Goal: Task Accomplishment & Management: Complete application form

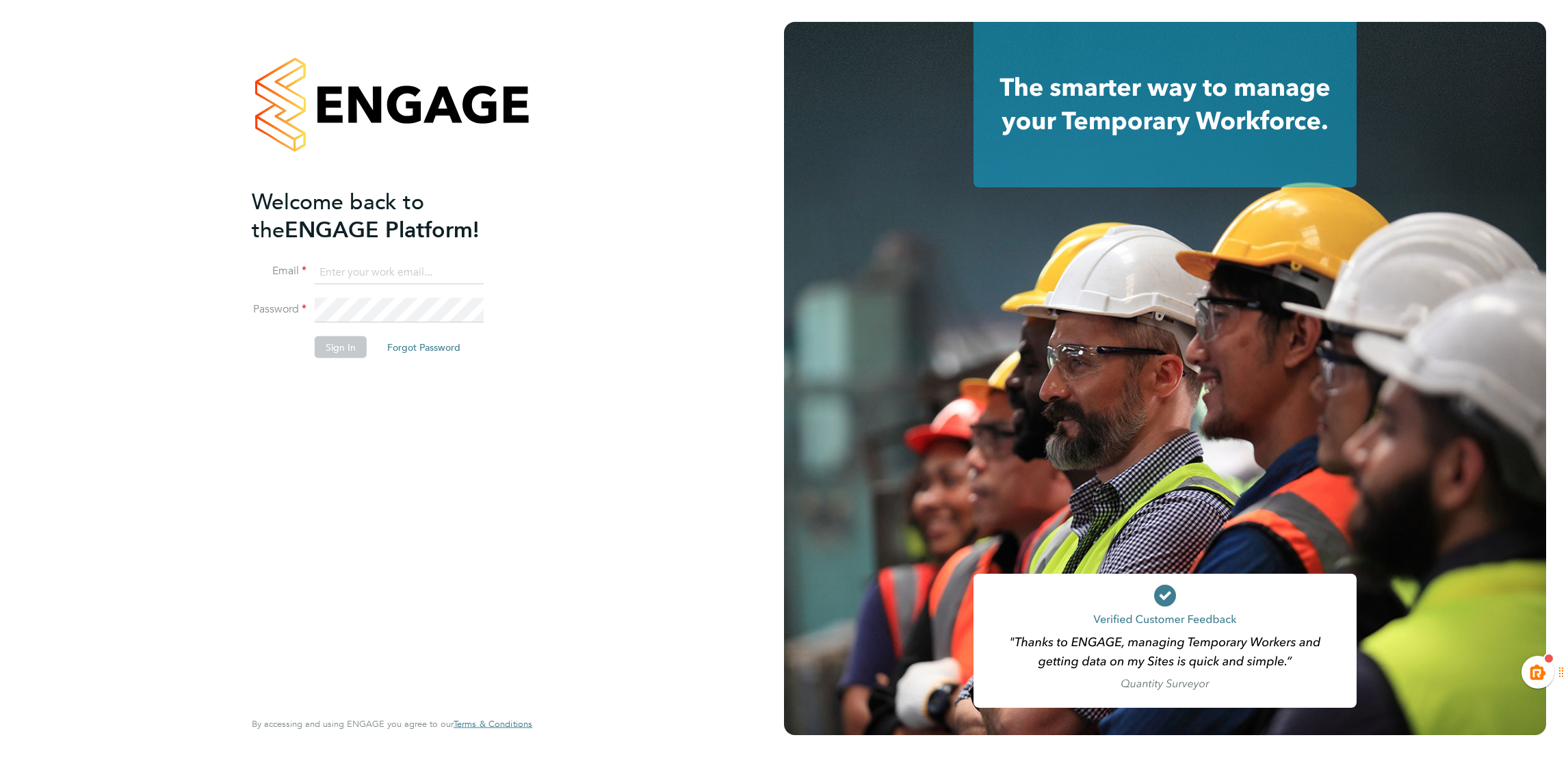
type input "kiera.troutt@buildrec.com"
drag, startPoint x: 341, startPoint y: 350, endPoint x: 553, endPoint y: 426, distance: 225.2
click at [342, 351] on button "Sign In" at bounding box center [341, 348] width 52 height 22
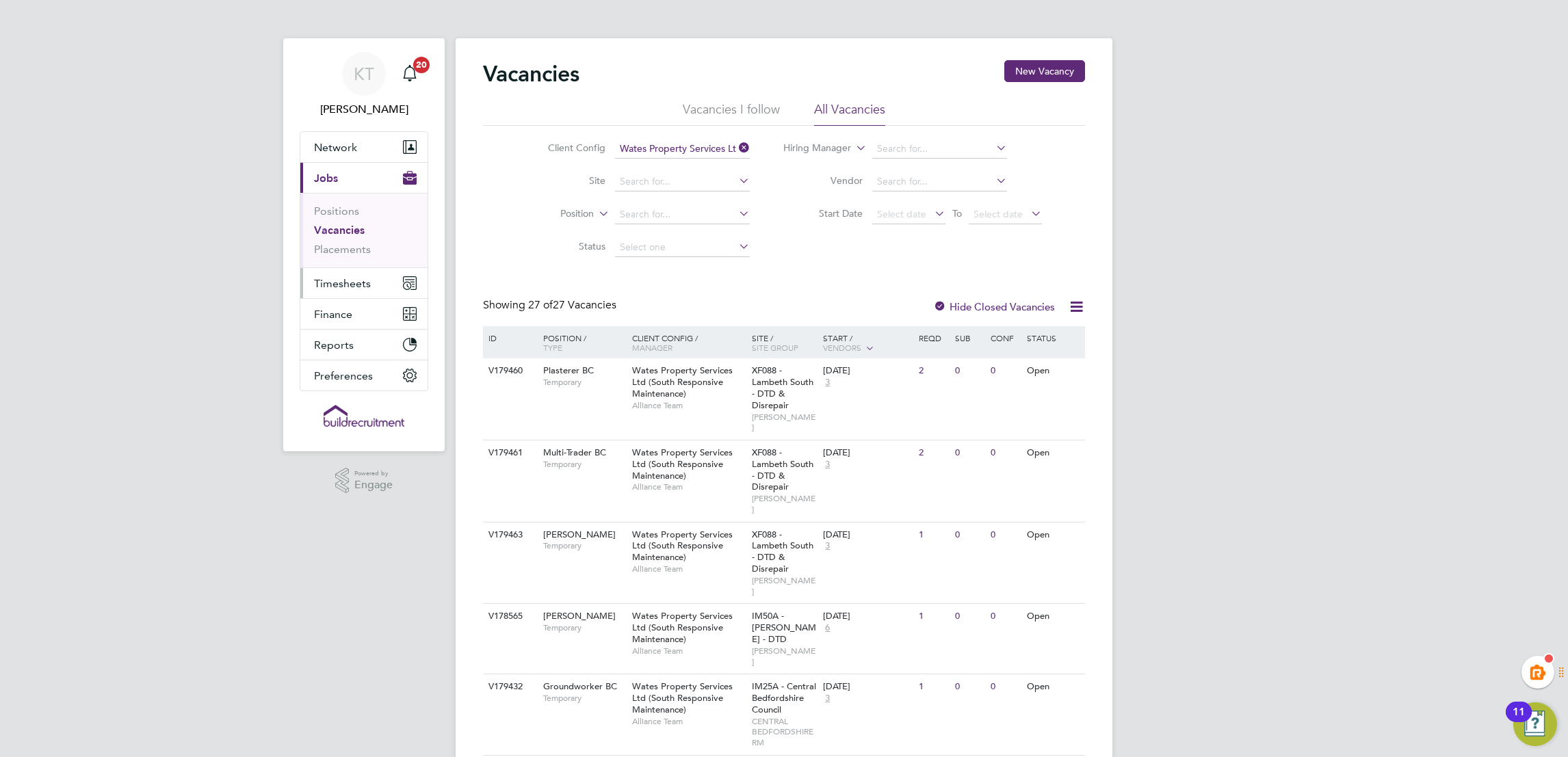
click at [381, 280] on button "Timesheets" at bounding box center [363, 283] width 127 height 30
click at [348, 243] on link "Timesheets" at bounding box center [342, 242] width 57 height 13
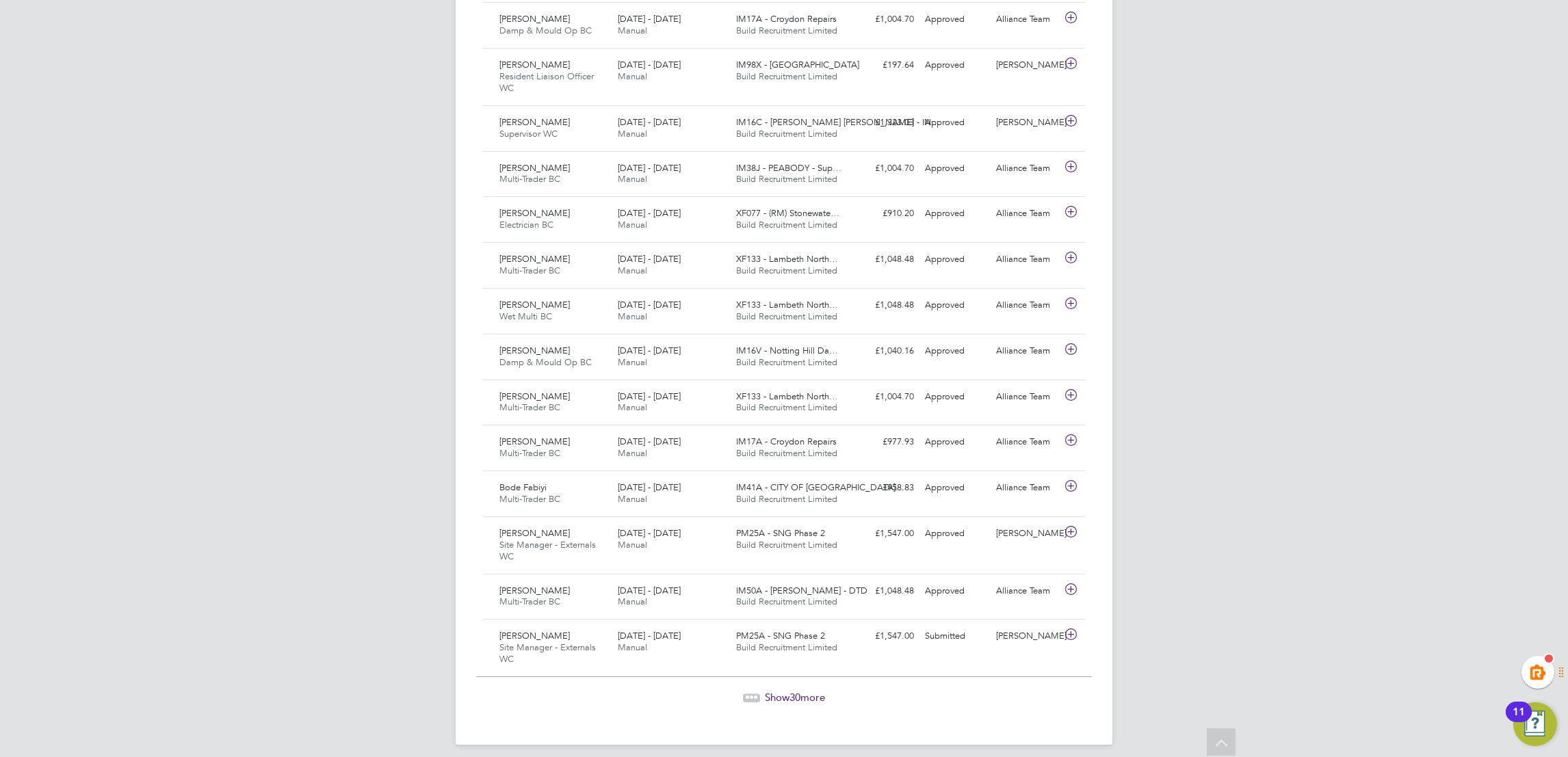
click at [812, 691] on span "Show 30 more" at bounding box center [795, 698] width 60 height 13
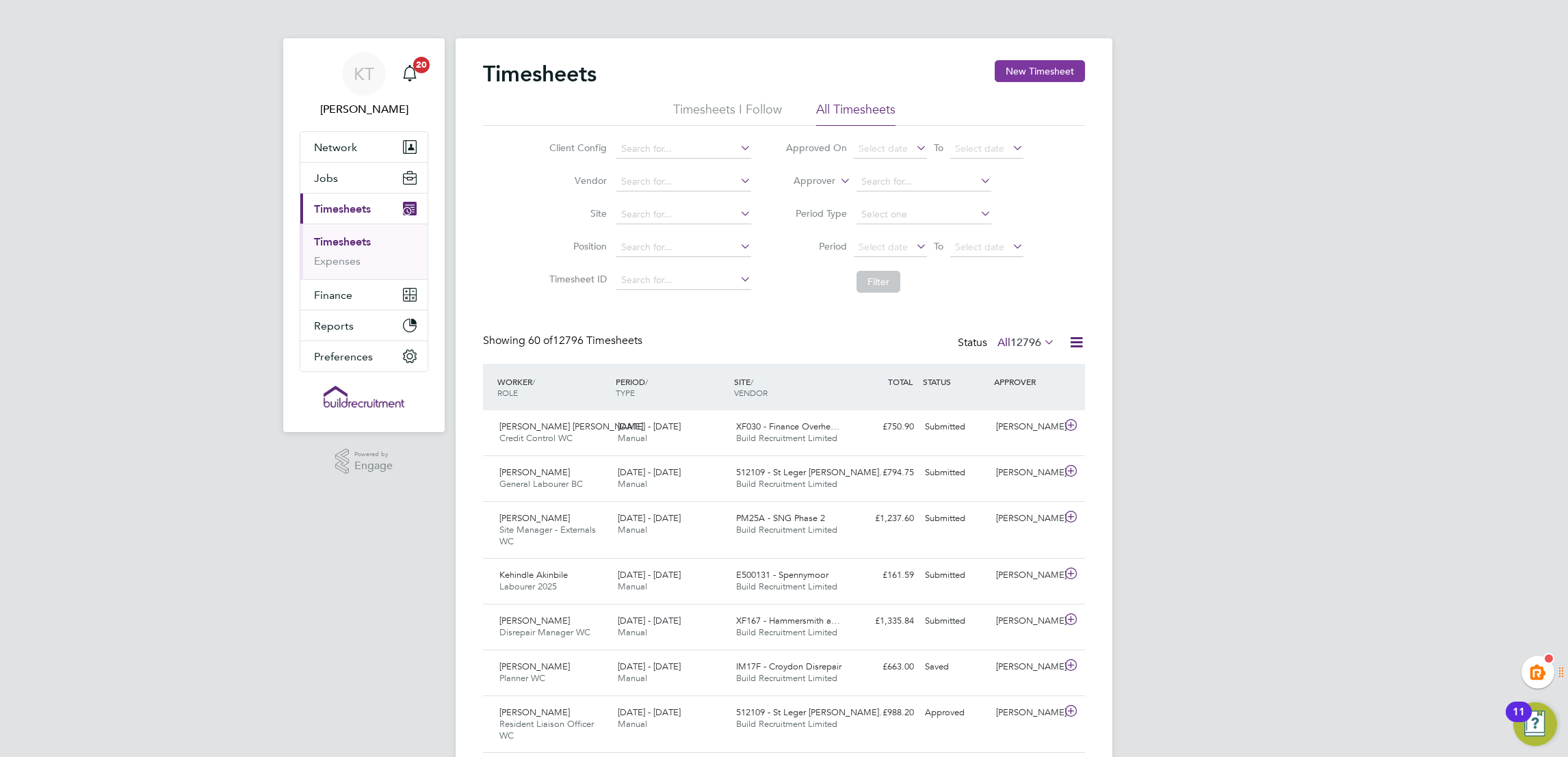
click at [1062, 69] on button "New Timesheet" at bounding box center [1040, 71] width 91 height 22
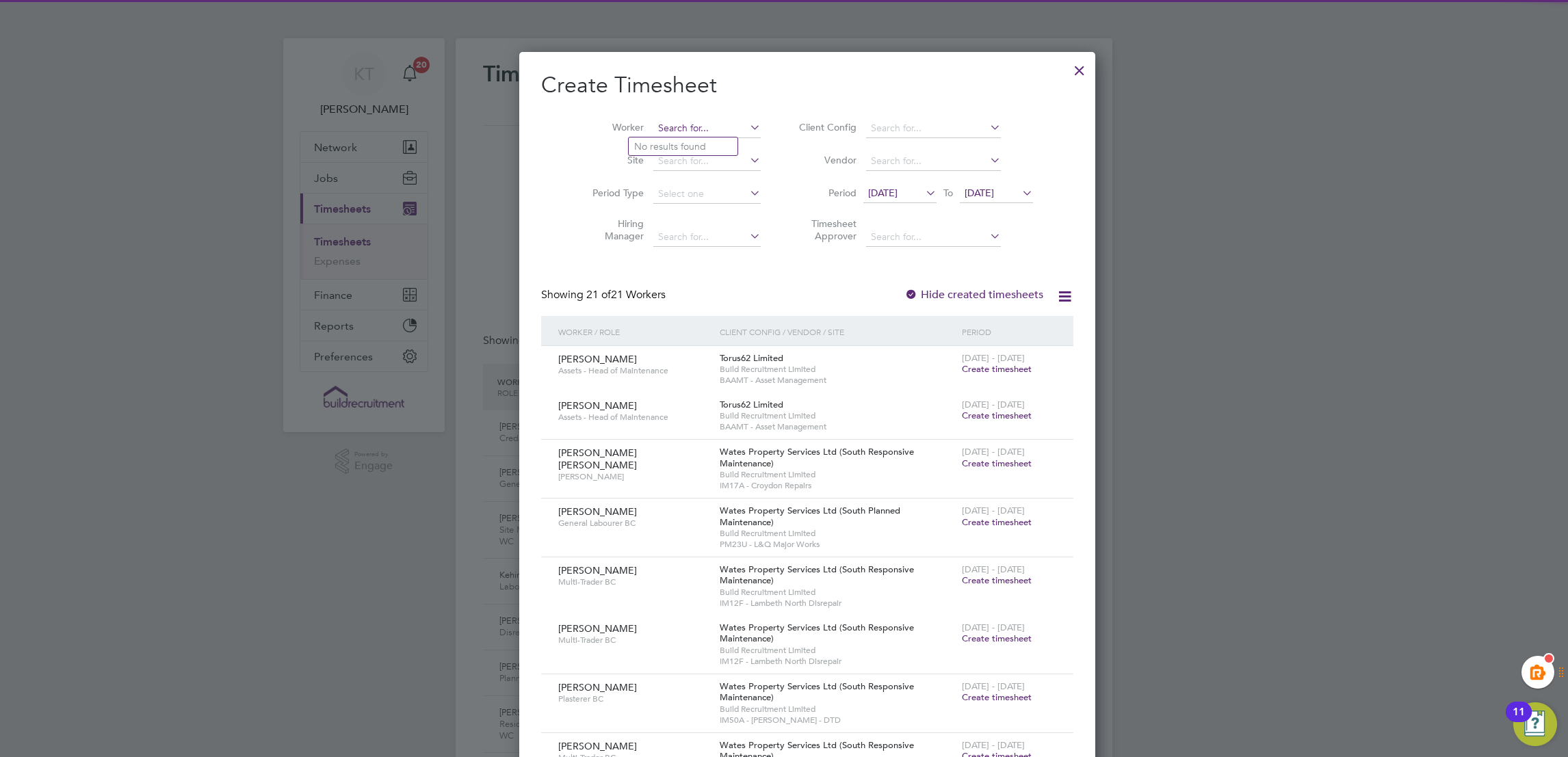
click at [681, 125] on input at bounding box center [707, 128] width 107 height 19
click at [700, 139] on li "David Mah on" at bounding box center [690, 146] width 124 height 18
type input "David Mahon"
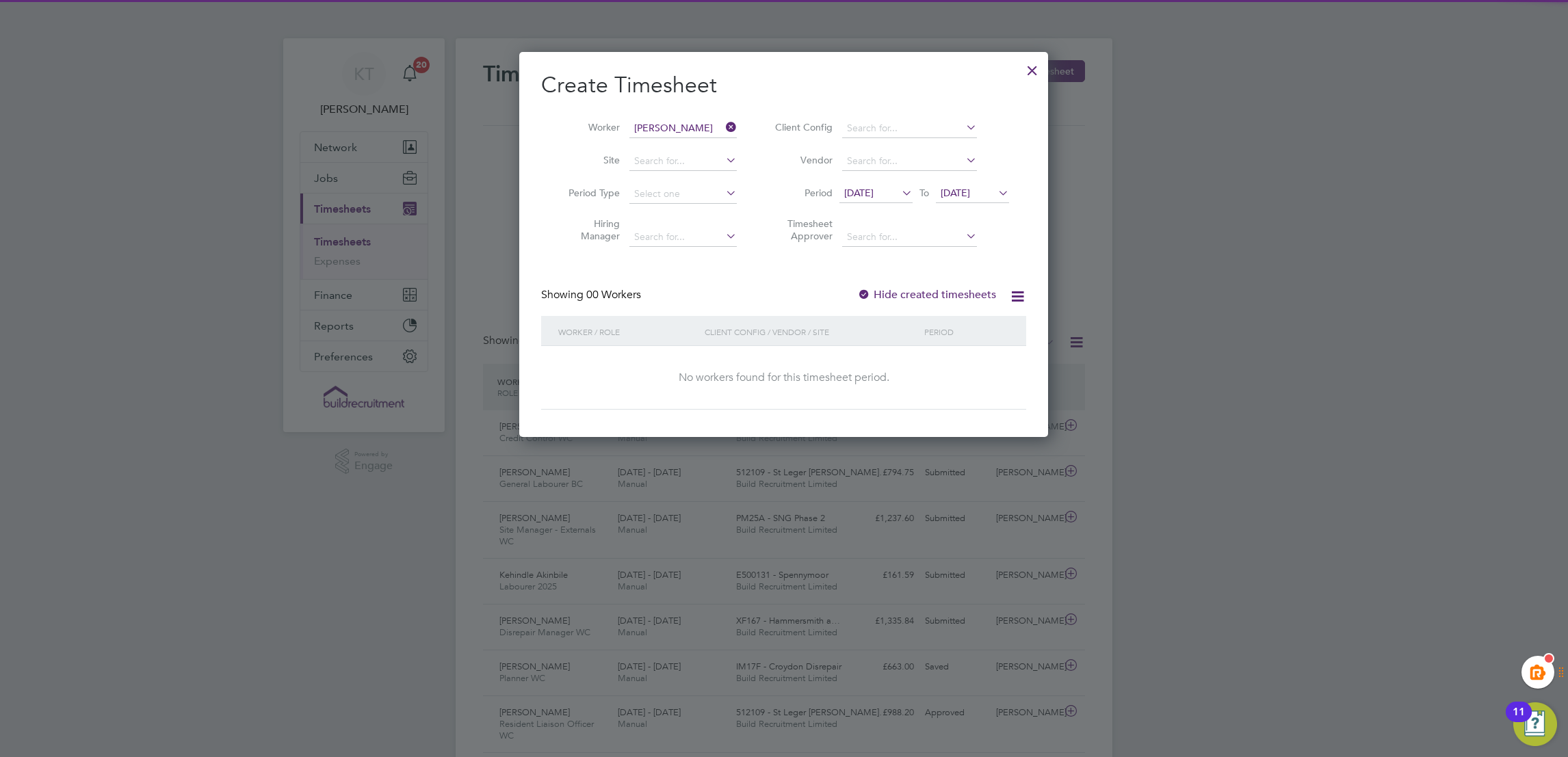
click at [939, 305] on div "Showing 00 Workers Hide created timesheets" at bounding box center [784, 302] width 485 height 28
click at [954, 291] on label "Hide created timesheets" at bounding box center [926, 295] width 139 height 14
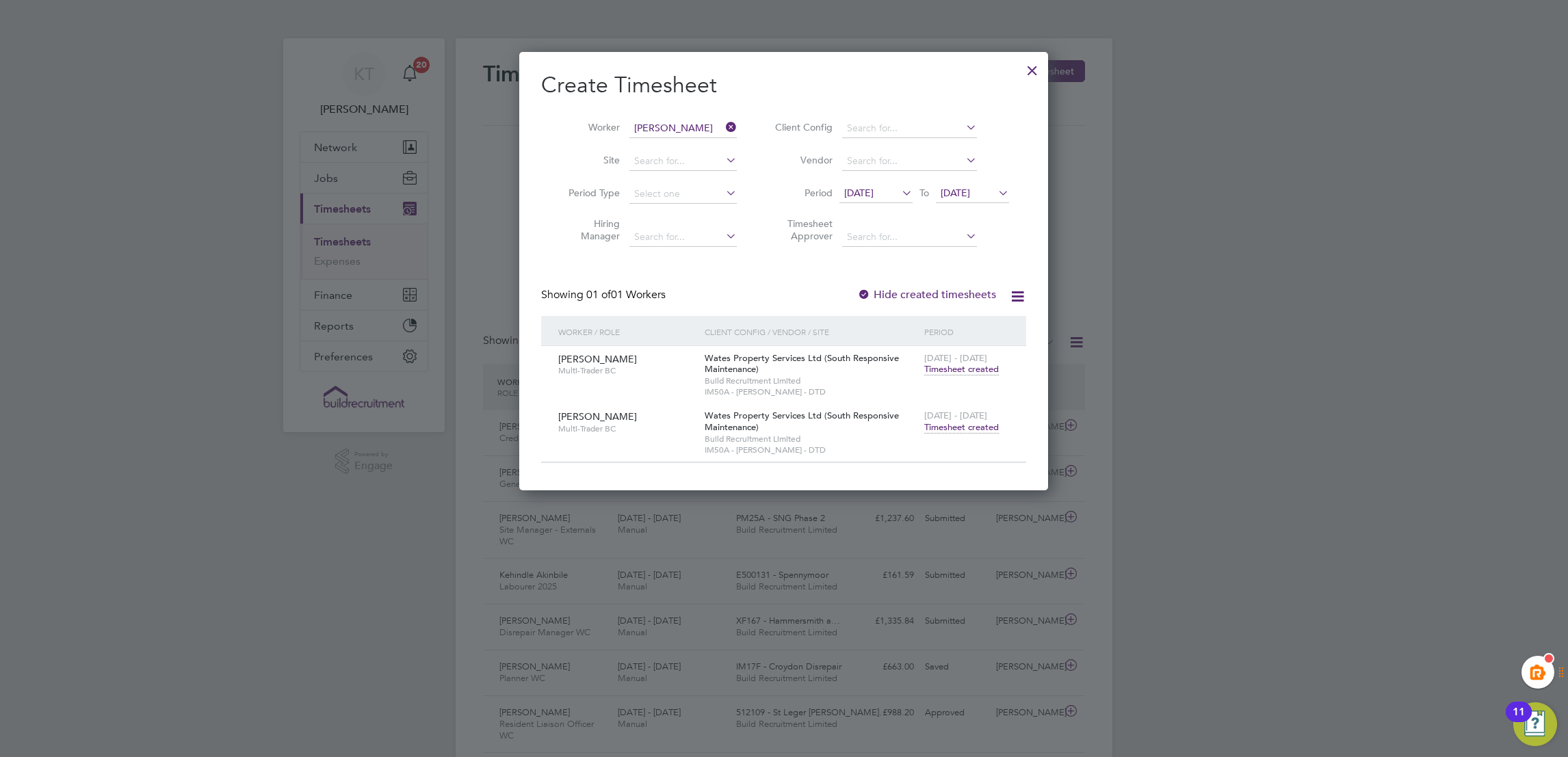
click at [1024, 69] on div at bounding box center [1032, 67] width 25 height 25
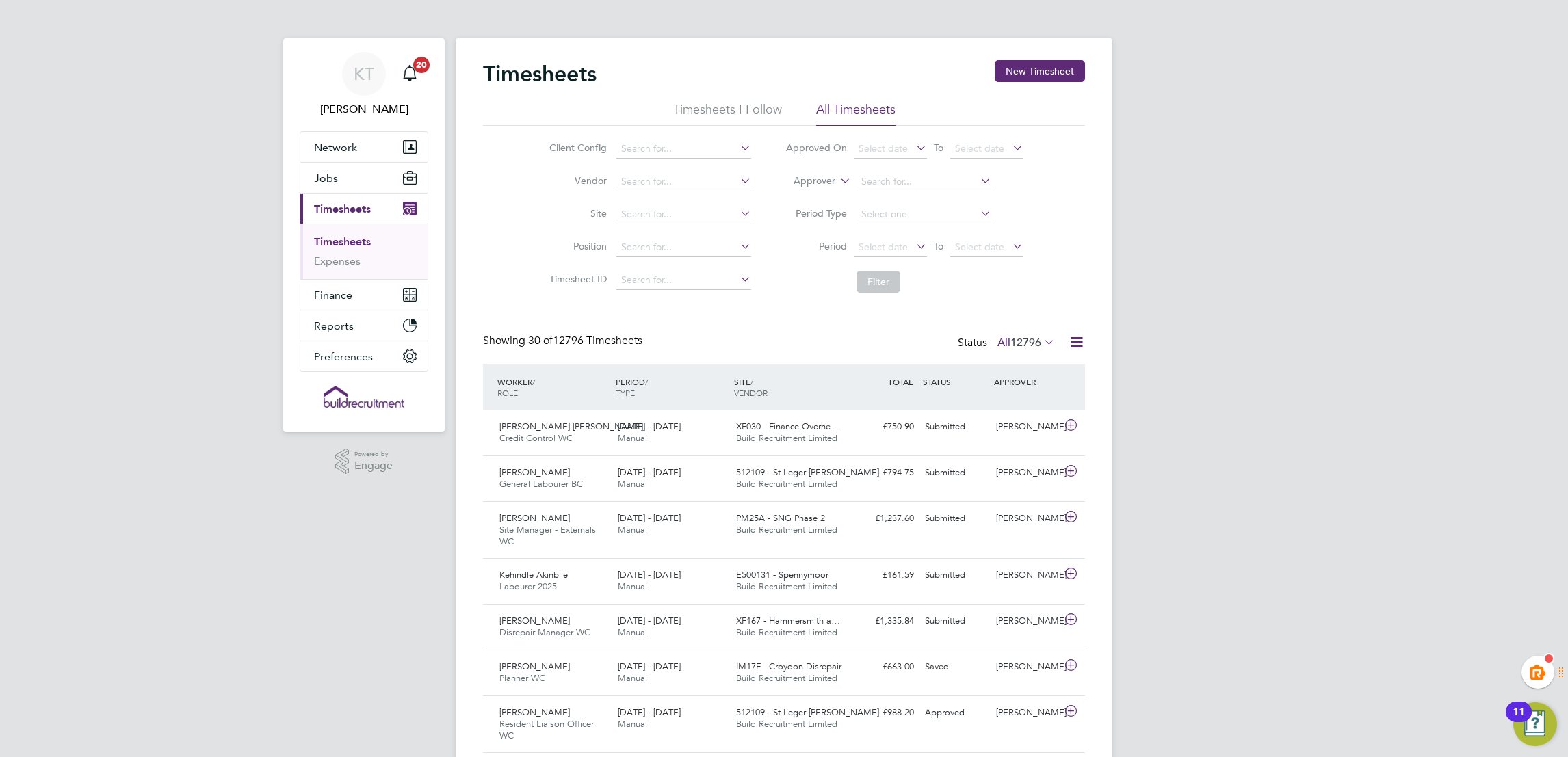
click at [363, 159] on button "Network" at bounding box center [363, 146] width 127 height 30
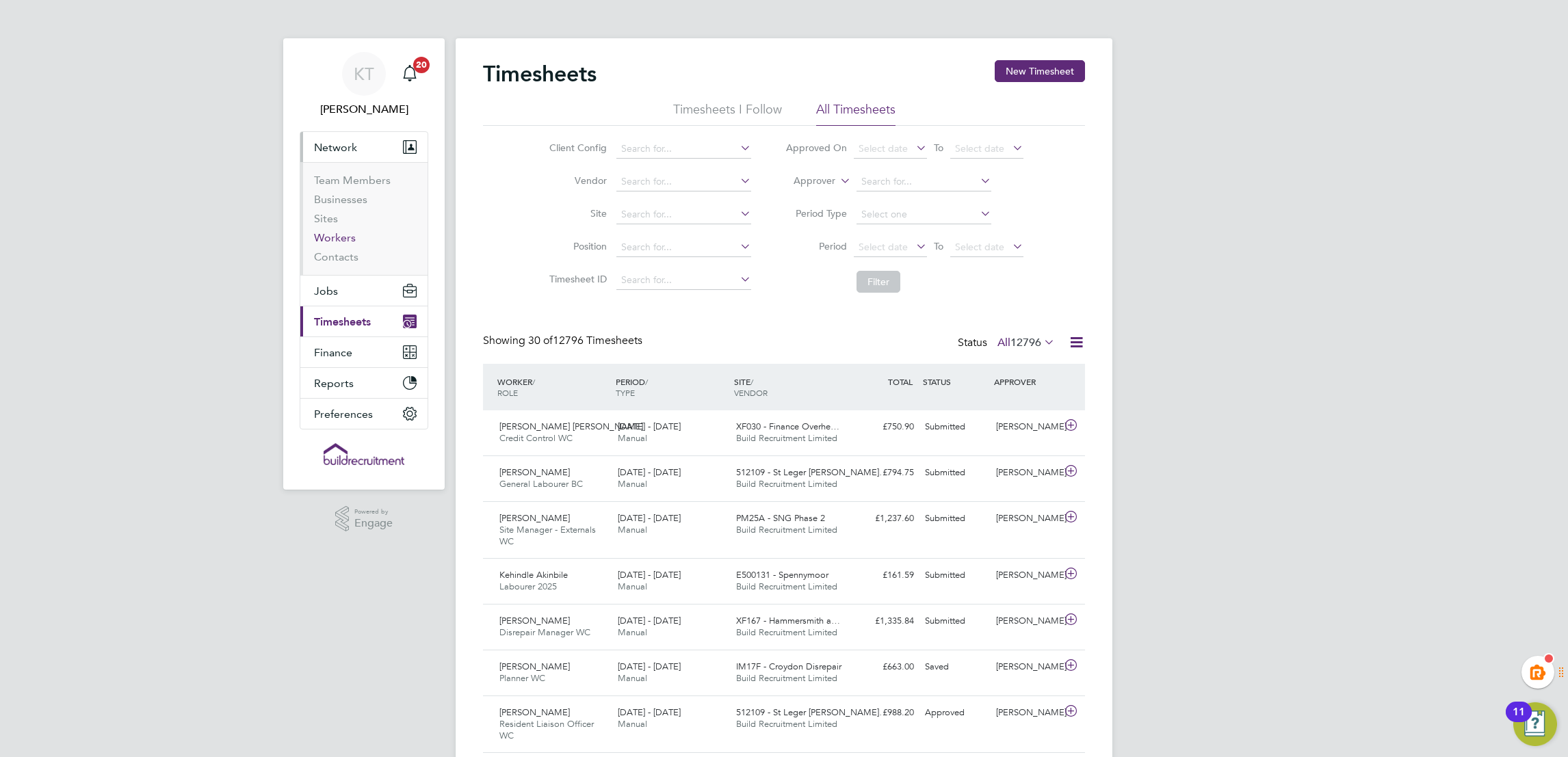
click at [350, 234] on link "Workers" at bounding box center [335, 238] width 42 height 13
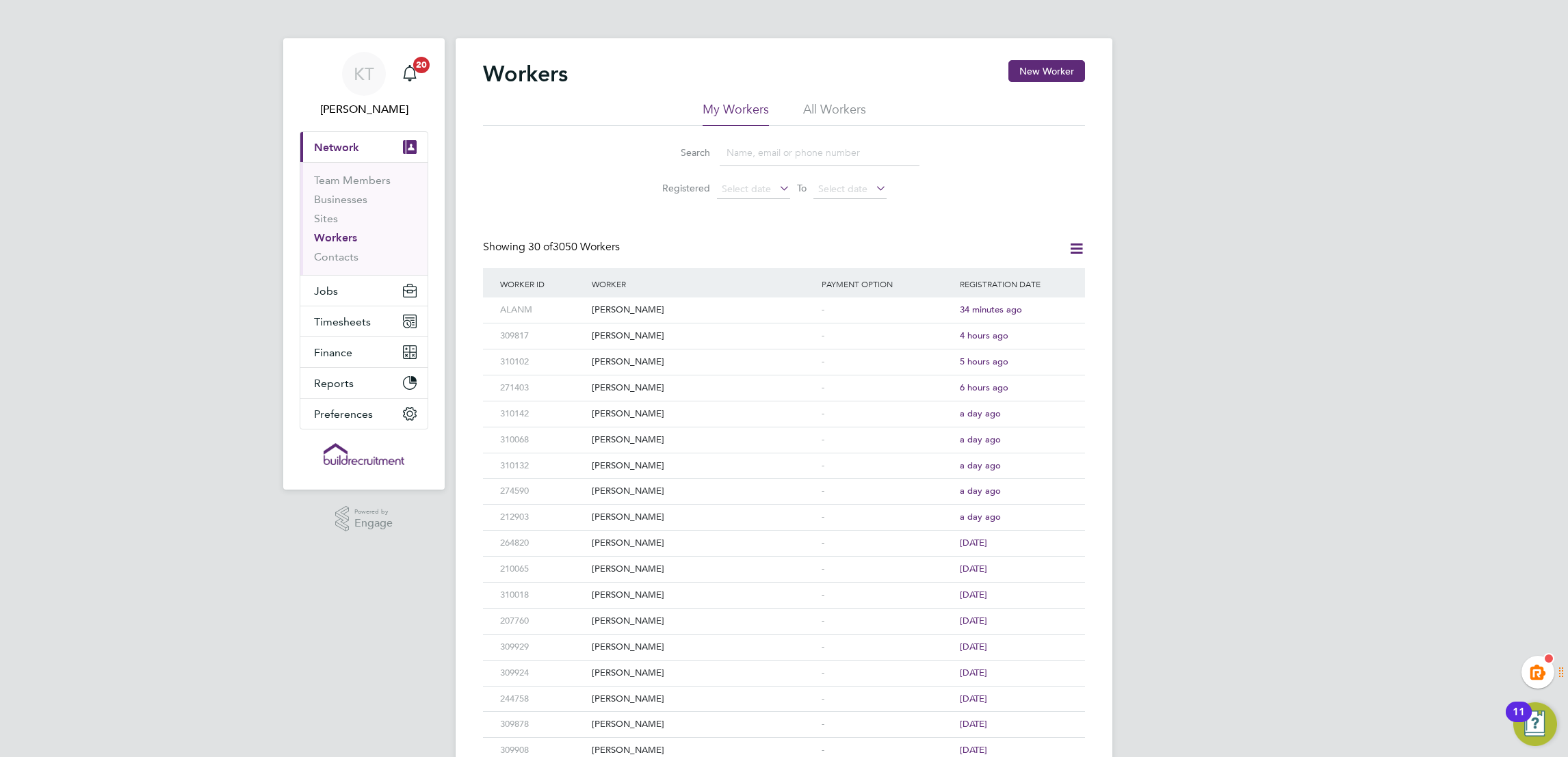
click at [764, 149] on input at bounding box center [819, 152] width 200 height 27
click at [834, 107] on li "All Workers" at bounding box center [834, 114] width 63 height 25
click at [764, 157] on input at bounding box center [819, 152] width 200 height 27
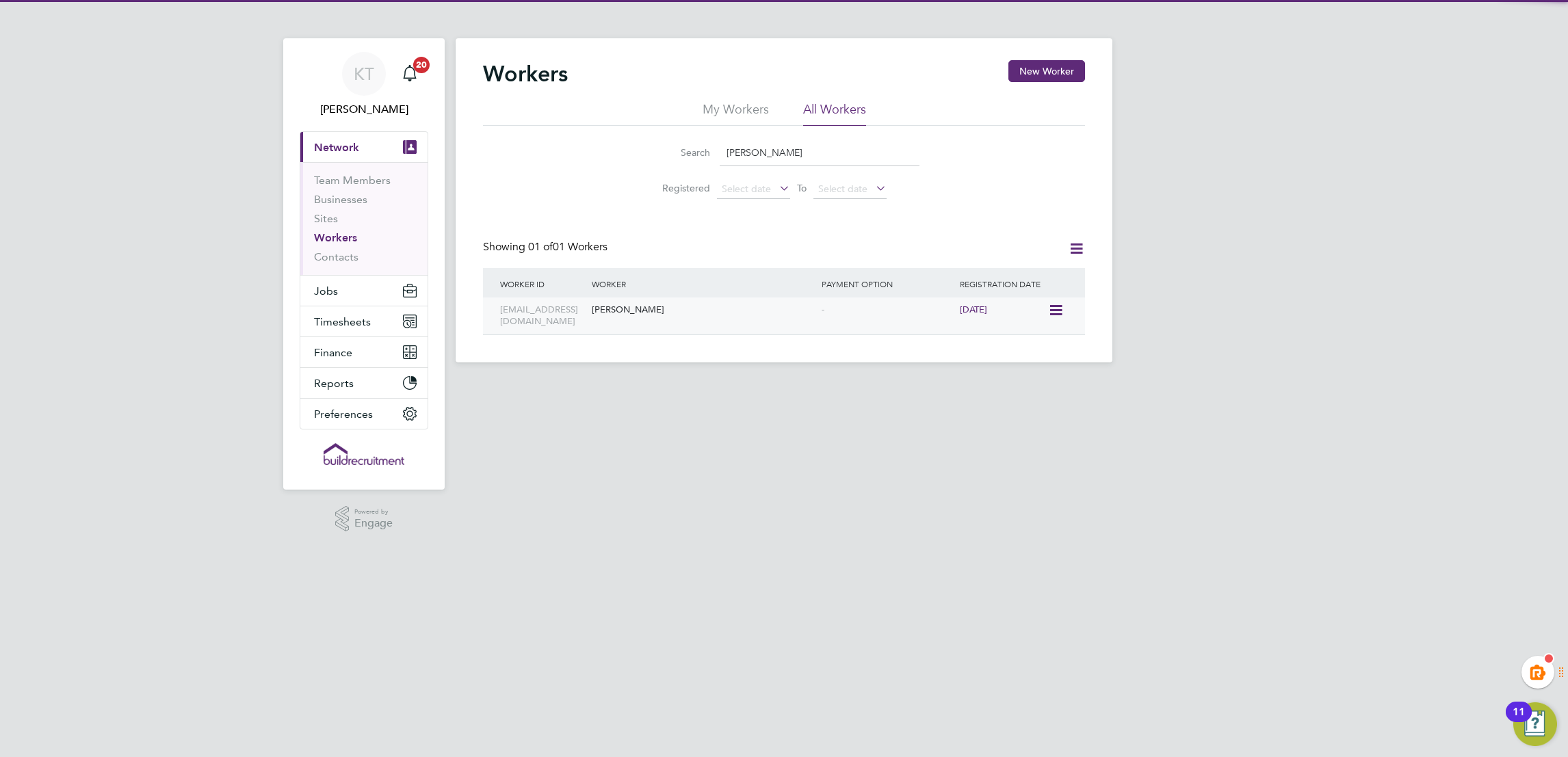
type input "dean john"
click at [719, 312] on div "Dean Johnston" at bounding box center [703, 310] width 230 height 26
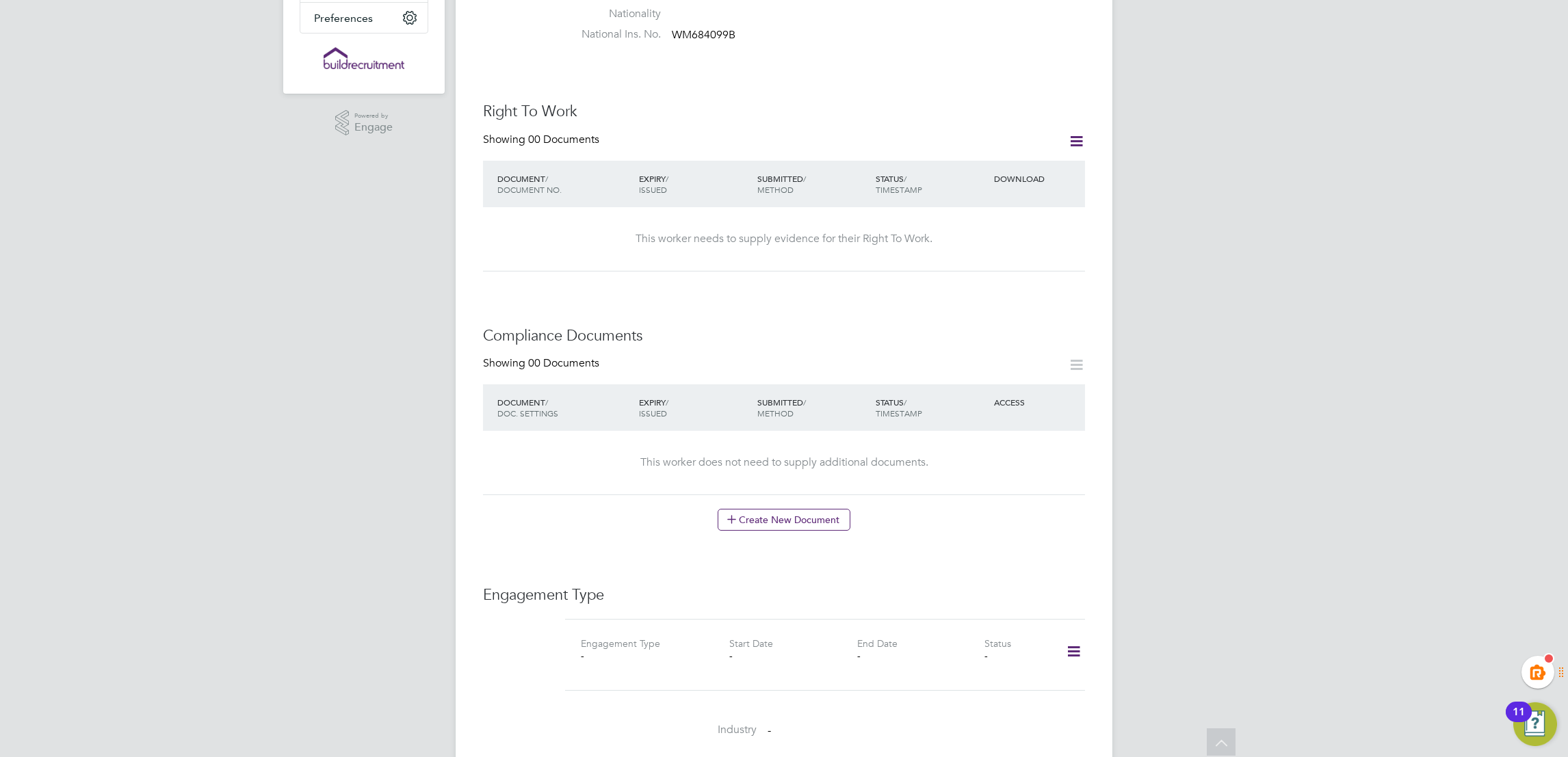
scroll to position [615, 0]
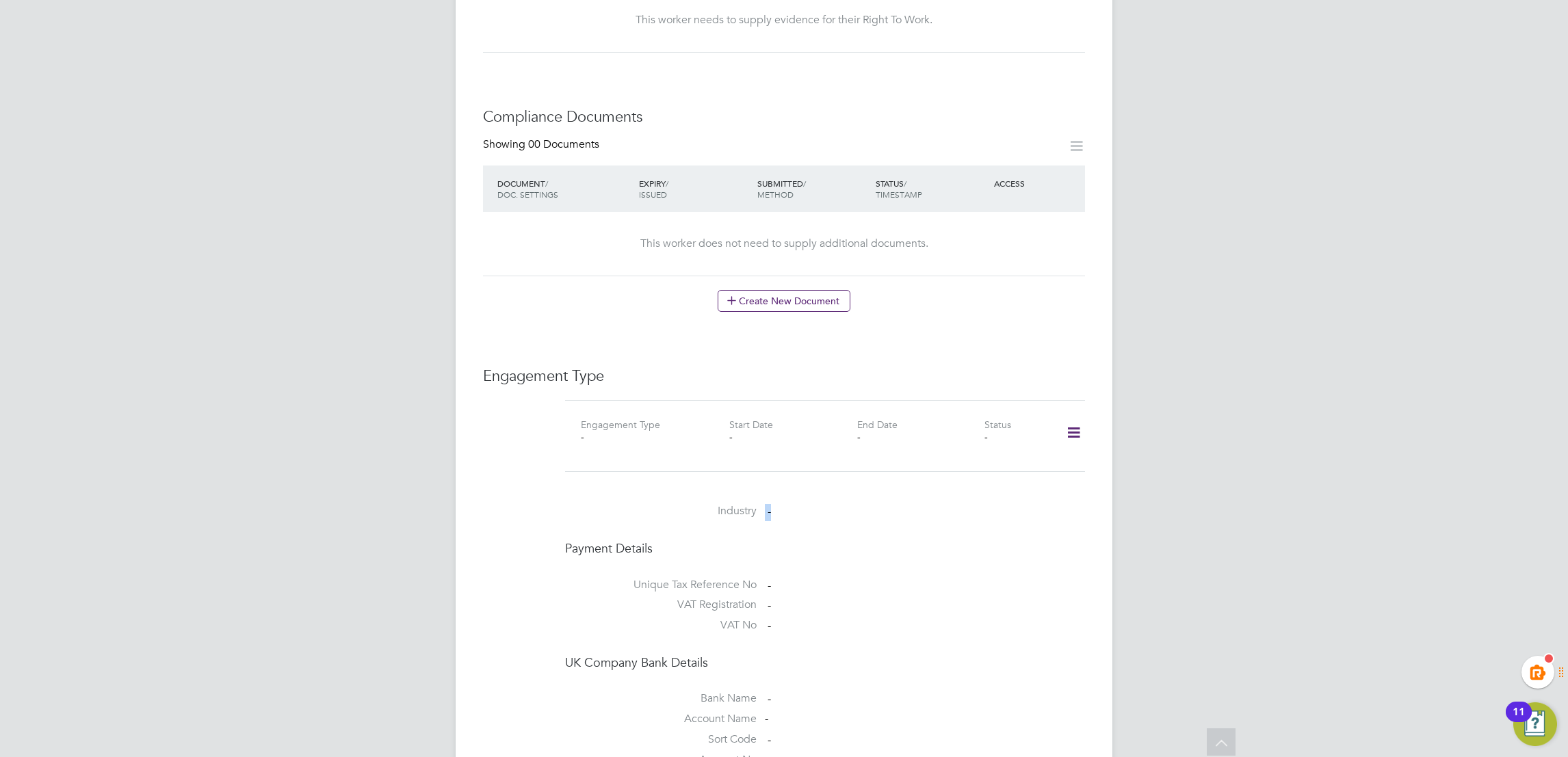
drag, startPoint x: 1107, startPoint y: 448, endPoint x: 1088, endPoint y: 450, distance: 19.1
click at [1089, 448] on div "Worker Details Follow DJ Dean Johnston m: +44 (0) 7877 073469 Personal Details …" at bounding box center [784, 251] width 656 height 1655
drag, startPoint x: 1088, startPoint y: 450, endPoint x: 1080, endPoint y: 438, distance: 14.4
click at [1070, 417] on icon at bounding box center [1074, 433] width 24 height 31
click at [1012, 481] on li "Add Engagement Type" at bounding box center [1003, 478] width 156 height 19
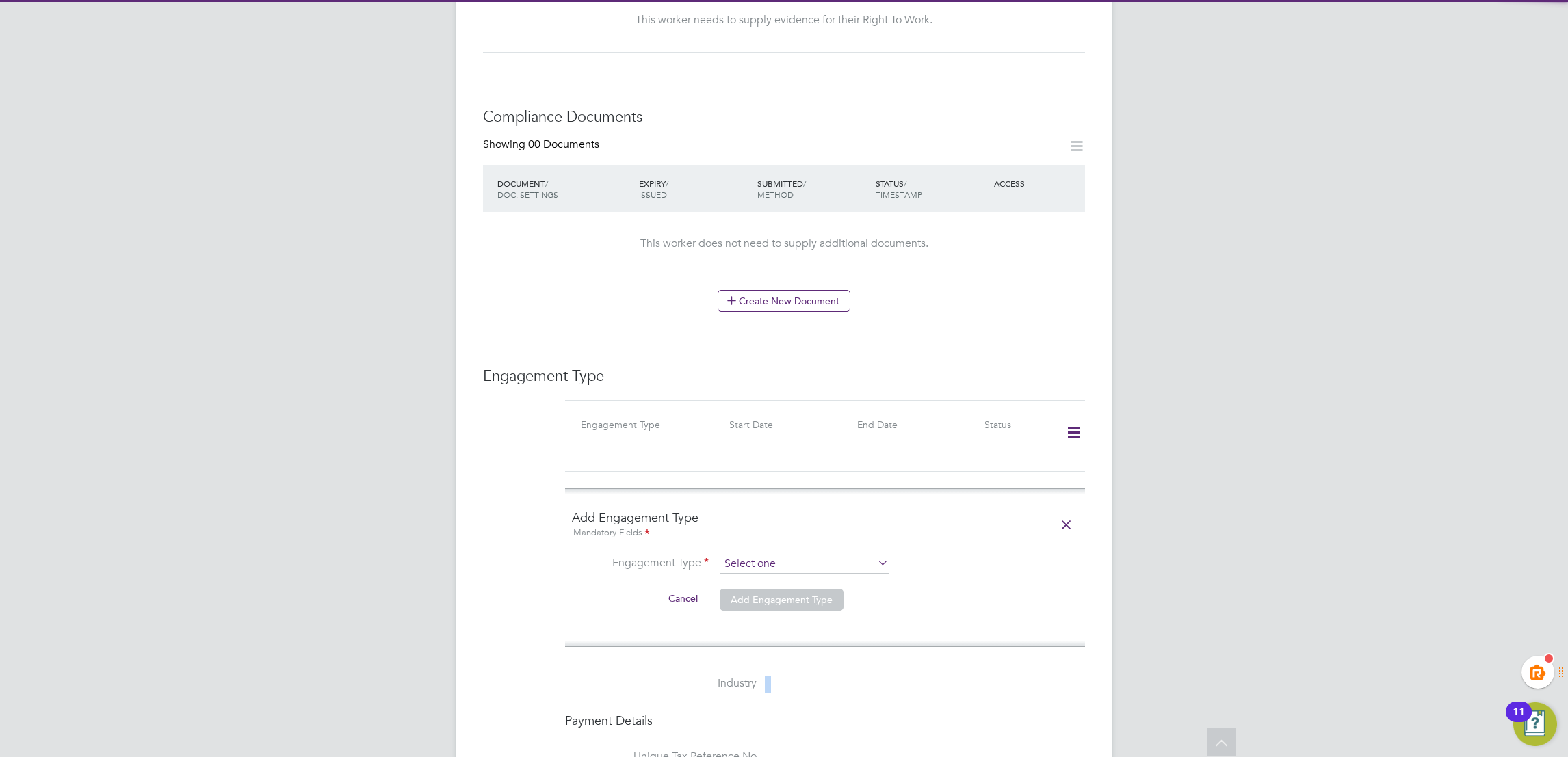
click at [797, 556] on input at bounding box center [804, 564] width 169 height 19
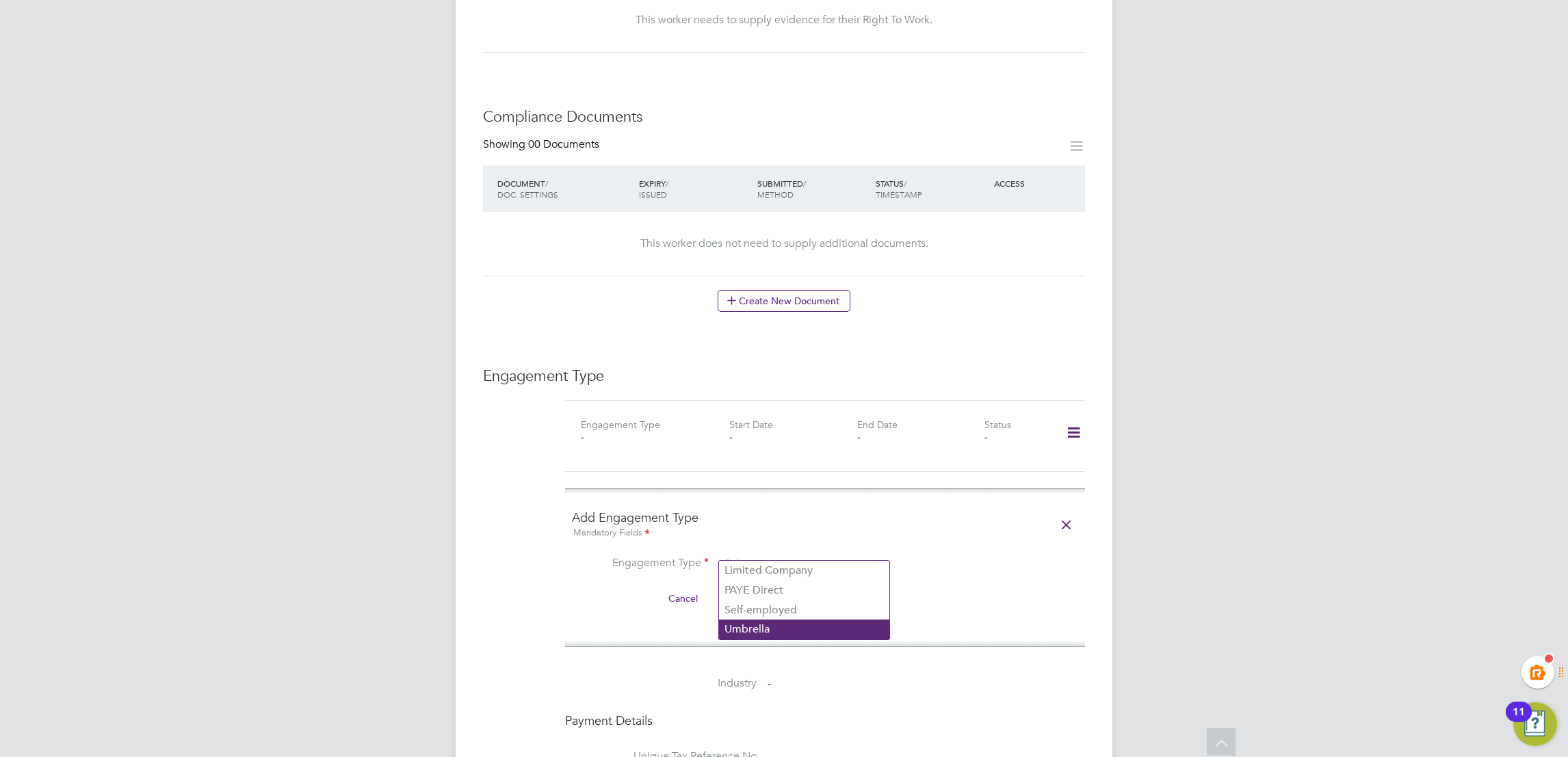
click at [773, 629] on li "Umbrella" at bounding box center [804, 630] width 170 height 20
type input "Umbrella"
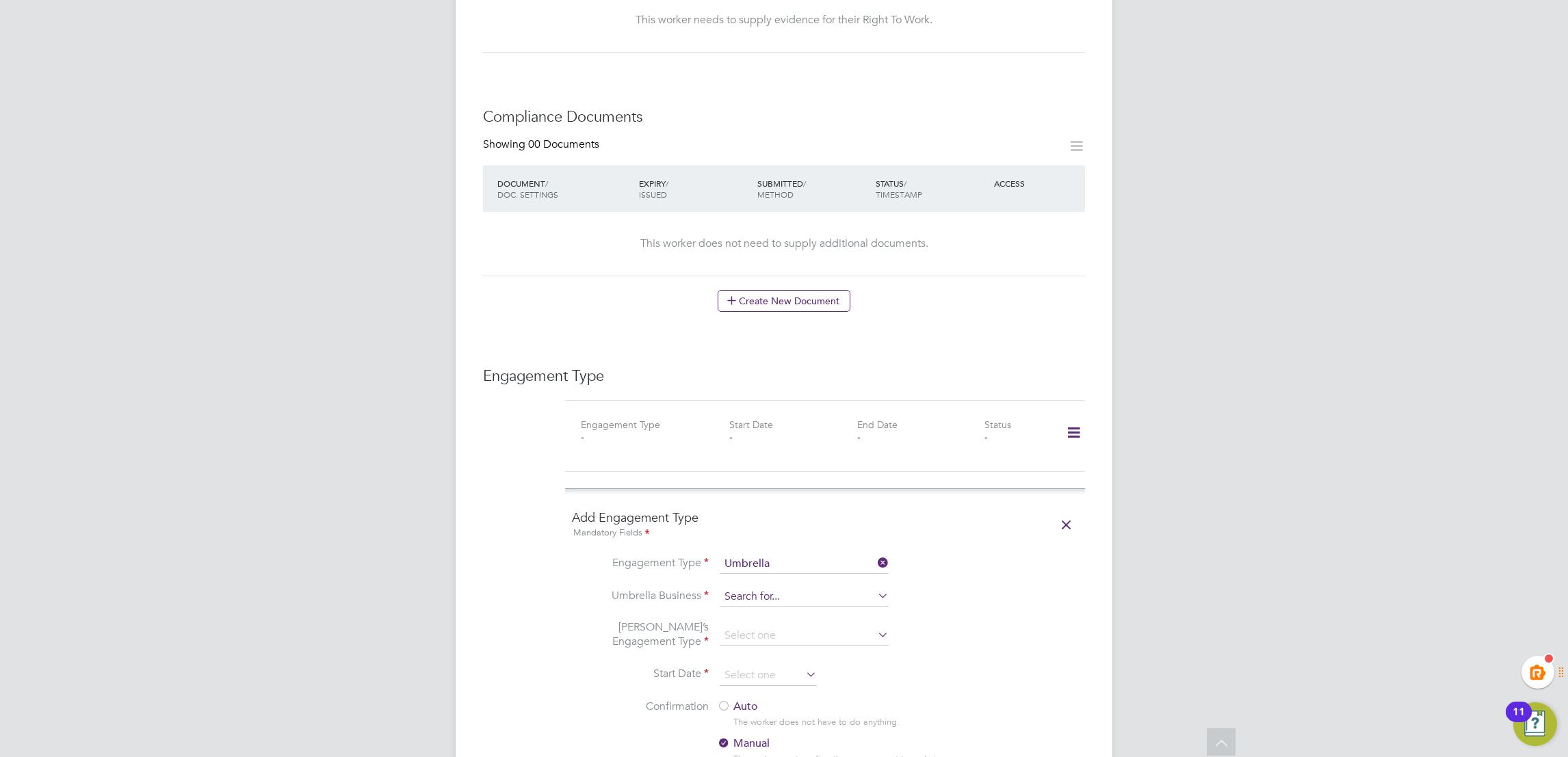
click at [748, 588] on input at bounding box center [804, 597] width 169 height 19
click at [791, 598] on li "Omnia Outsourcing Limited" at bounding box center [804, 604] width 170 height 20
type input "Omnia Outsourcing Limited"
click at [765, 626] on input at bounding box center [804, 635] width 169 height 19
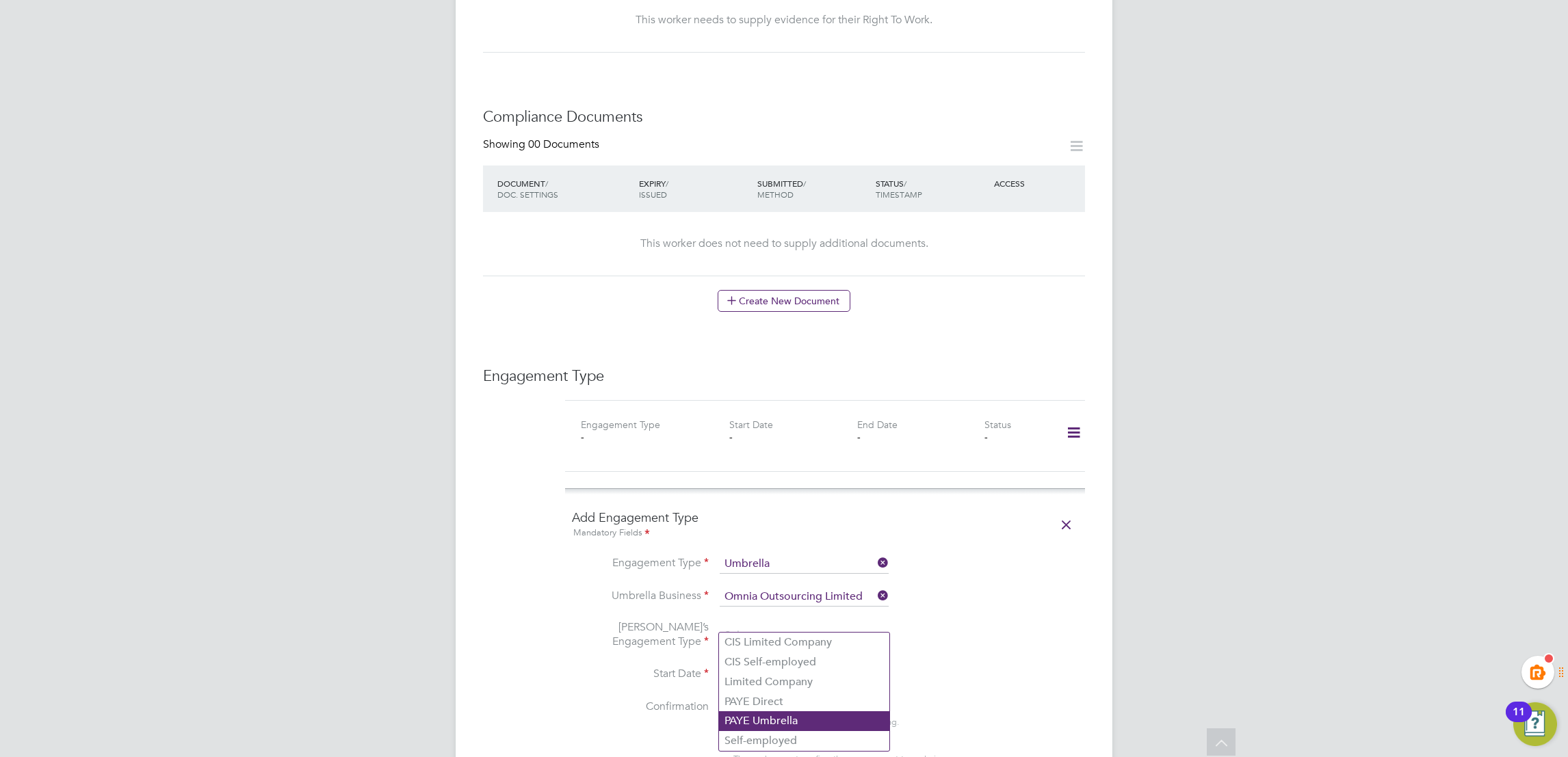
click at [790, 715] on li "PAYE Umbrella" at bounding box center [804, 721] width 170 height 20
type input "PAYE Umbrella"
click at [1044, 665] on li "Start Date" at bounding box center [825, 682] width 506 height 34
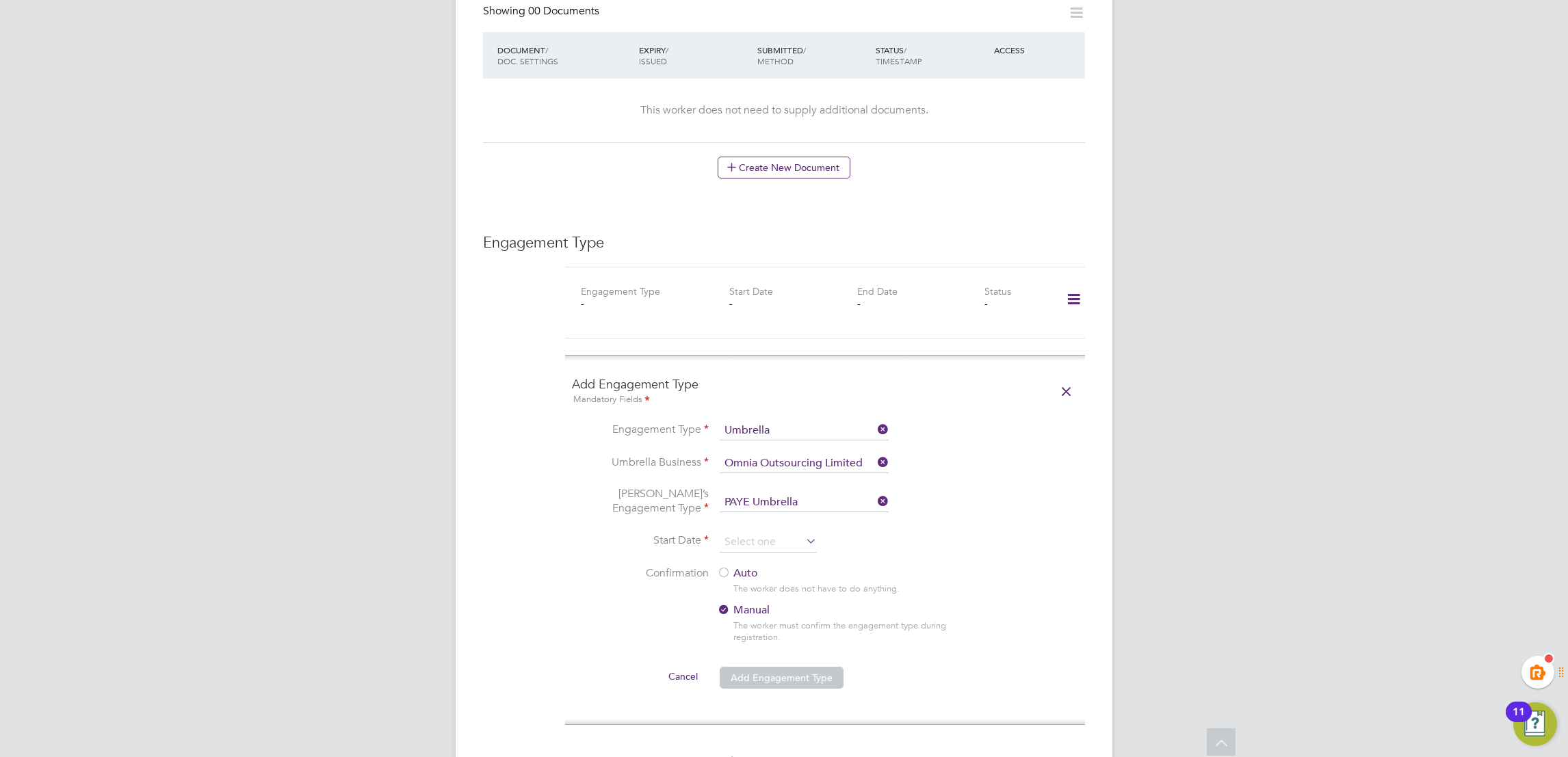
scroll to position [923, 0]
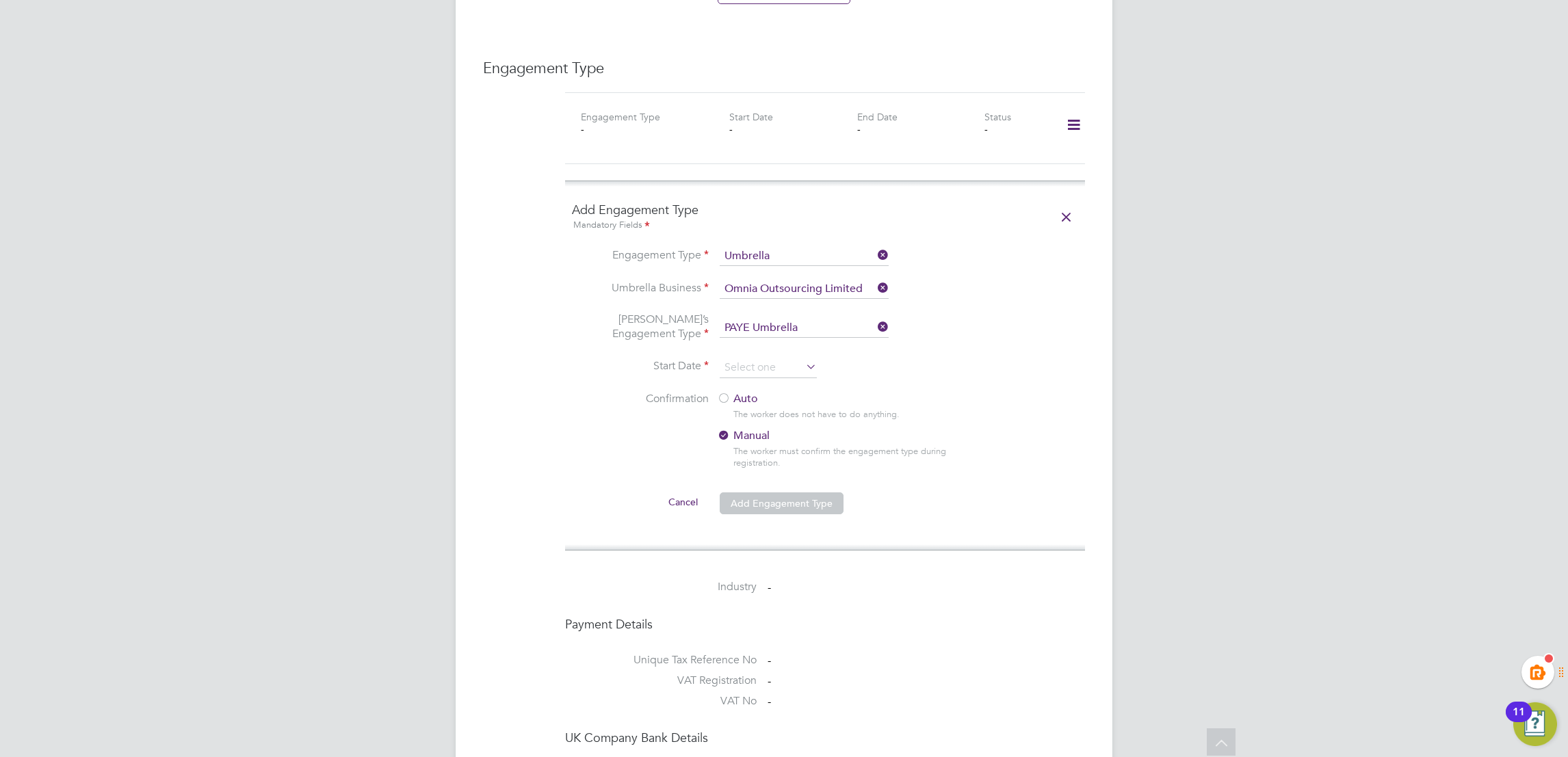
click at [729, 373] on li "Start Date" at bounding box center [825, 374] width 506 height 34
click at [729, 393] on div at bounding box center [723, 399] width 14 height 14
click at [782, 340] on li "Umbrella’s Engagement Type PAYE Umbrella" at bounding box center [825, 334] width 506 height 45
click at [787, 358] on input at bounding box center [768, 368] width 97 height 20
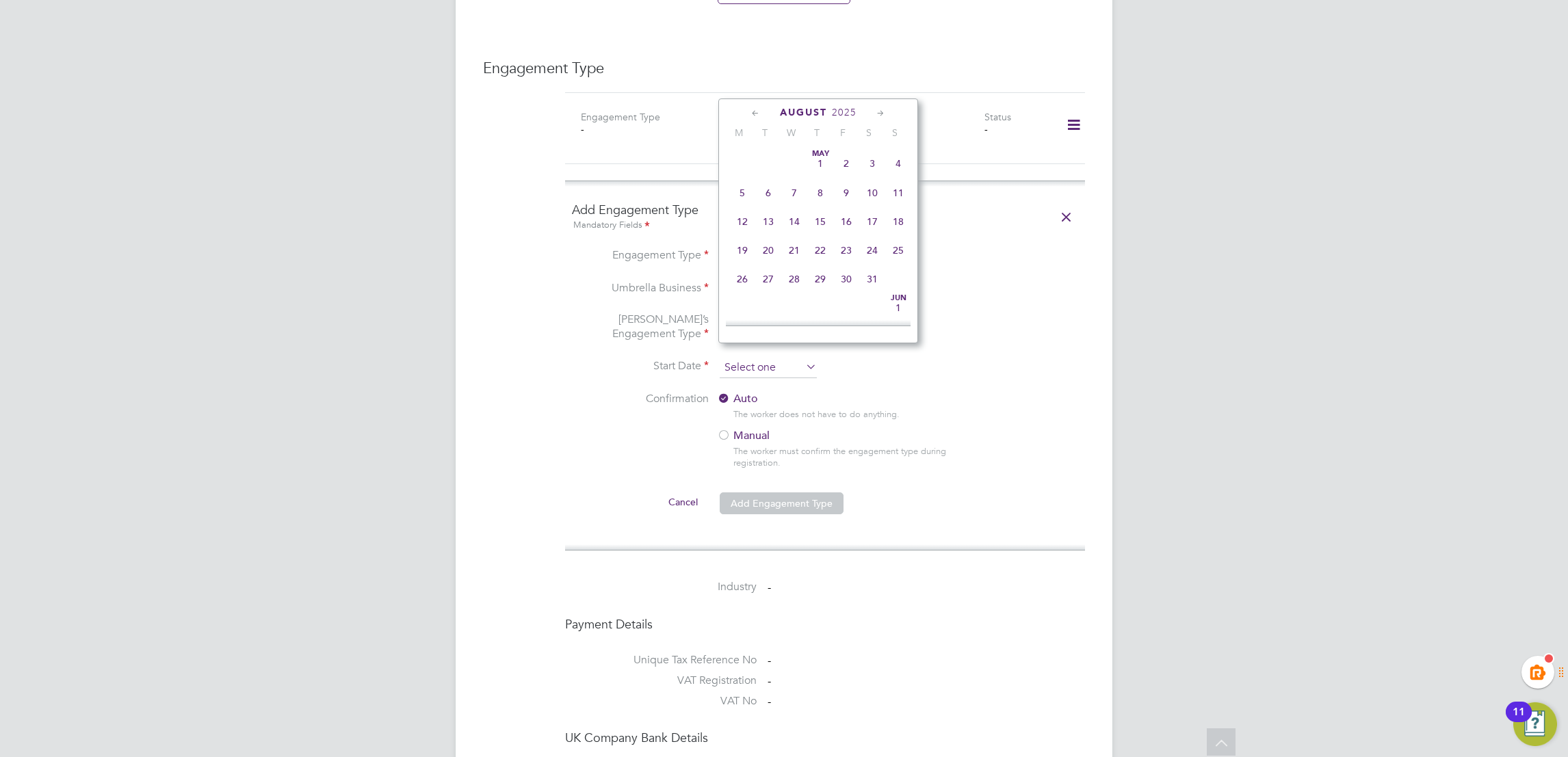
scroll to position [530, 0]
click at [737, 219] on span "25" at bounding box center [742, 211] width 26 height 26
type input "[DATE]"
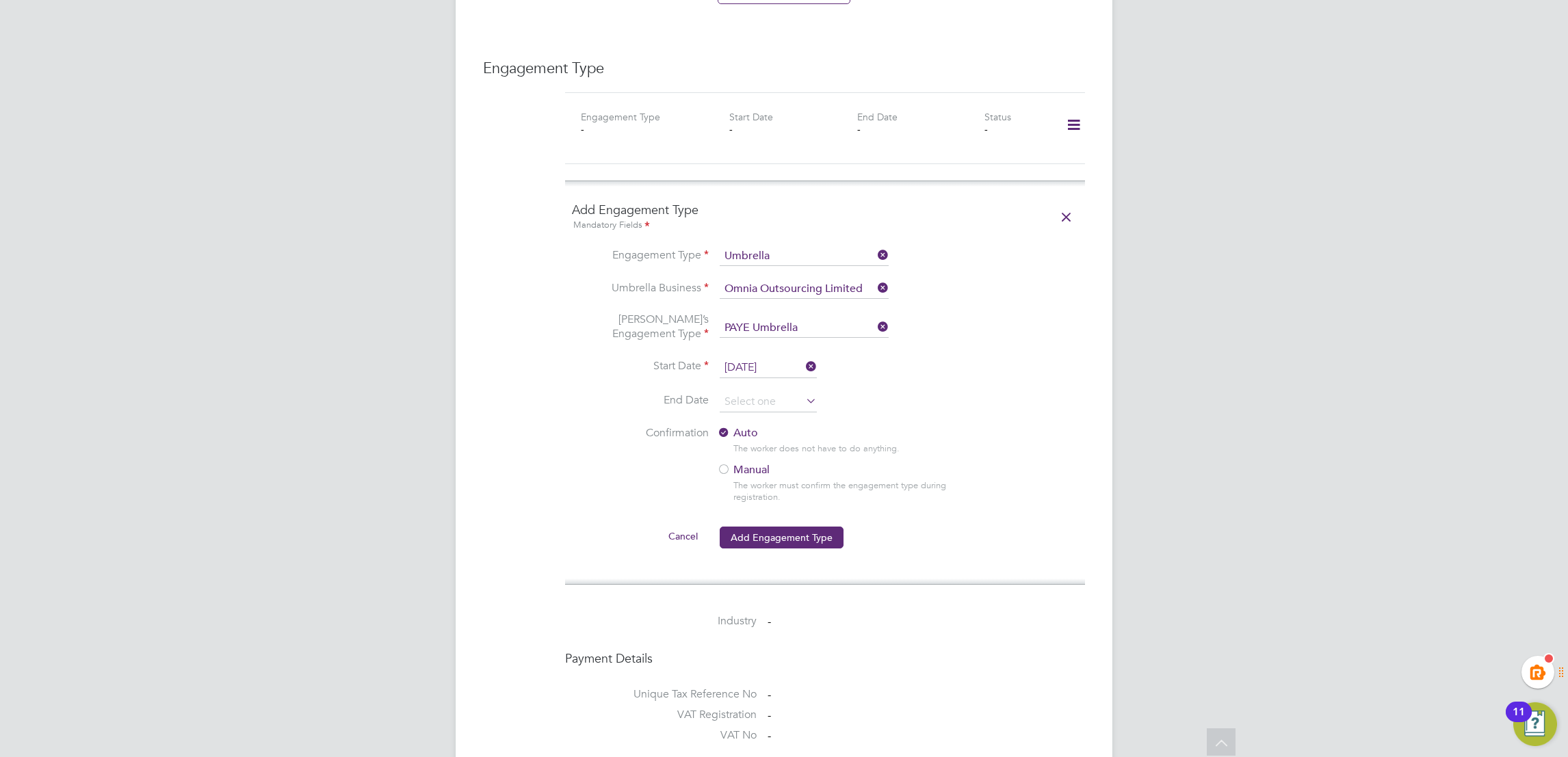
click at [967, 328] on li "Umbrella’s Engagement Type PAYE Umbrella" at bounding box center [825, 334] width 506 height 45
click at [775, 392] on input at bounding box center [768, 402] width 97 height 20
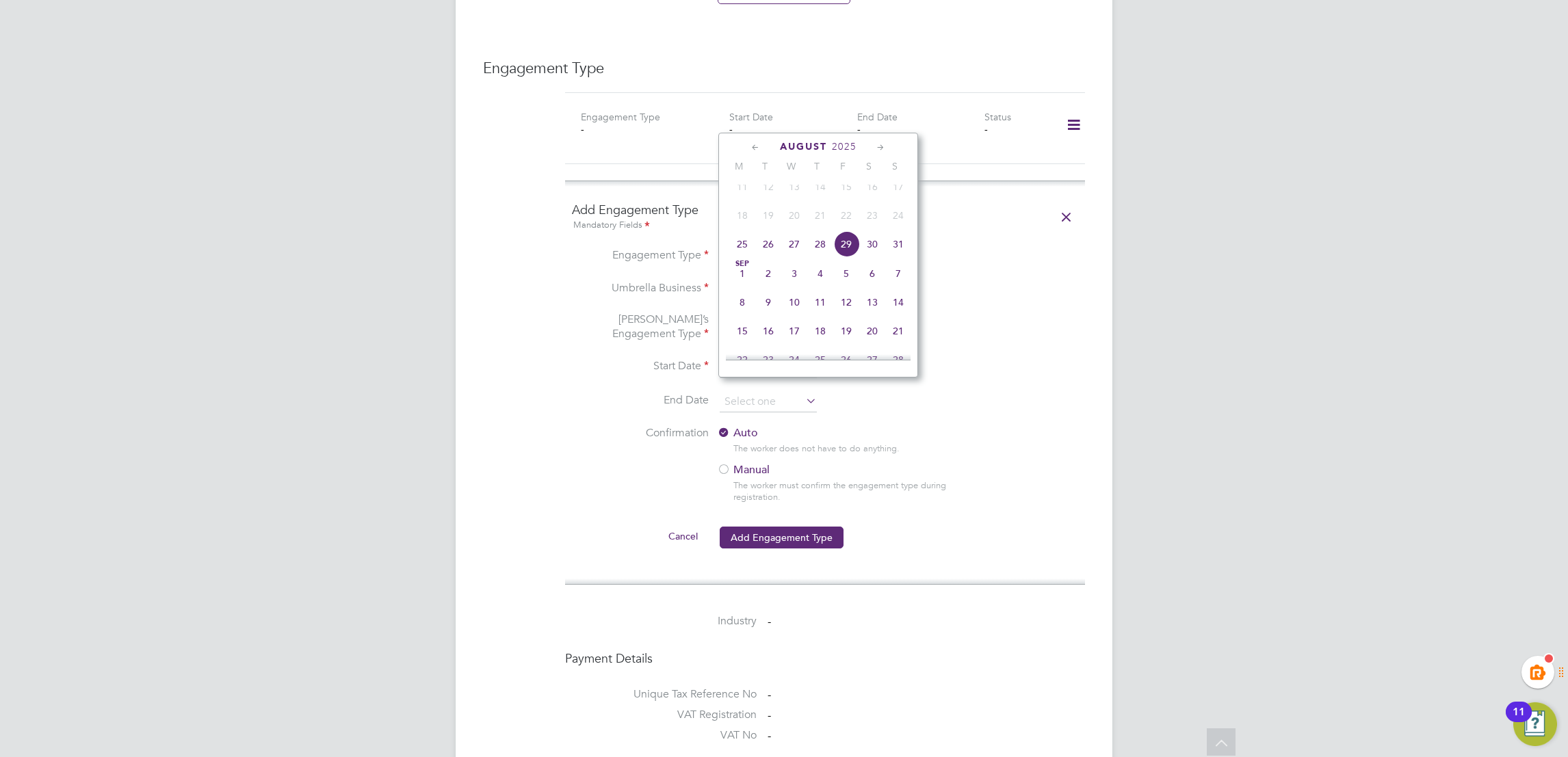
click at [881, 147] on icon at bounding box center [881, 147] width 13 height 15
click at [881, 147] on icon at bounding box center [881, 147] width 13 height 15
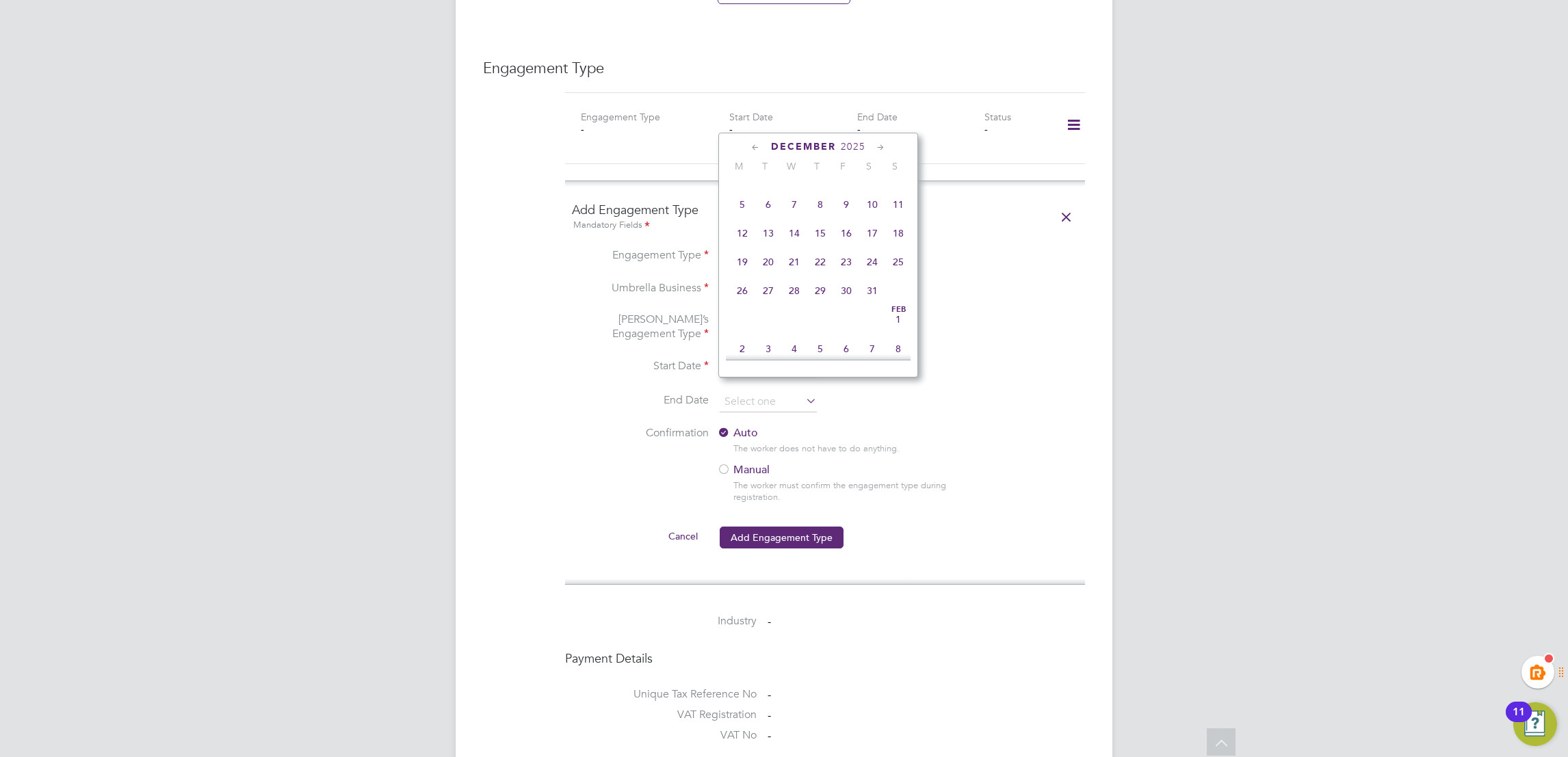
click at [883, 147] on icon at bounding box center [881, 147] width 13 height 15
click at [893, 272] on span "22" at bounding box center [898, 259] width 26 height 26
type input "22 Feb 2026"
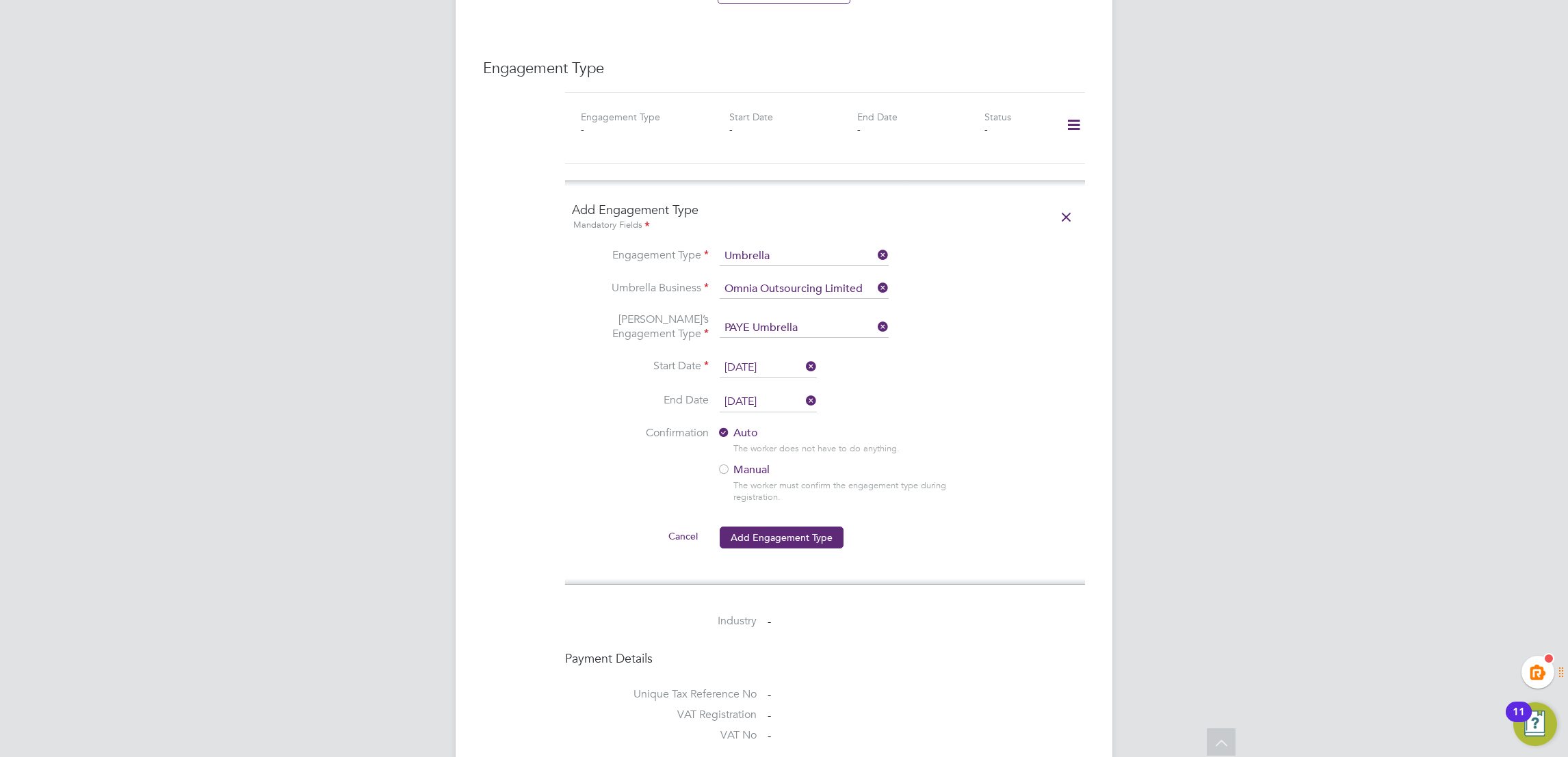
drag, startPoint x: 1000, startPoint y: 367, endPoint x: 998, endPoint y: 462, distance: 95.0
click at [1000, 367] on li "Start Date 25 Aug 2025" at bounding box center [825, 374] width 506 height 34
drag, startPoint x: 998, startPoint y: 462, endPoint x: 837, endPoint y: 516, distance: 169.8
click at [997, 467] on li "Confirmation Auto The worker does not have to do anything. Manual The worker mu…" at bounding box center [825, 476] width 506 height 99
drag, startPoint x: 765, startPoint y: 522, endPoint x: 797, endPoint y: 531, distance: 33.2
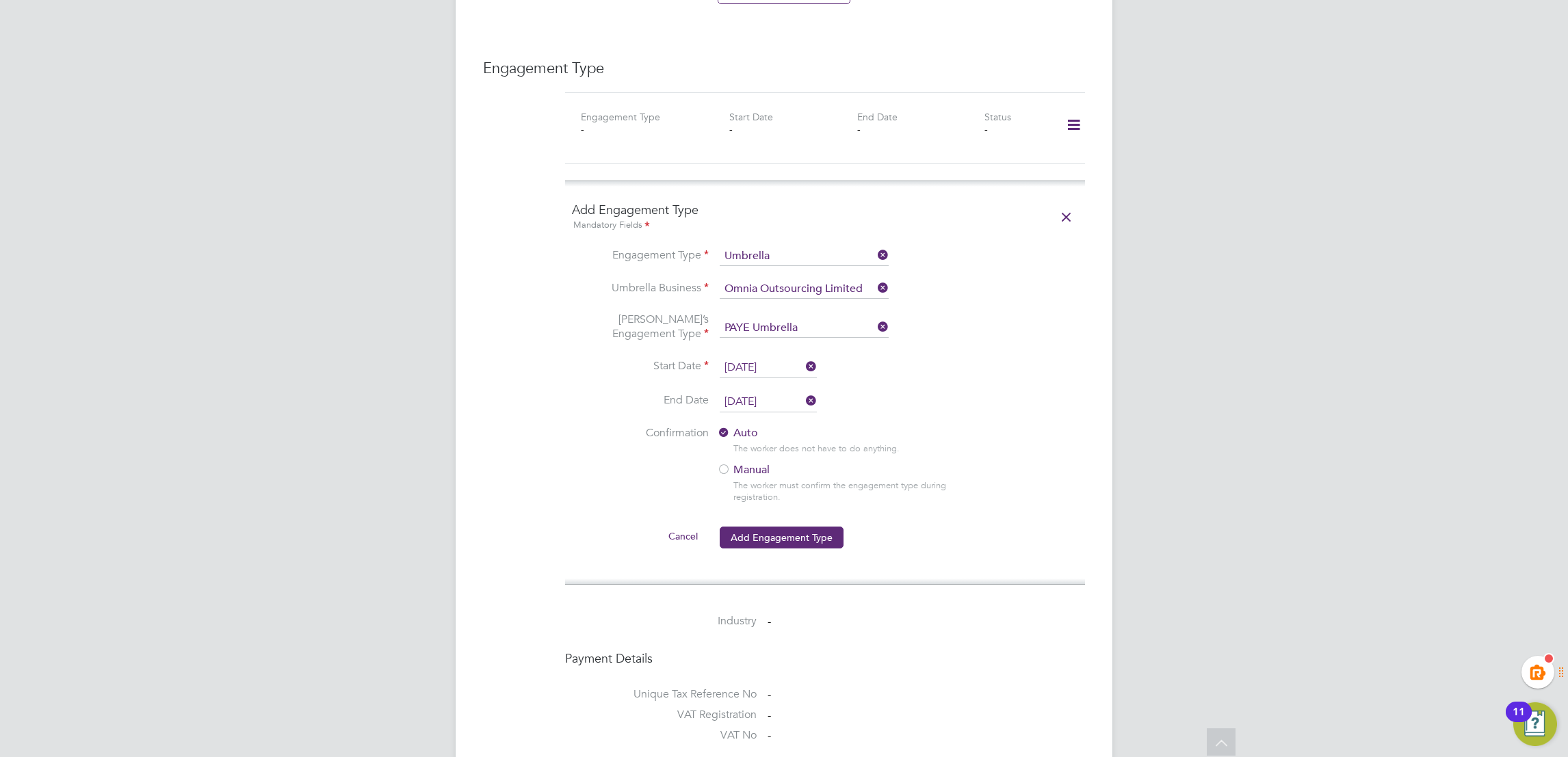
click at [766, 526] on button "Add Engagement Type" at bounding box center [781, 537] width 124 height 22
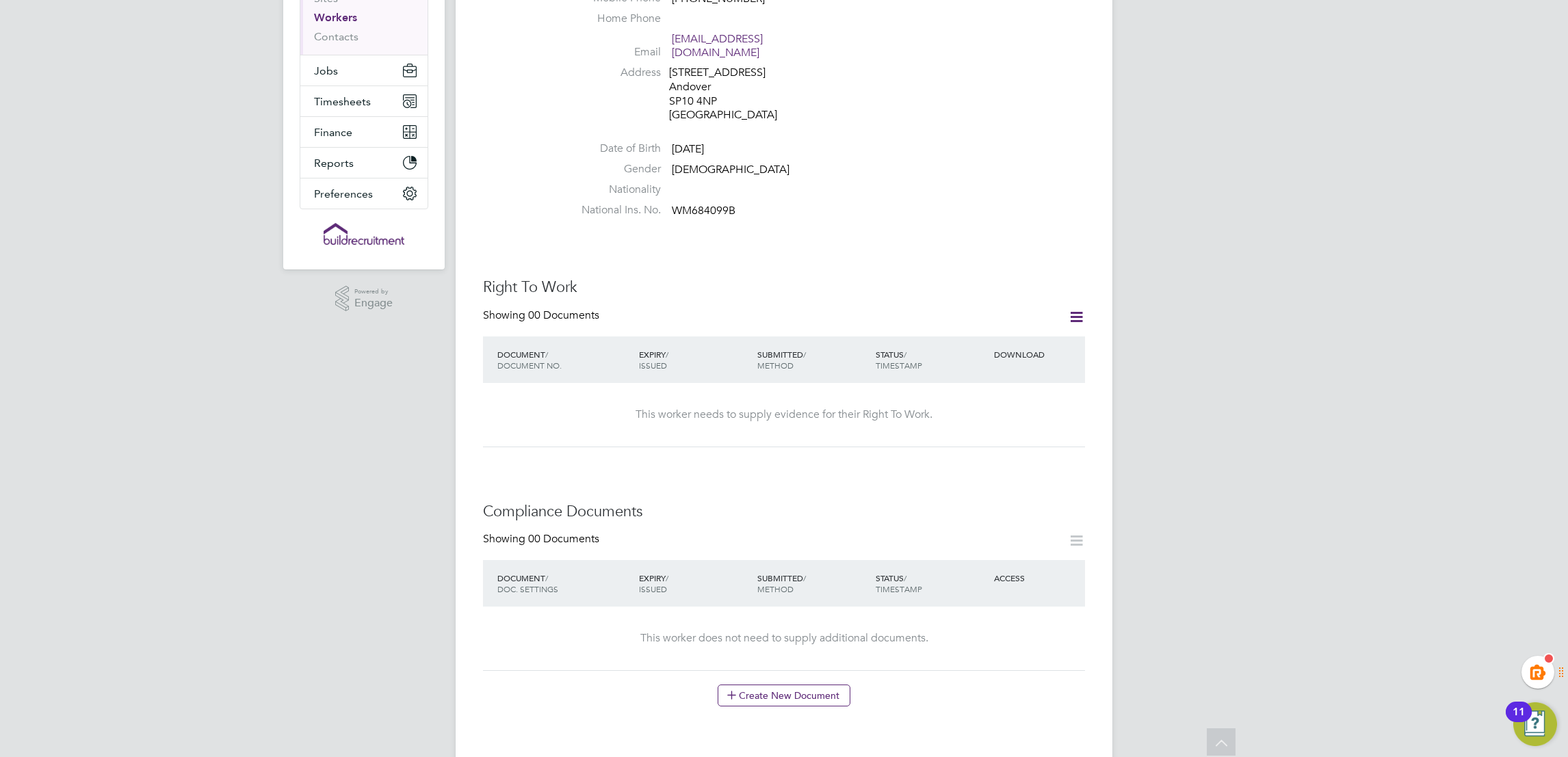
scroll to position [0, 0]
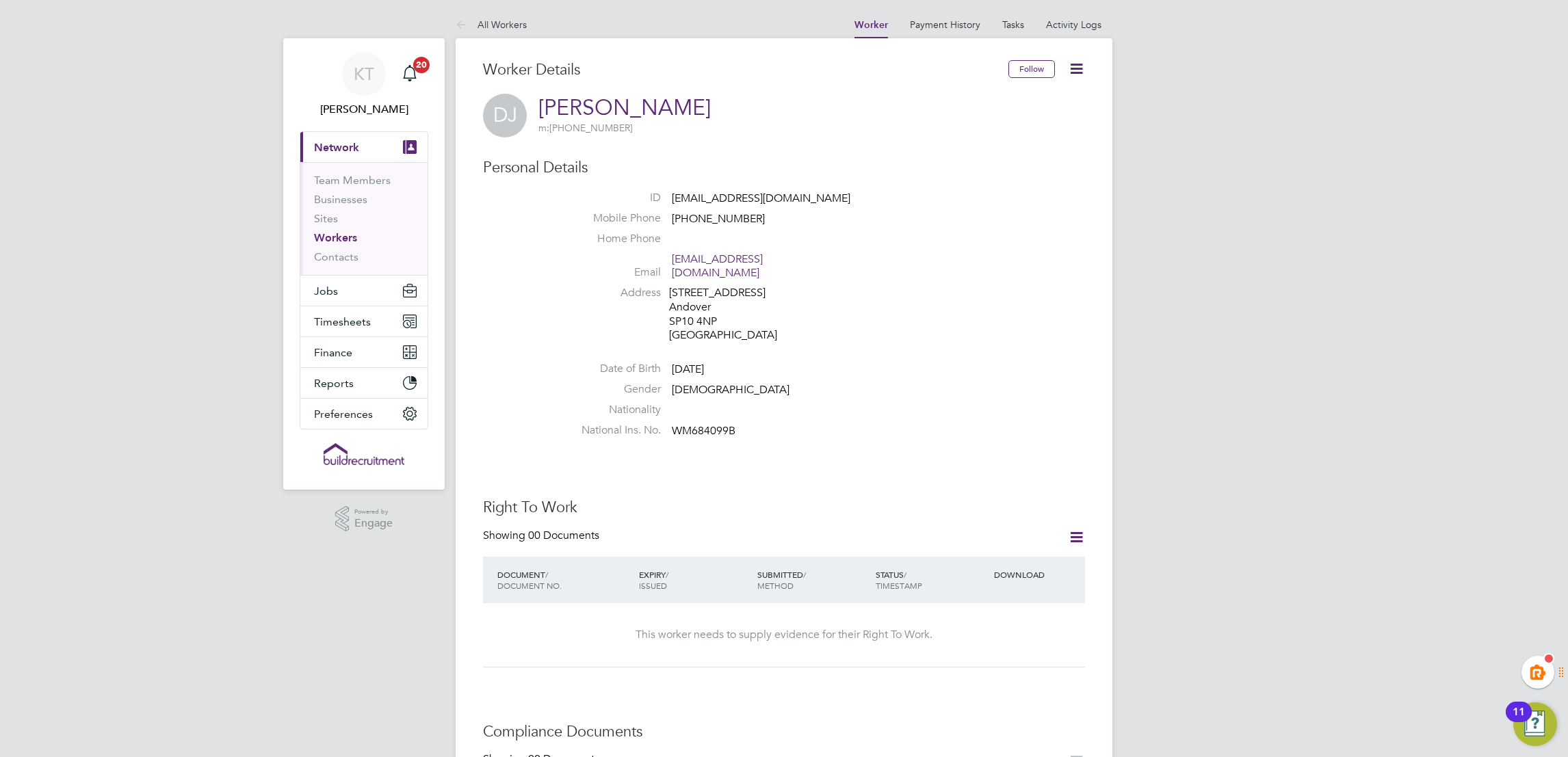
click at [336, 241] on link "Workers" at bounding box center [335, 238] width 43 height 13
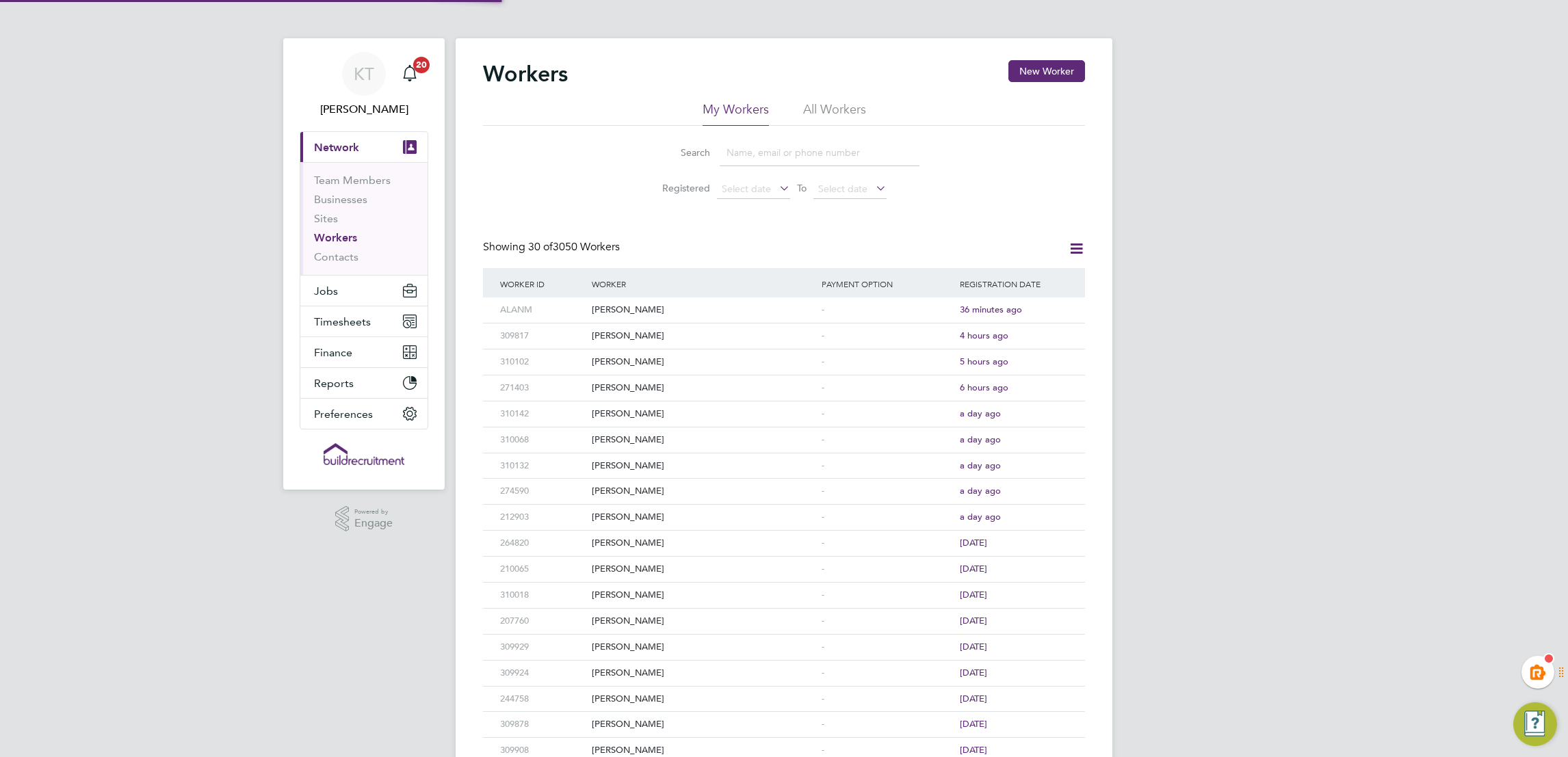
drag, startPoint x: 773, startPoint y: 163, endPoint x: 765, endPoint y: 165, distance: 8.2
click at [765, 165] on input at bounding box center [819, 152] width 200 height 27
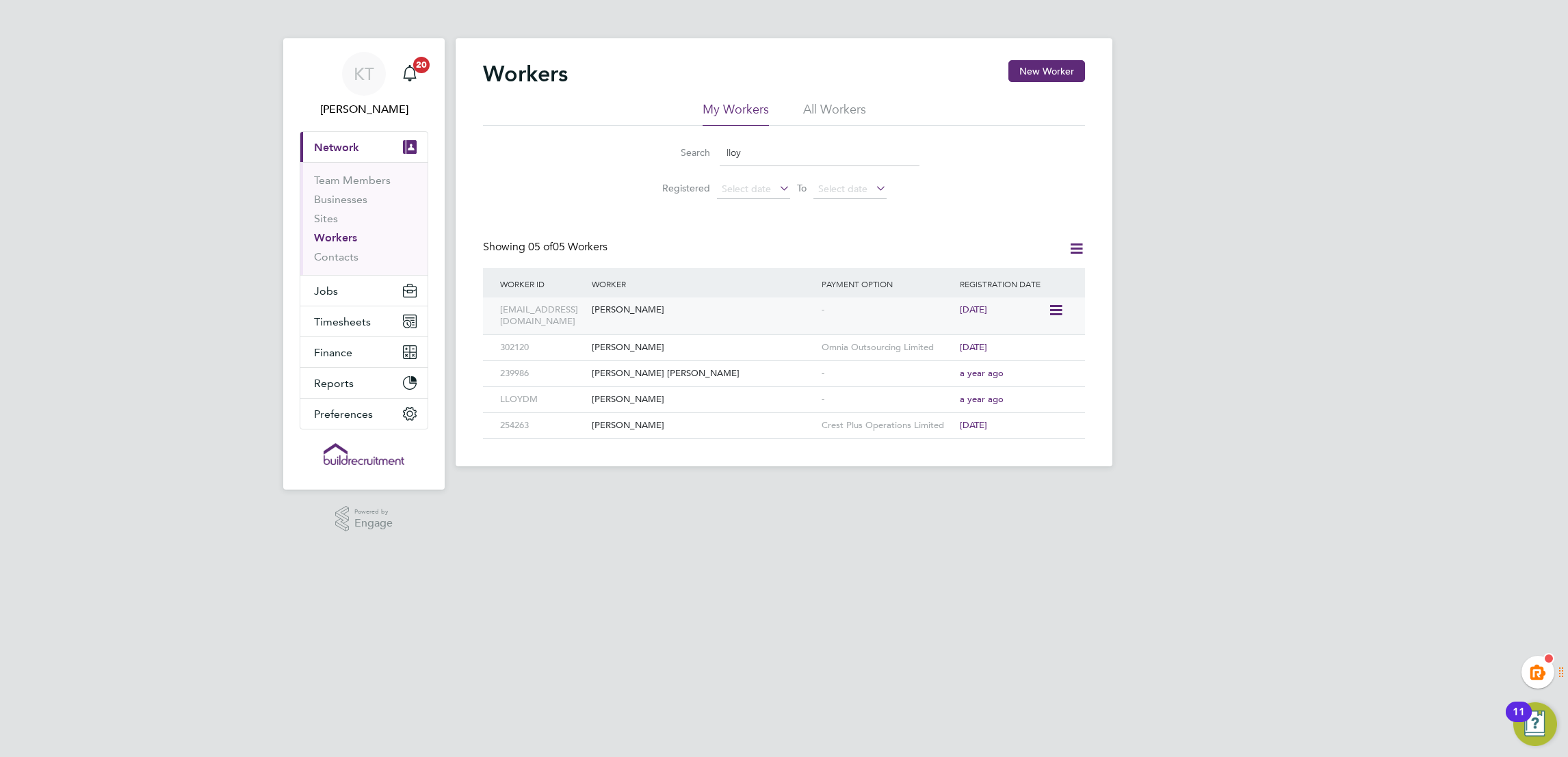
click at [625, 319] on div "Lloyd Edwards" at bounding box center [703, 310] width 230 height 26
click at [785, 153] on input "lloy" at bounding box center [819, 152] width 200 height 27
click at [851, 136] on li "Search lloy" at bounding box center [784, 153] width 305 height 40
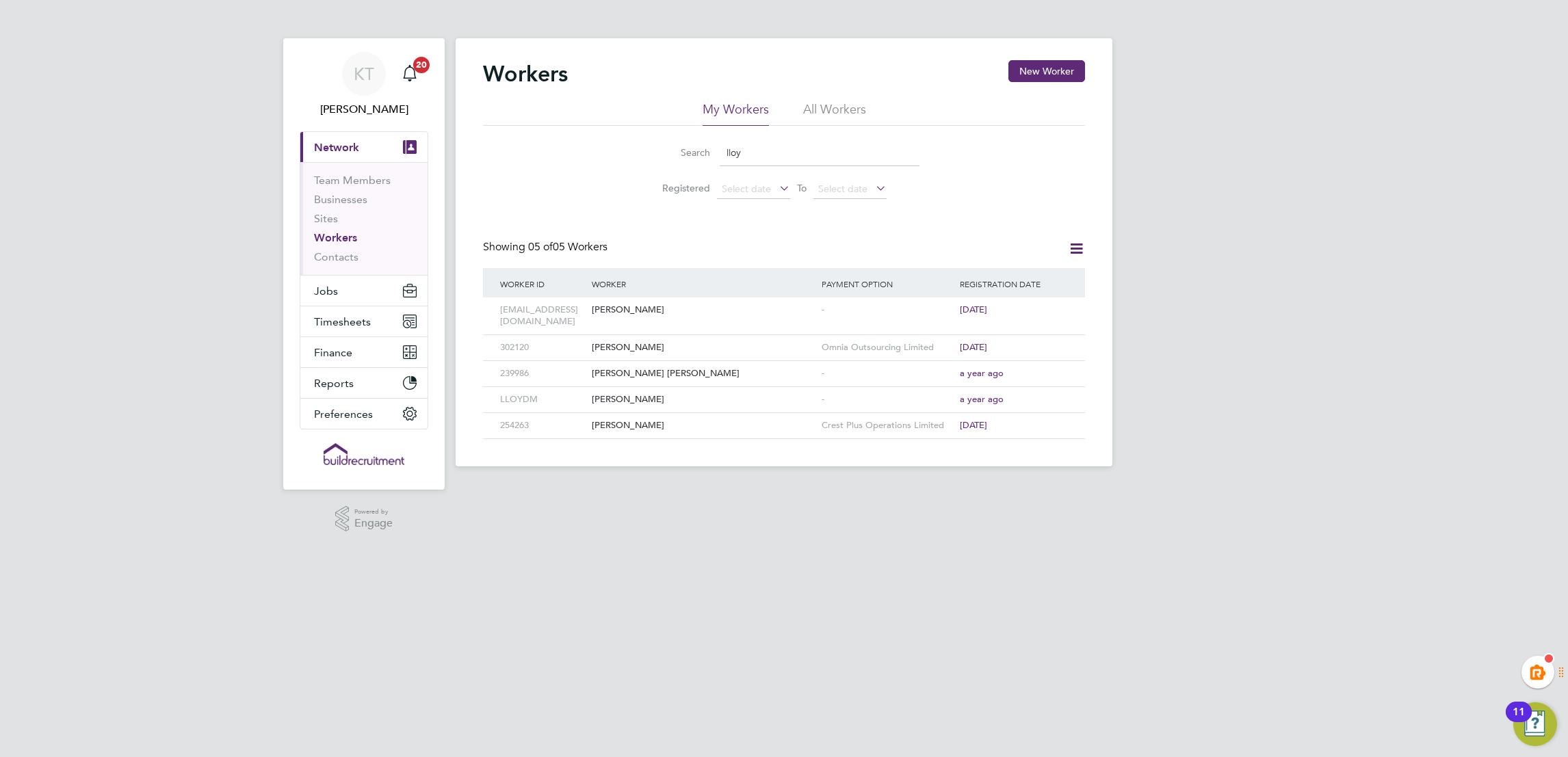
click at [819, 169] on li "Search lloy" at bounding box center [784, 153] width 305 height 40
click at [810, 161] on input "lloy" at bounding box center [819, 152] width 200 height 27
type input "l"
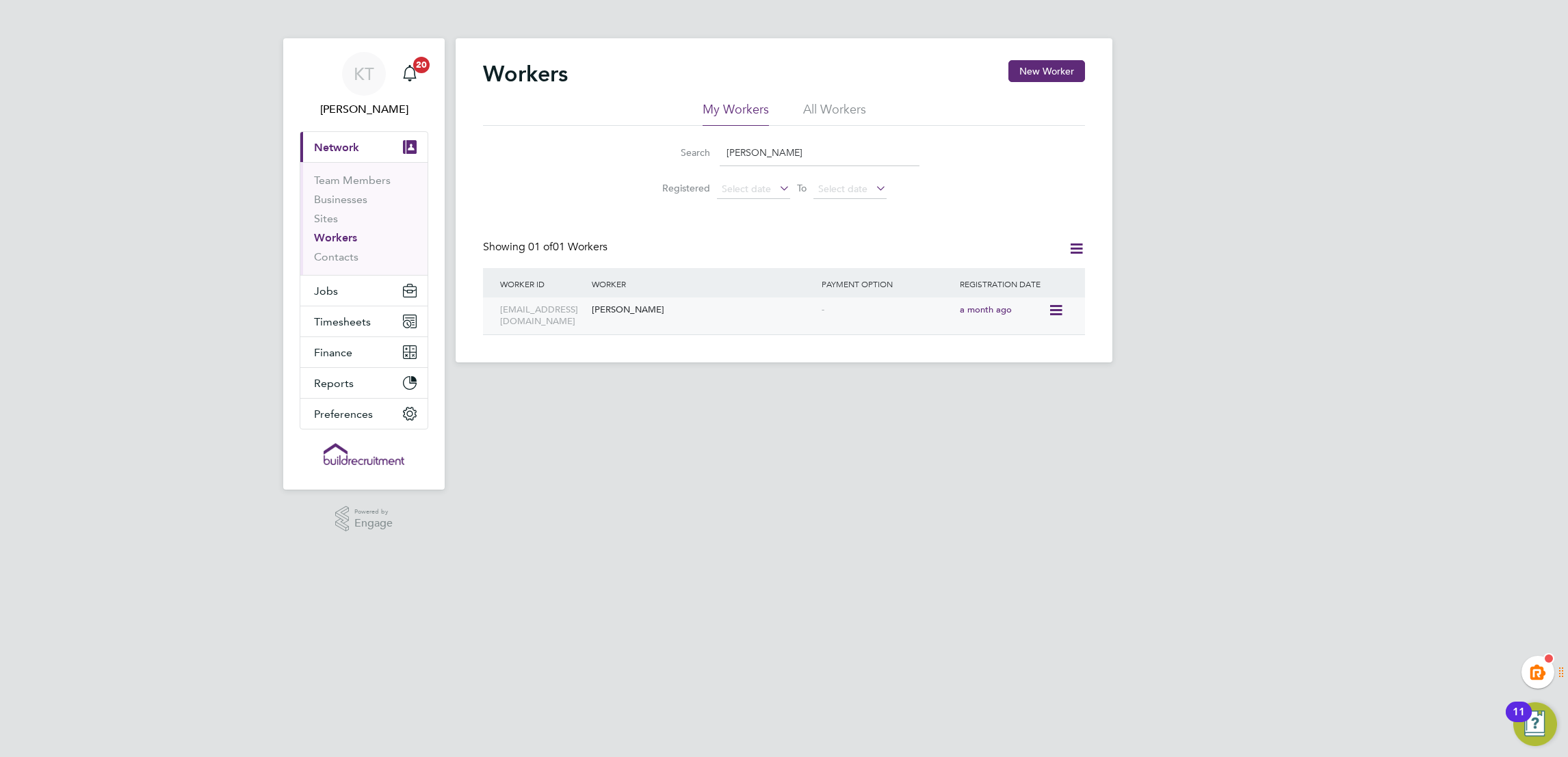
type input "richard go"
click at [1054, 311] on icon at bounding box center [1054, 310] width 14 height 16
click at [743, 323] on div "RJGOODISON66@gmail.com Richard Goodison - a month ago" at bounding box center [784, 316] width 602 height 37
click at [962, 309] on span "a month ago" at bounding box center [985, 309] width 52 height 12
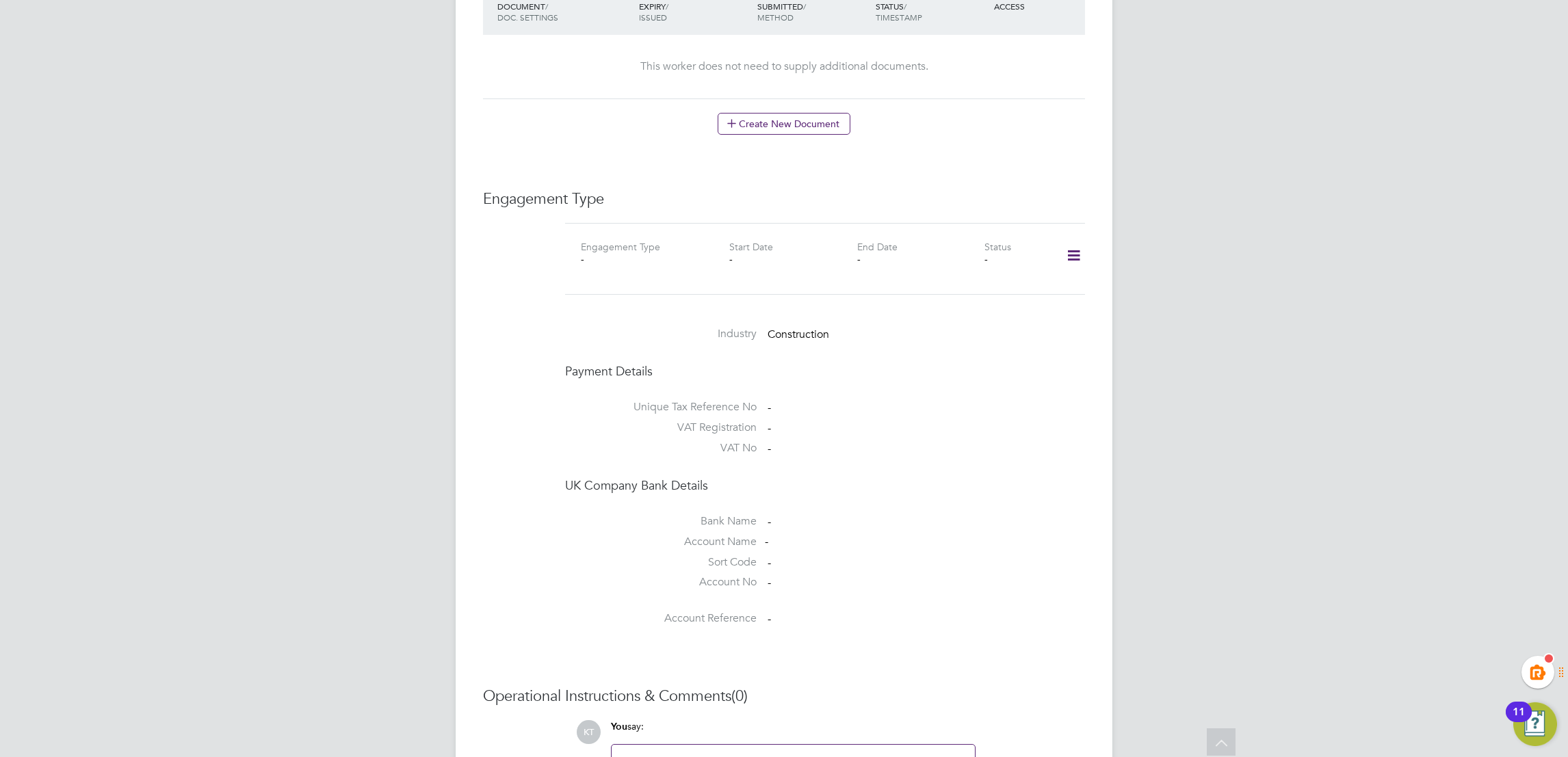
scroll to position [966, 0]
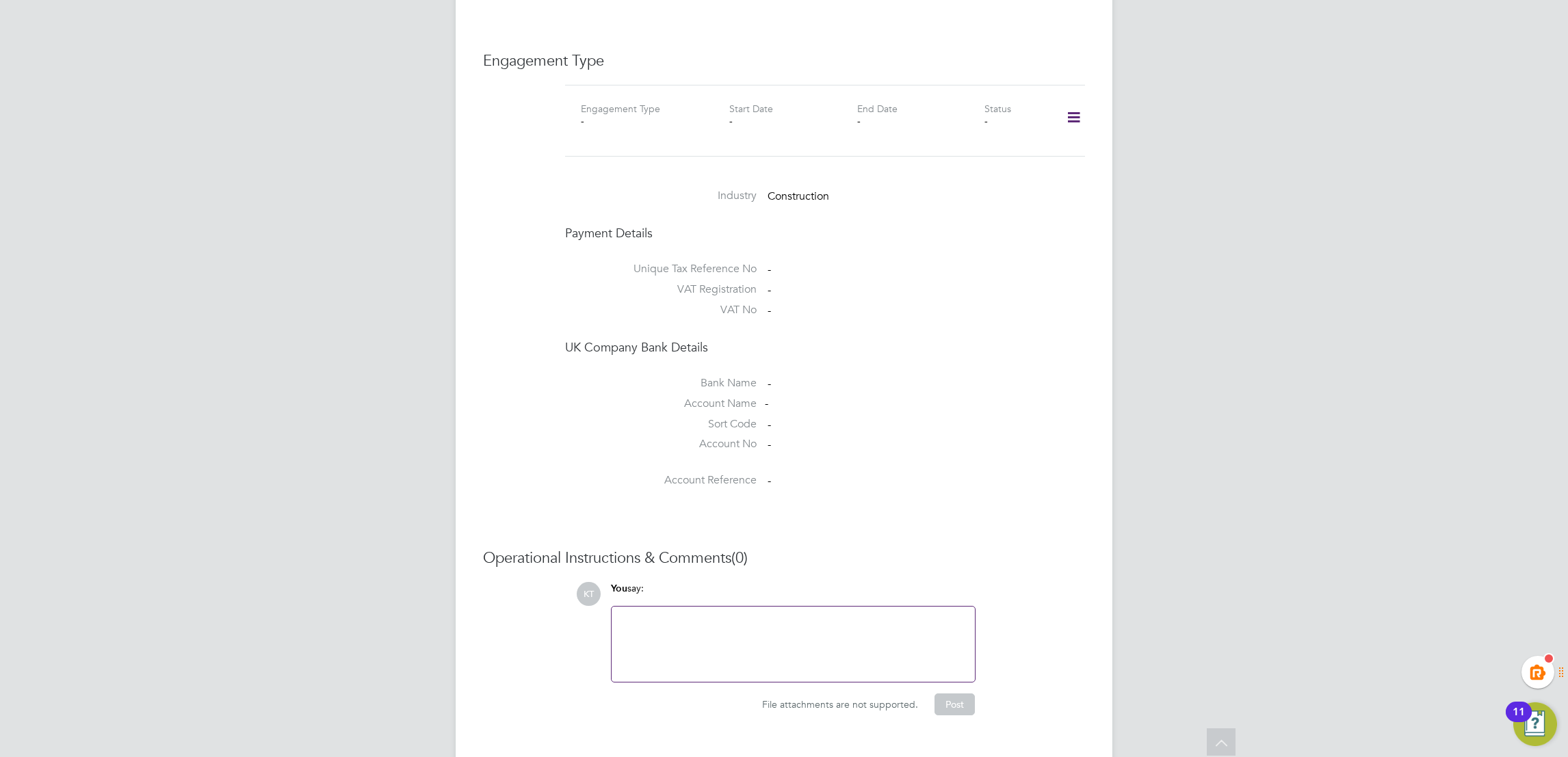
click at [1082, 102] on icon at bounding box center [1074, 117] width 24 height 31
drag, startPoint x: 971, startPoint y: 153, endPoint x: 912, endPoint y: 194, distance: 71.8
click at [971, 152] on li "Add Engagement Type" at bounding box center [1003, 148] width 156 height 19
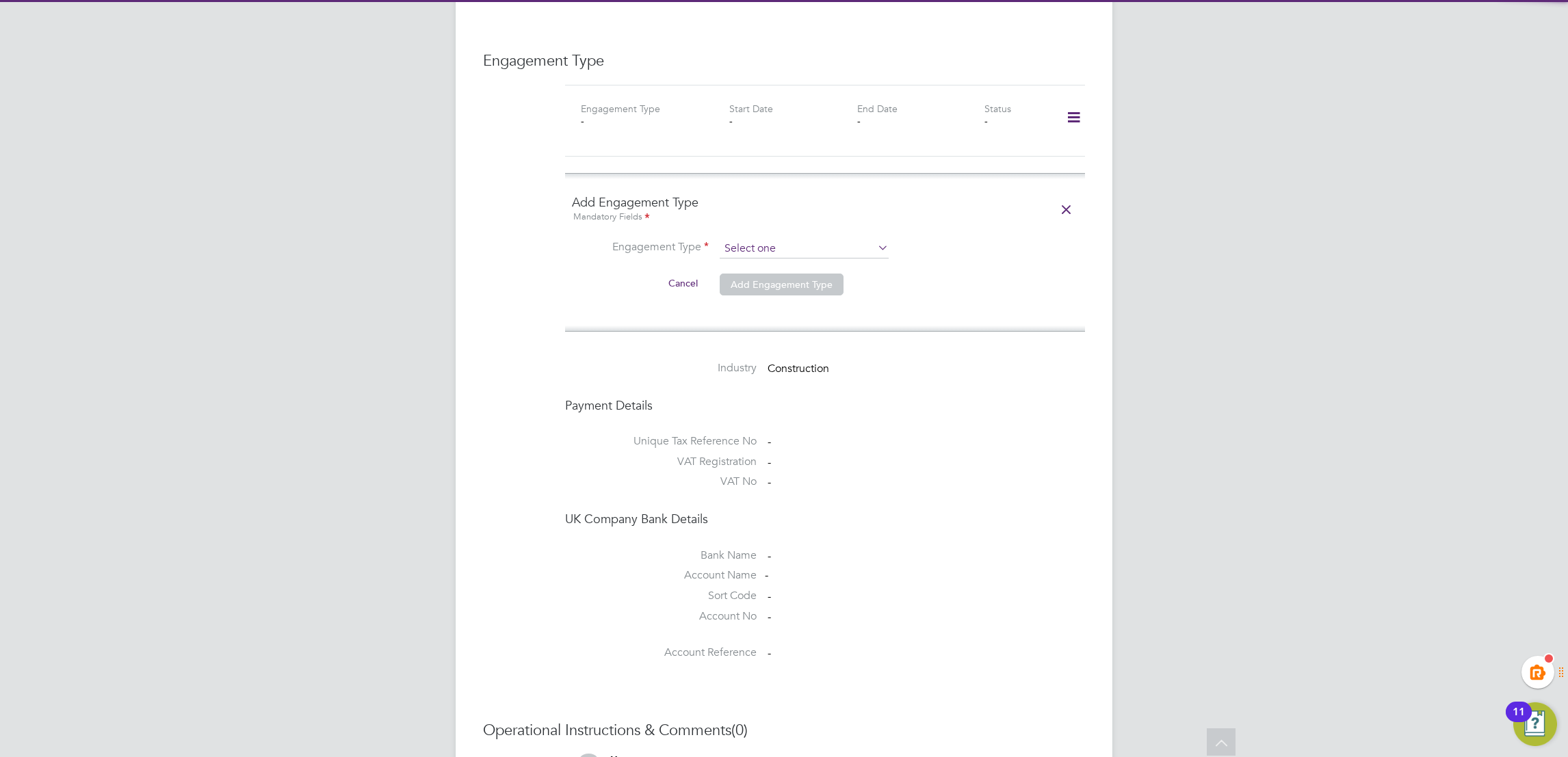
click at [759, 240] on input at bounding box center [804, 249] width 169 height 19
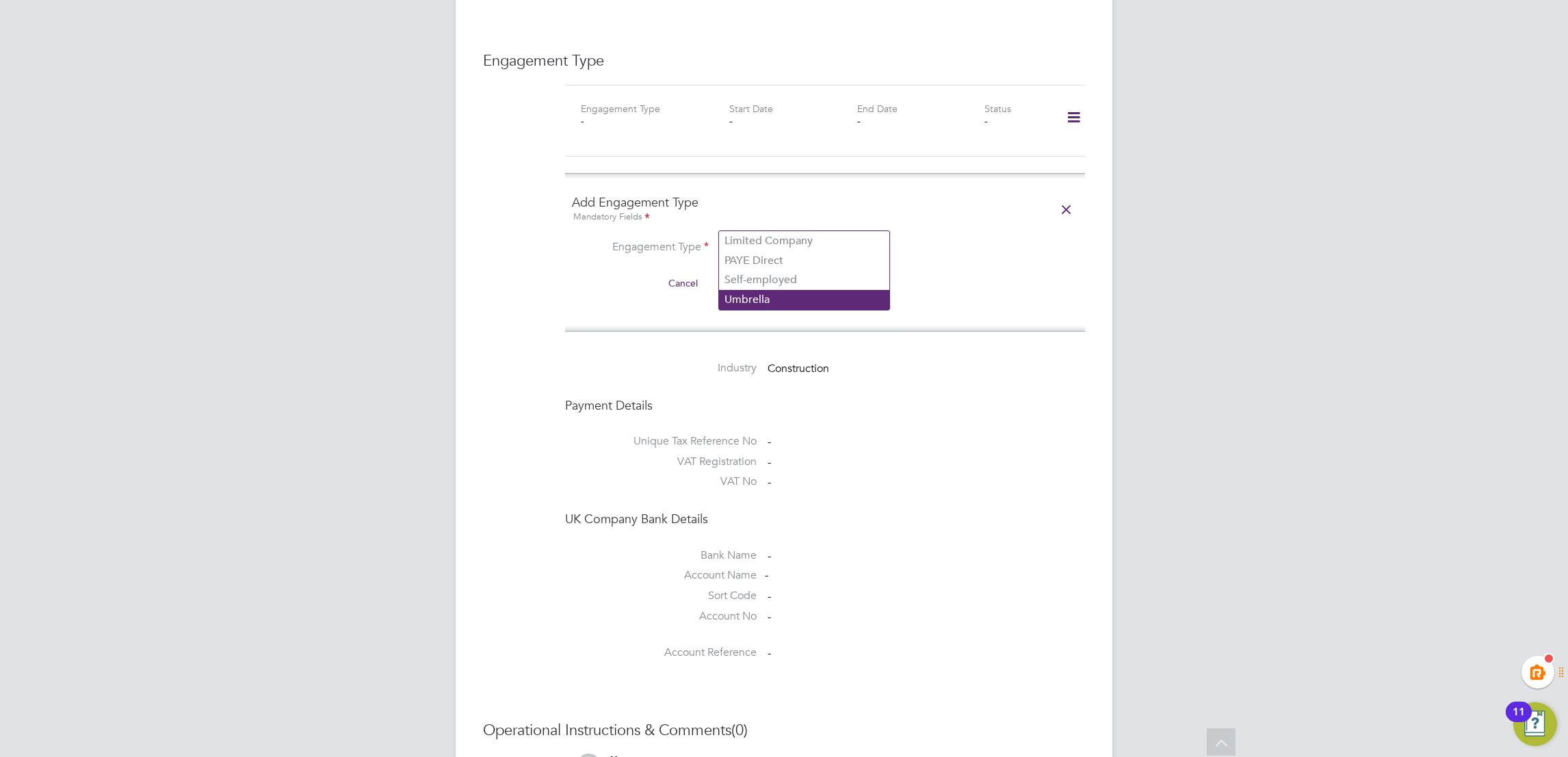
click at [775, 292] on li "Umbrella" at bounding box center [804, 300] width 170 height 20
type input "Umbrella"
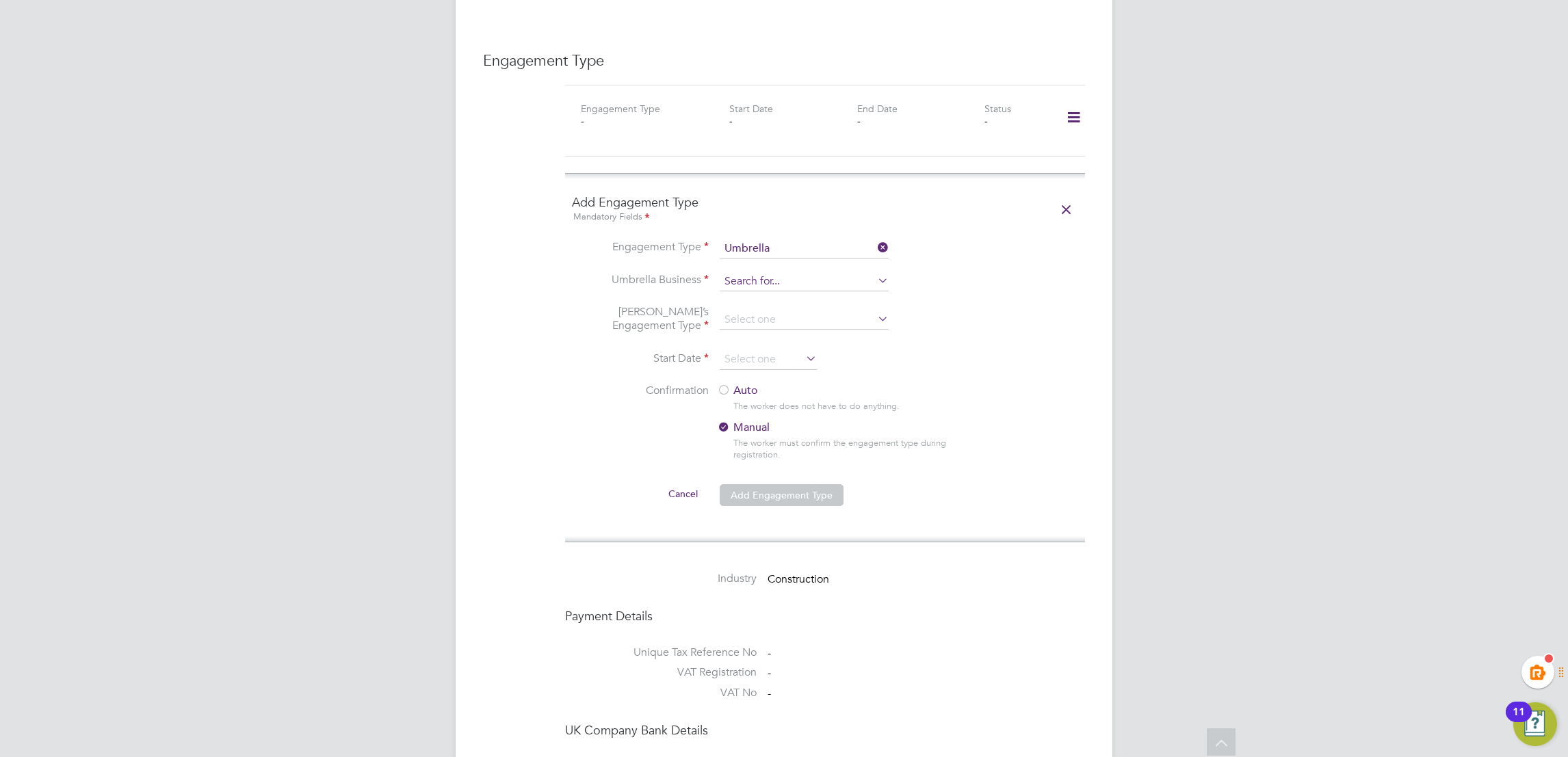
click at [738, 272] on input at bounding box center [804, 281] width 169 height 19
click at [762, 266] on li "Omnia Outsourcing Limited" at bounding box center [804, 274] width 170 height 20
type input "Omnia Outsourcing Limited"
click at [1007, 350] on li "Start Date" at bounding box center [825, 366] width 506 height 34
click at [737, 310] on input at bounding box center [804, 319] width 169 height 19
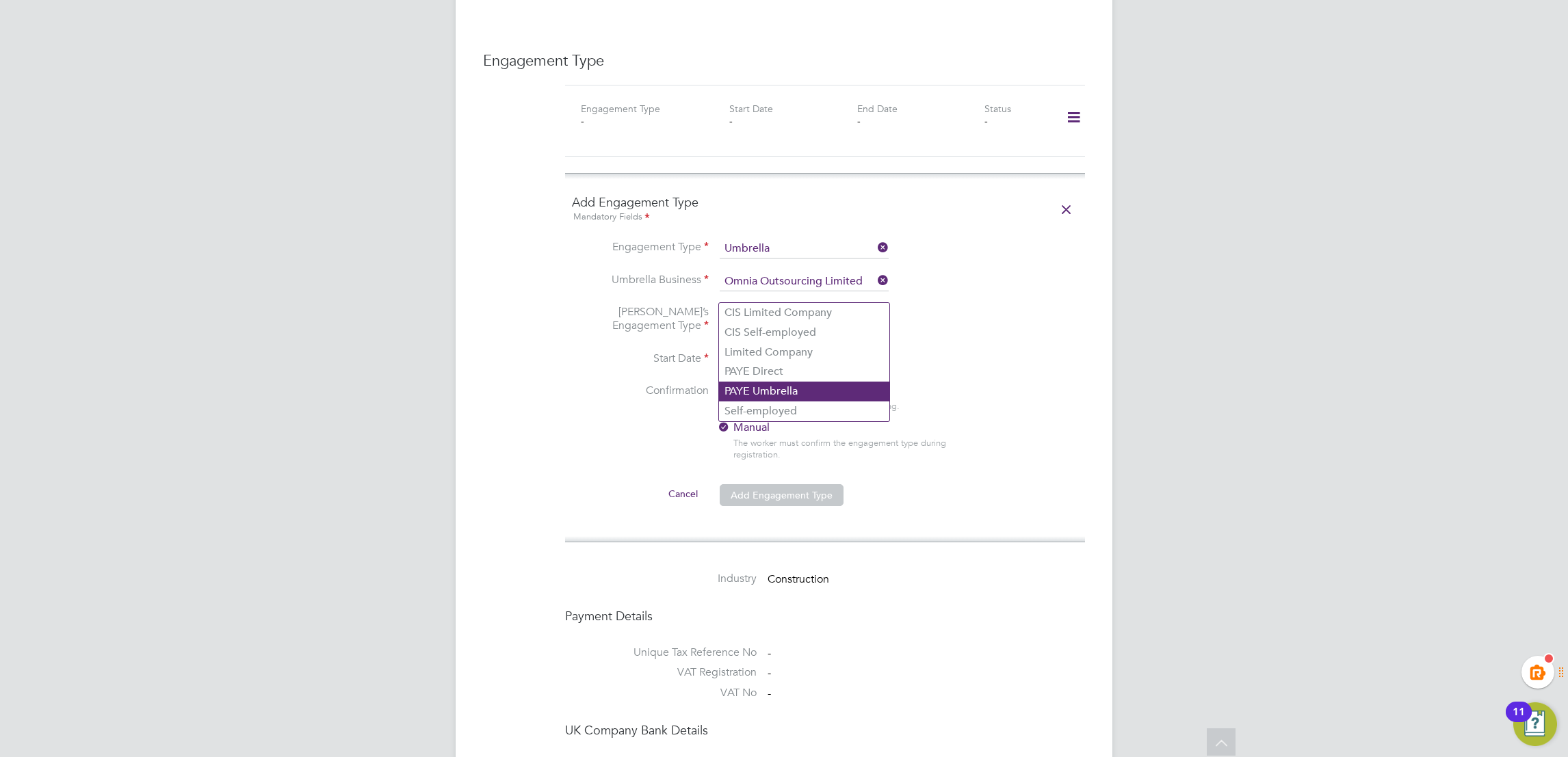
click at [775, 389] on li "PAYE Umbrella" at bounding box center [804, 392] width 170 height 20
type input "PAYE Umbrella"
click at [987, 350] on li "Start Date" at bounding box center [825, 366] width 506 height 34
click at [749, 350] on input at bounding box center [768, 360] width 97 height 20
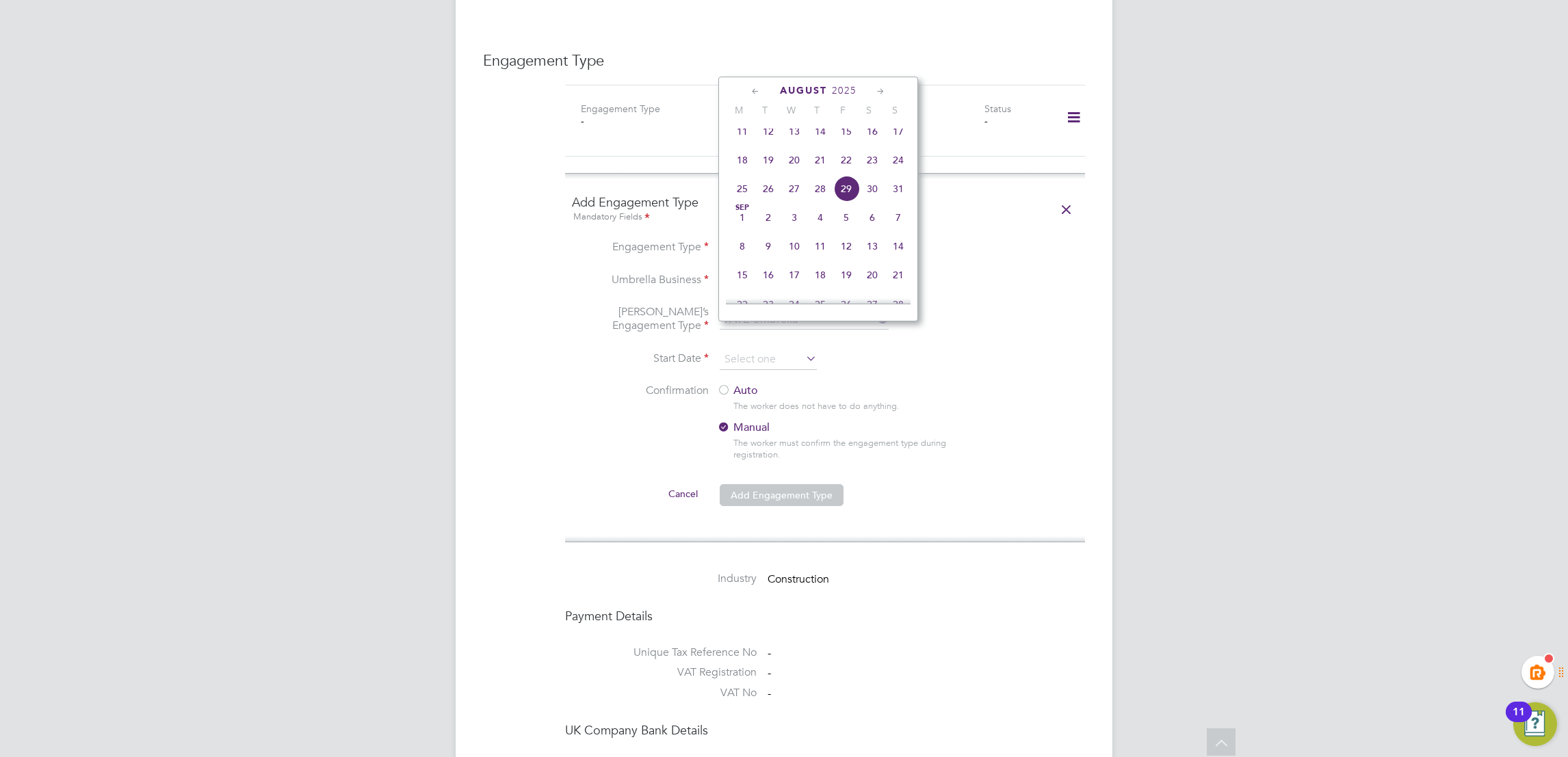
click at [746, 193] on span "25" at bounding box center [742, 189] width 26 height 26
type input "[DATE]"
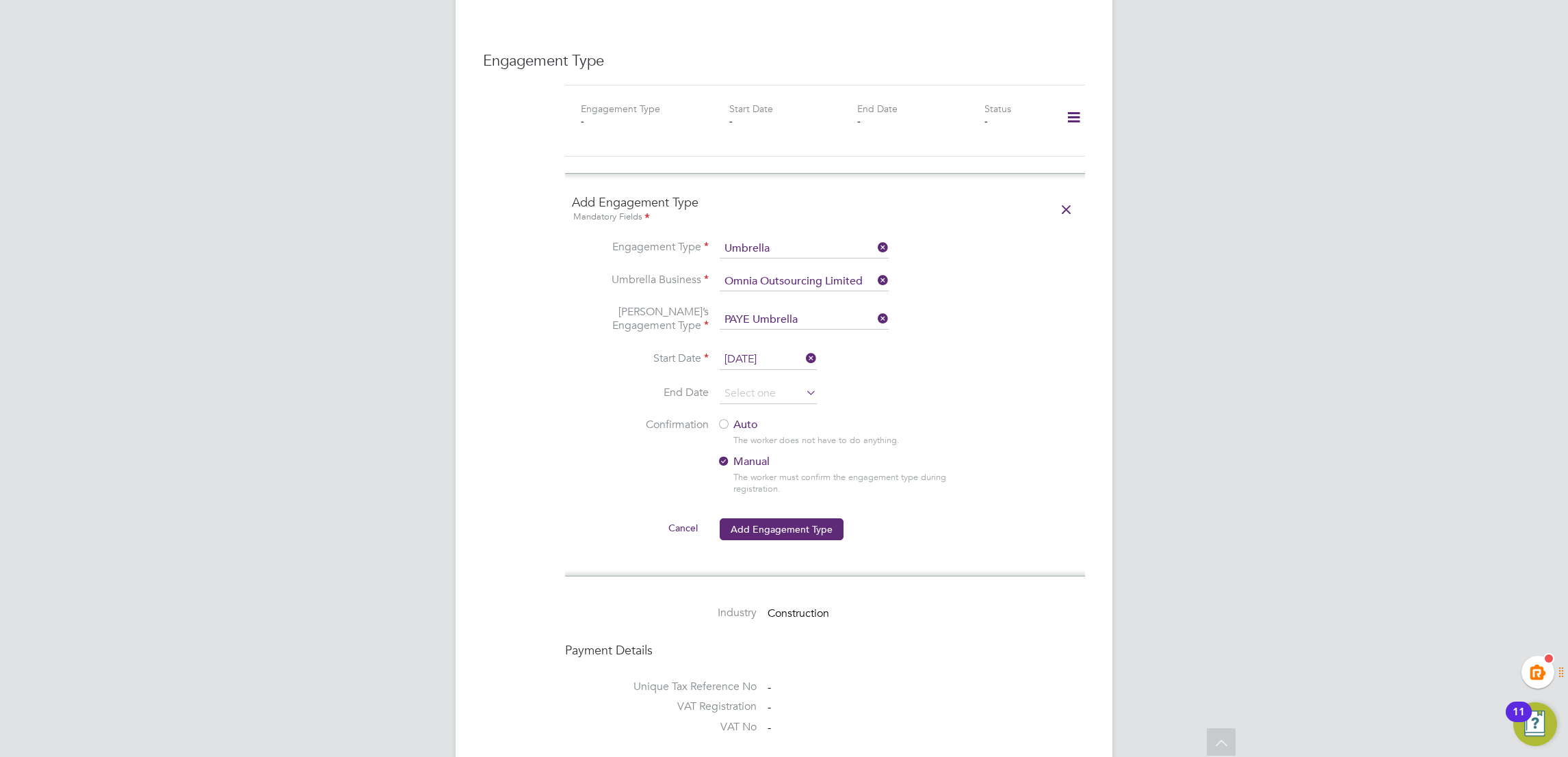
drag, startPoint x: 991, startPoint y: 331, endPoint x: 984, endPoint y: 345, distance: 15.7
click at [991, 350] on li "Start Date 25 Aug 2025" at bounding box center [825, 366] width 506 height 34
click at [751, 384] on input at bounding box center [768, 394] width 97 height 20
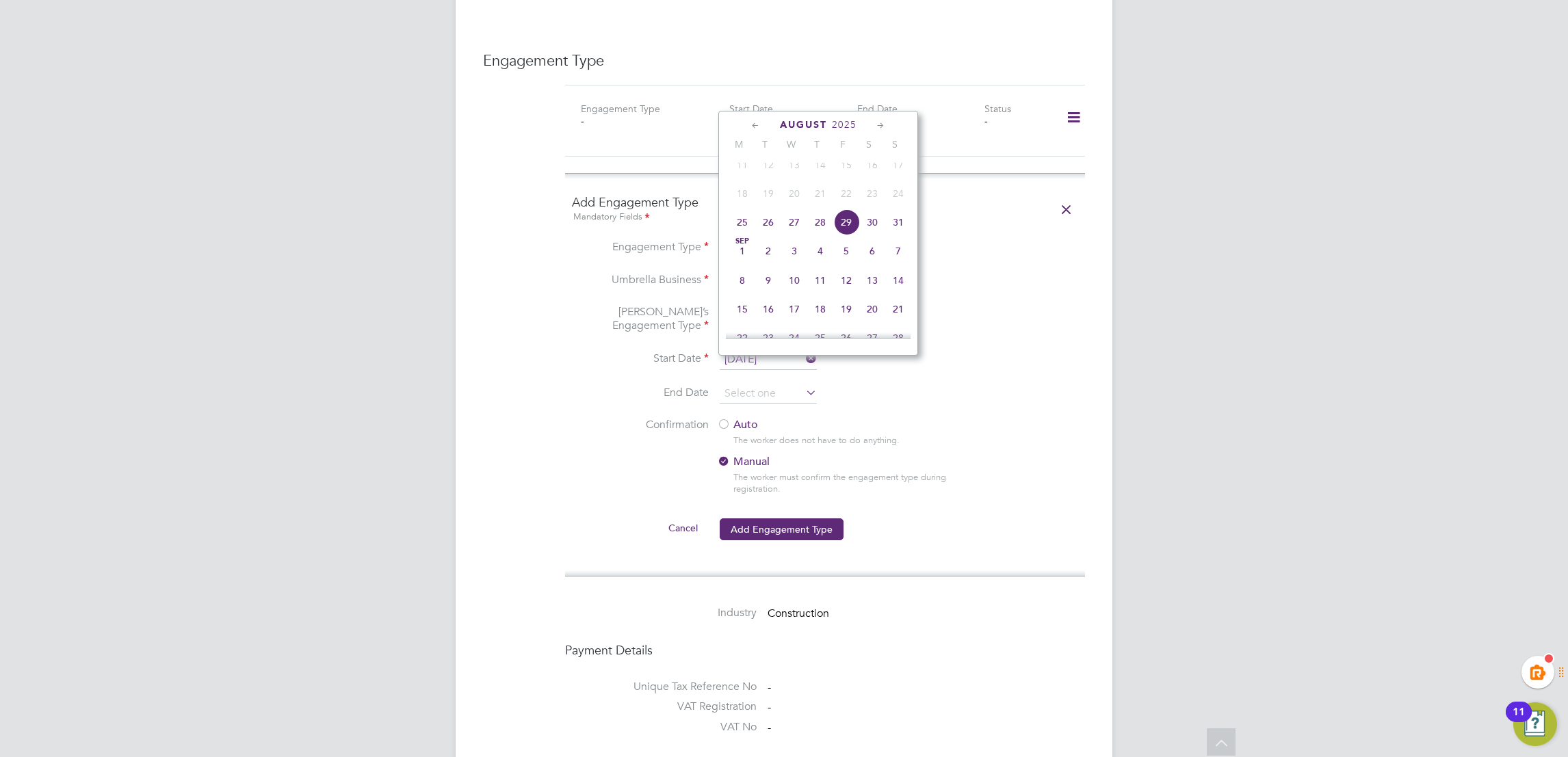
click at [881, 123] on icon at bounding box center [881, 125] width 13 height 15
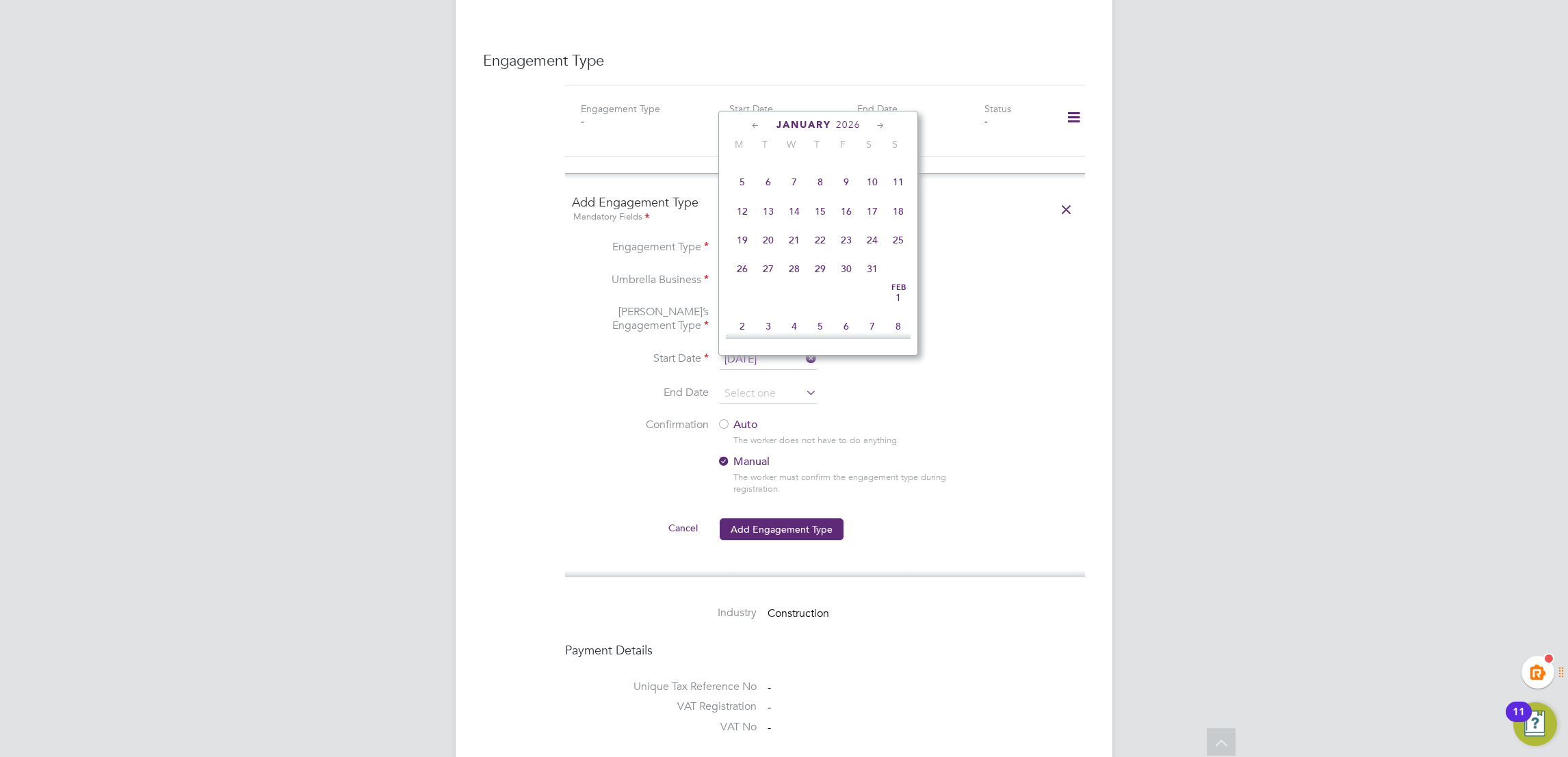
drag, startPoint x: 881, startPoint y: 123, endPoint x: 898, endPoint y: 246, distance: 124.2
click at [881, 124] on icon at bounding box center [881, 125] width 13 height 15
click at [898, 250] on span "22" at bounding box center [898, 237] width 26 height 26
type input "22 Feb 2026"
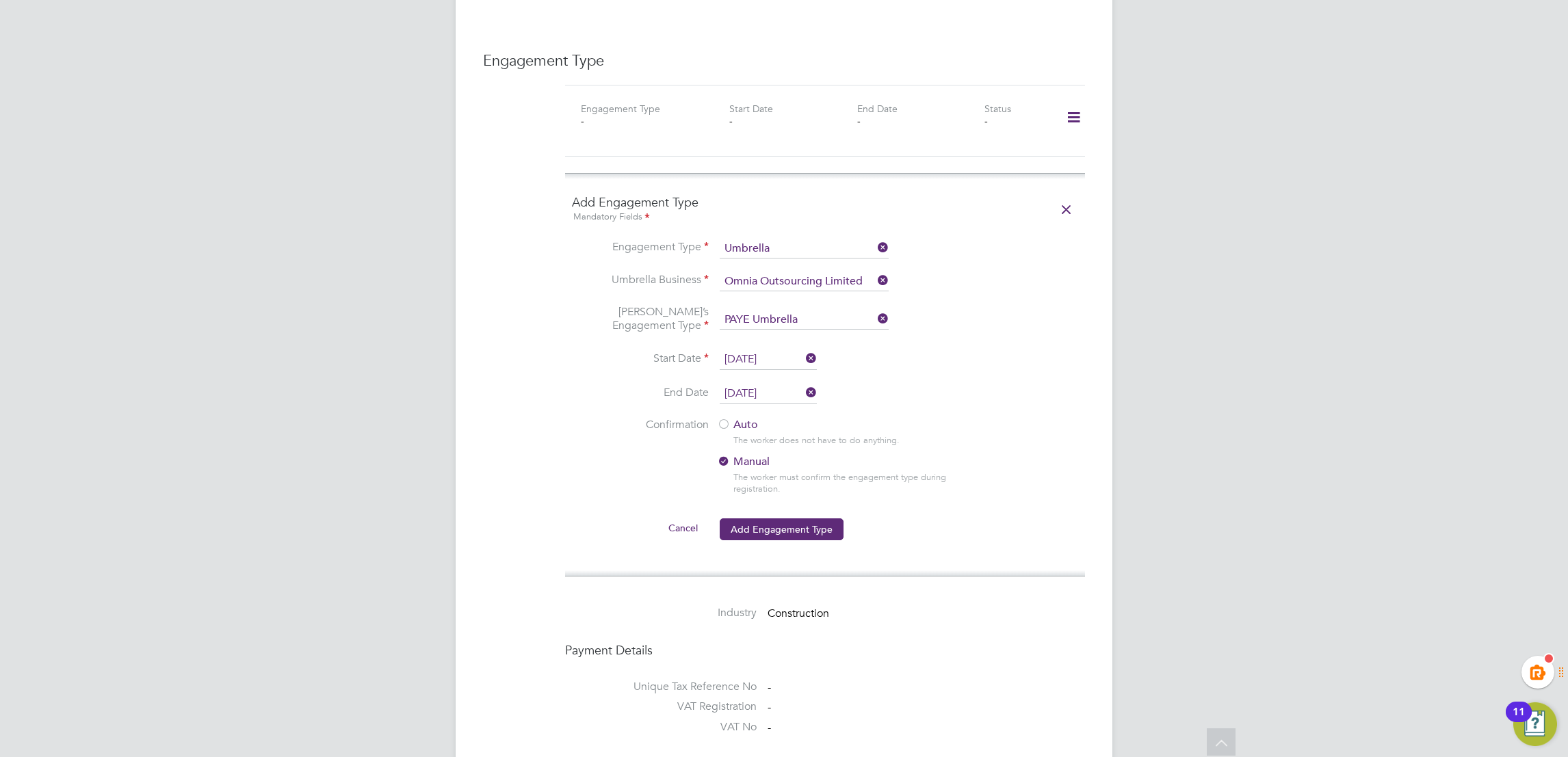
drag, startPoint x: 1080, startPoint y: 406, endPoint x: 1062, endPoint y: 442, distance: 40.2
click at [1082, 407] on div "Add Engagement Type Mandatory Fields Engagement Type Umbrella Umbrella Business…" at bounding box center [825, 374] width 534 height 404
click at [1020, 517] on li "Cancel Add Engagement Type" at bounding box center [825, 536] width 506 height 38
click at [732, 418] on label "Auto" at bounding box center [839, 426] width 246 height 15
click at [770, 518] on button "Add Engagement Type" at bounding box center [781, 529] width 124 height 22
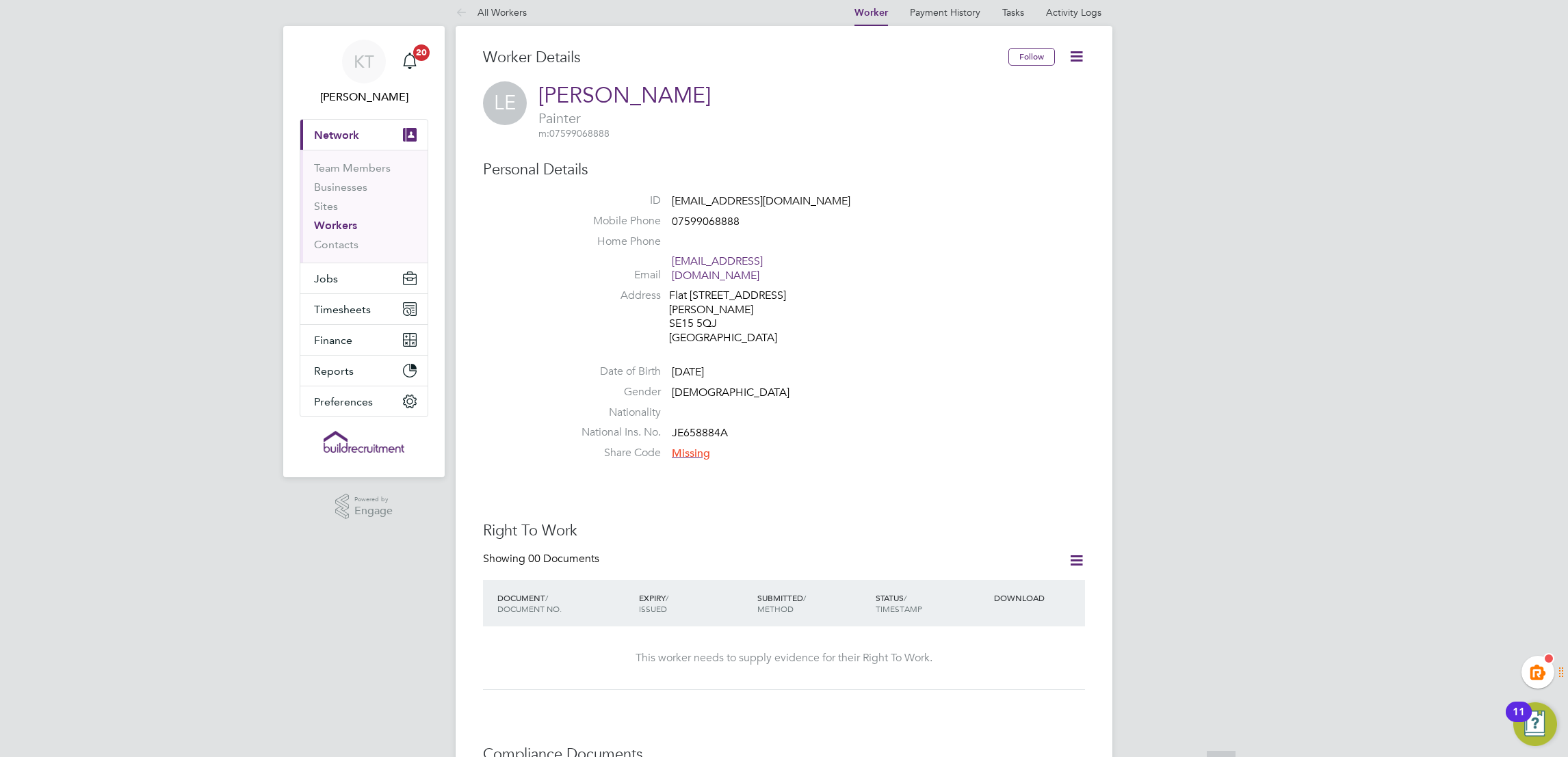
scroll to position [0, 0]
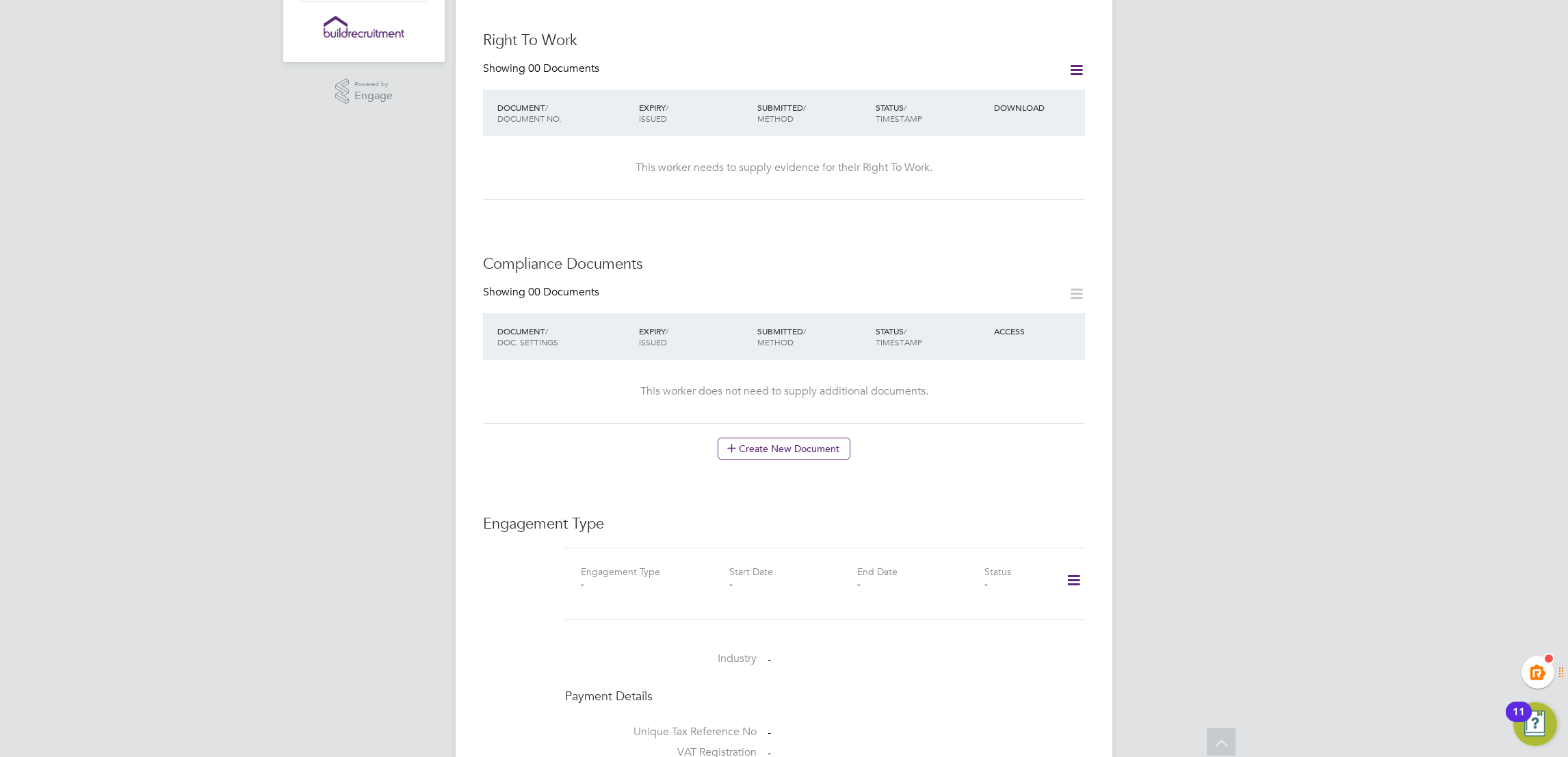
scroll to position [719, 0]
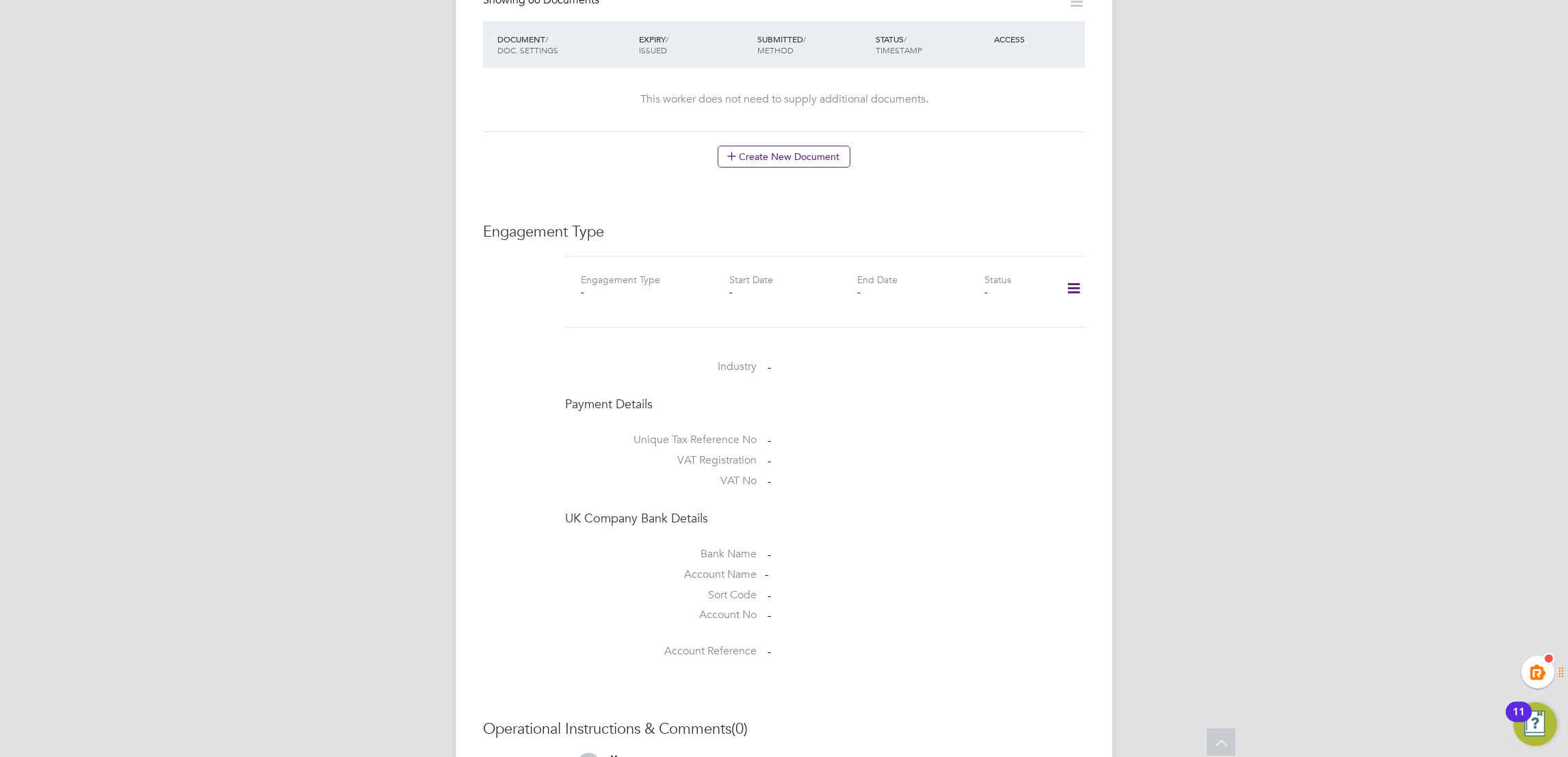
drag, startPoint x: 1065, startPoint y: 266, endPoint x: 1077, endPoint y: 283, distance: 20.8
click at [1066, 273] on icon at bounding box center [1074, 288] width 24 height 31
click at [968, 327] on li "Add Engagement Type" at bounding box center [1003, 333] width 156 height 19
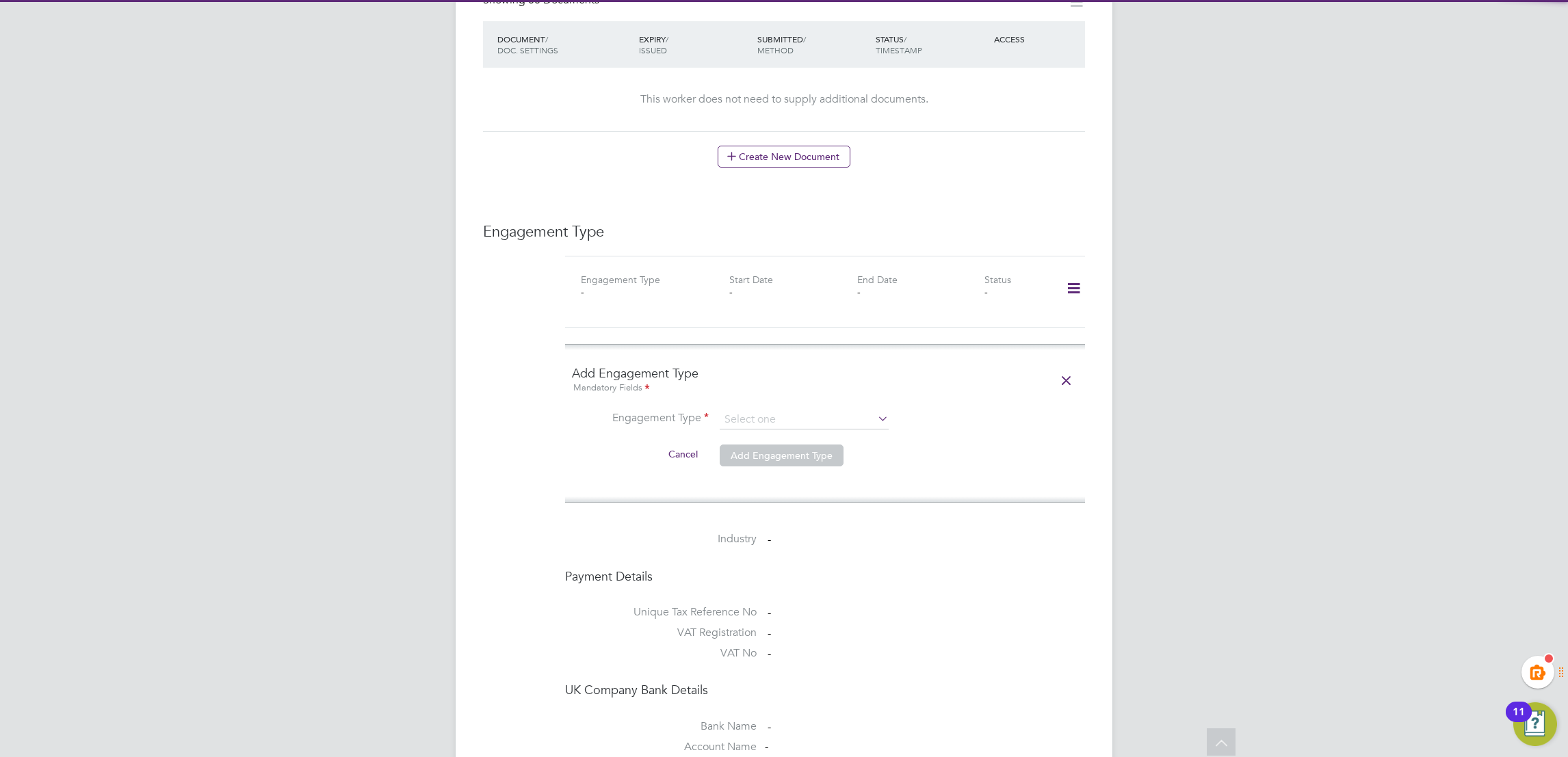
click at [798, 422] on li "Engagement Type" at bounding box center [825, 427] width 506 height 33
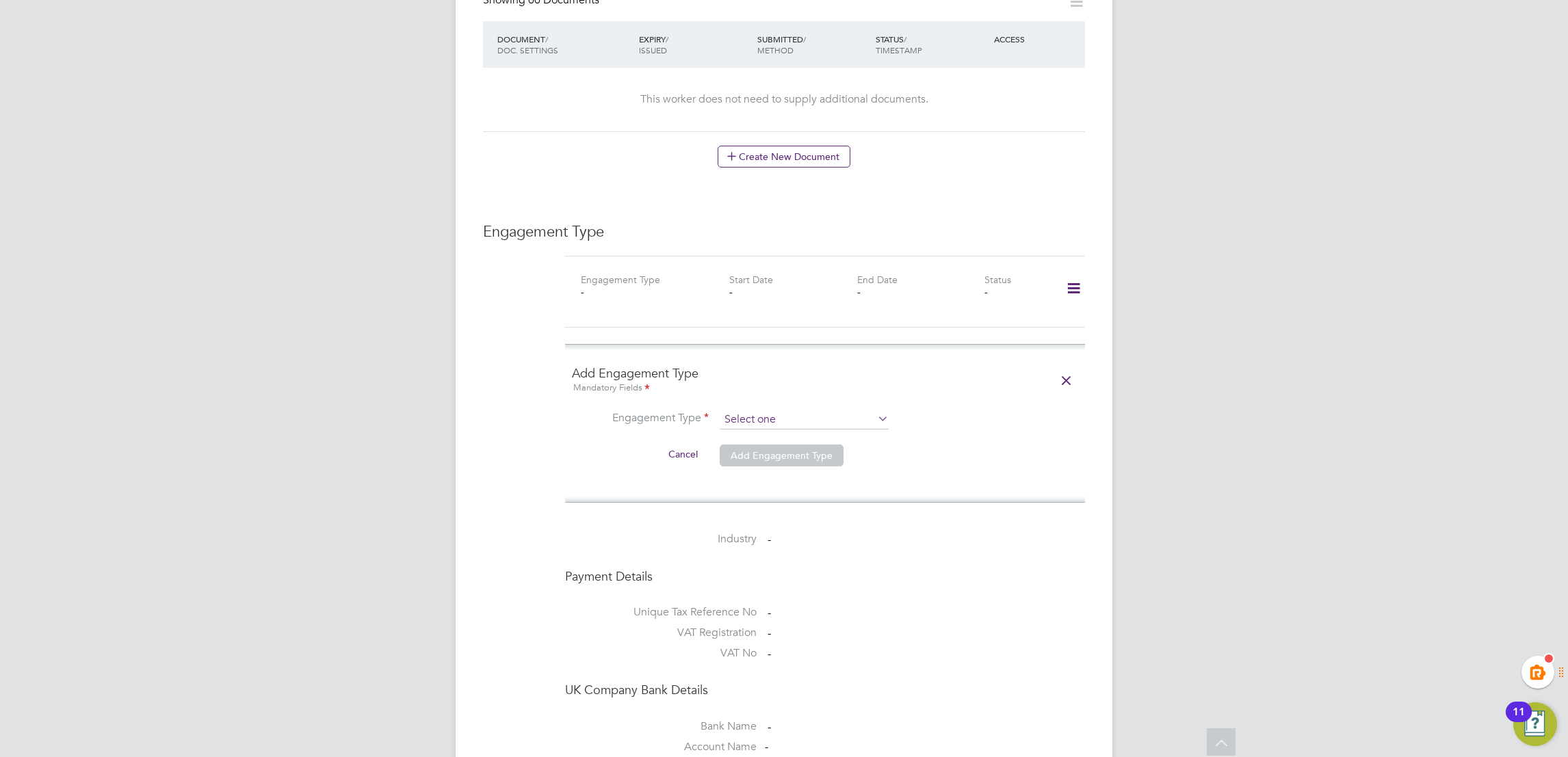
click at [803, 410] on input at bounding box center [804, 419] width 169 height 19
drag, startPoint x: 795, startPoint y: 484, endPoint x: 886, endPoint y: 465, distance: 93.0
click at [797, 484] on li "Umbrella" at bounding box center [804, 485] width 170 height 20
type input "Umbrella"
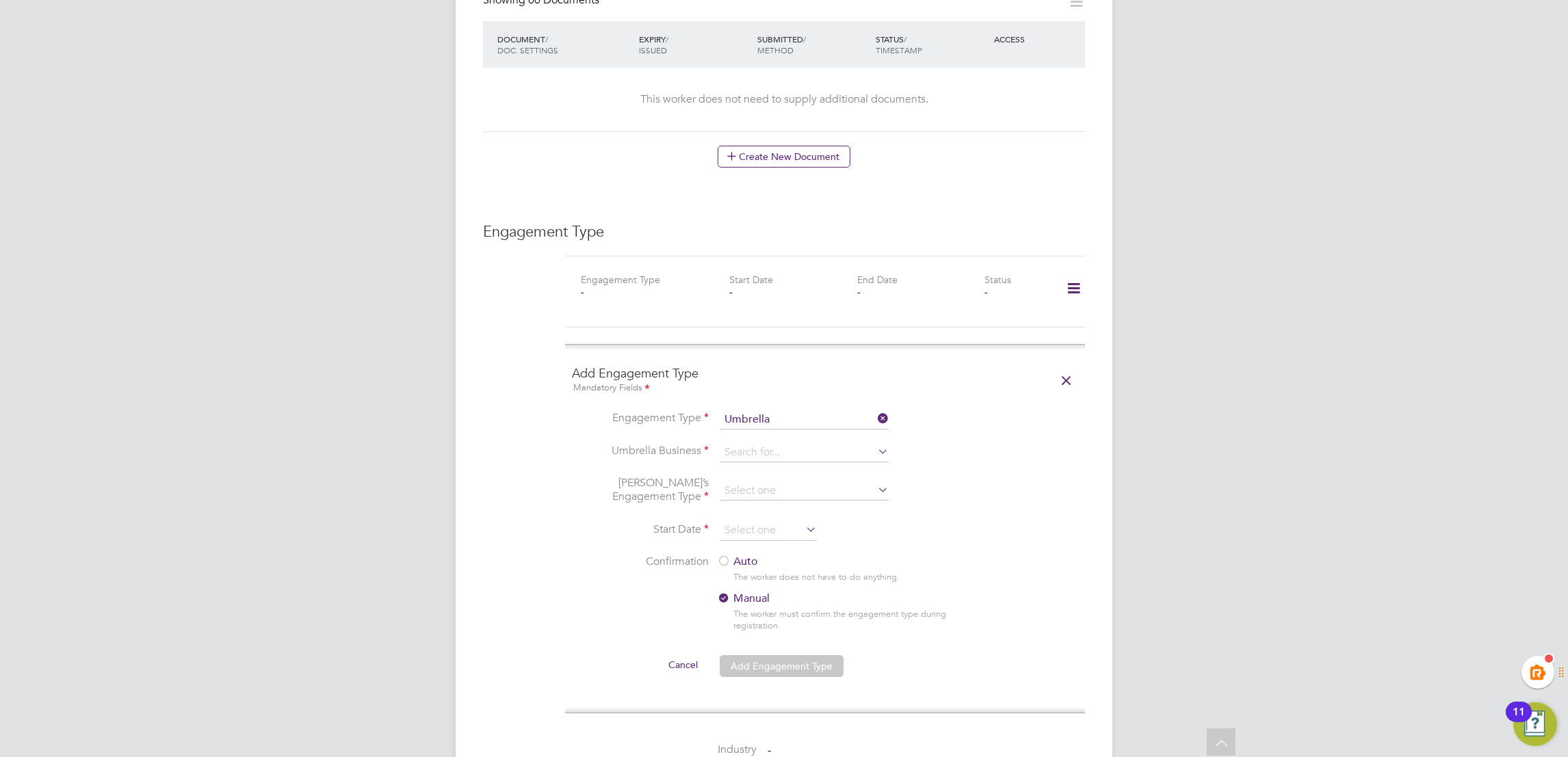
drag, startPoint x: 1077, startPoint y: 430, endPoint x: 1016, endPoint y: 435, distance: 61.2
click at [1076, 443] on li "Umbrella Business" at bounding box center [825, 460] width 506 height 33
click at [817, 443] on input at bounding box center [804, 452] width 169 height 19
click at [832, 451] on li "Omnia Outsourcing Limited" at bounding box center [804, 460] width 170 height 20
type input "Omnia Outsourcing Limited"
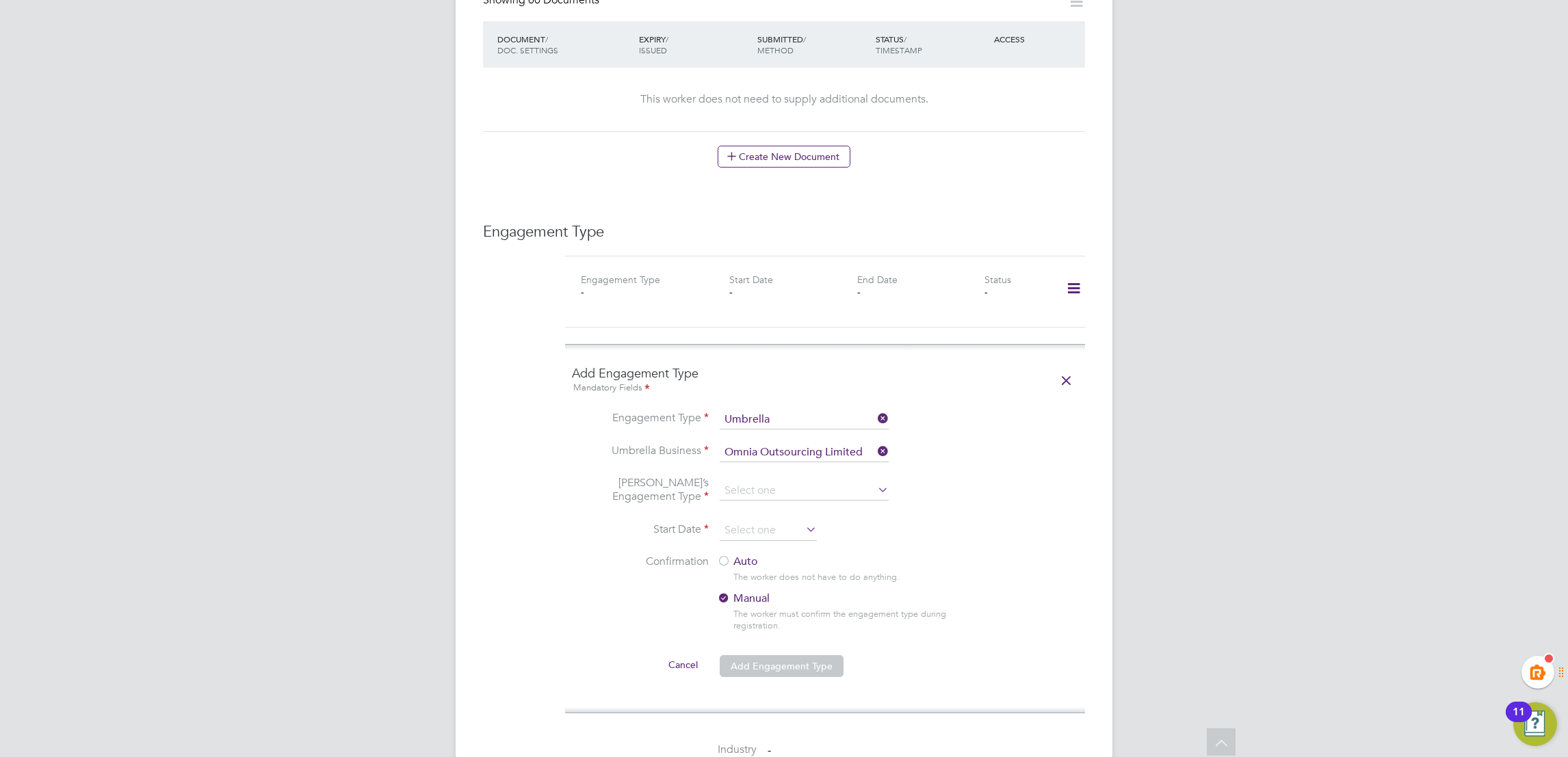
click at [949, 495] on li "[PERSON_NAME]’s Engagement Type" at bounding box center [825, 498] width 506 height 45
click at [768, 481] on input at bounding box center [804, 491] width 169 height 19
drag, startPoint x: 793, startPoint y: 578, endPoint x: 954, endPoint y: 534, distance: 166.9
click at [794, 576] on li "PAYE Umbrella" at bounding box center [804, 577] width 170 height 20
type input "PAYE Umbrella"
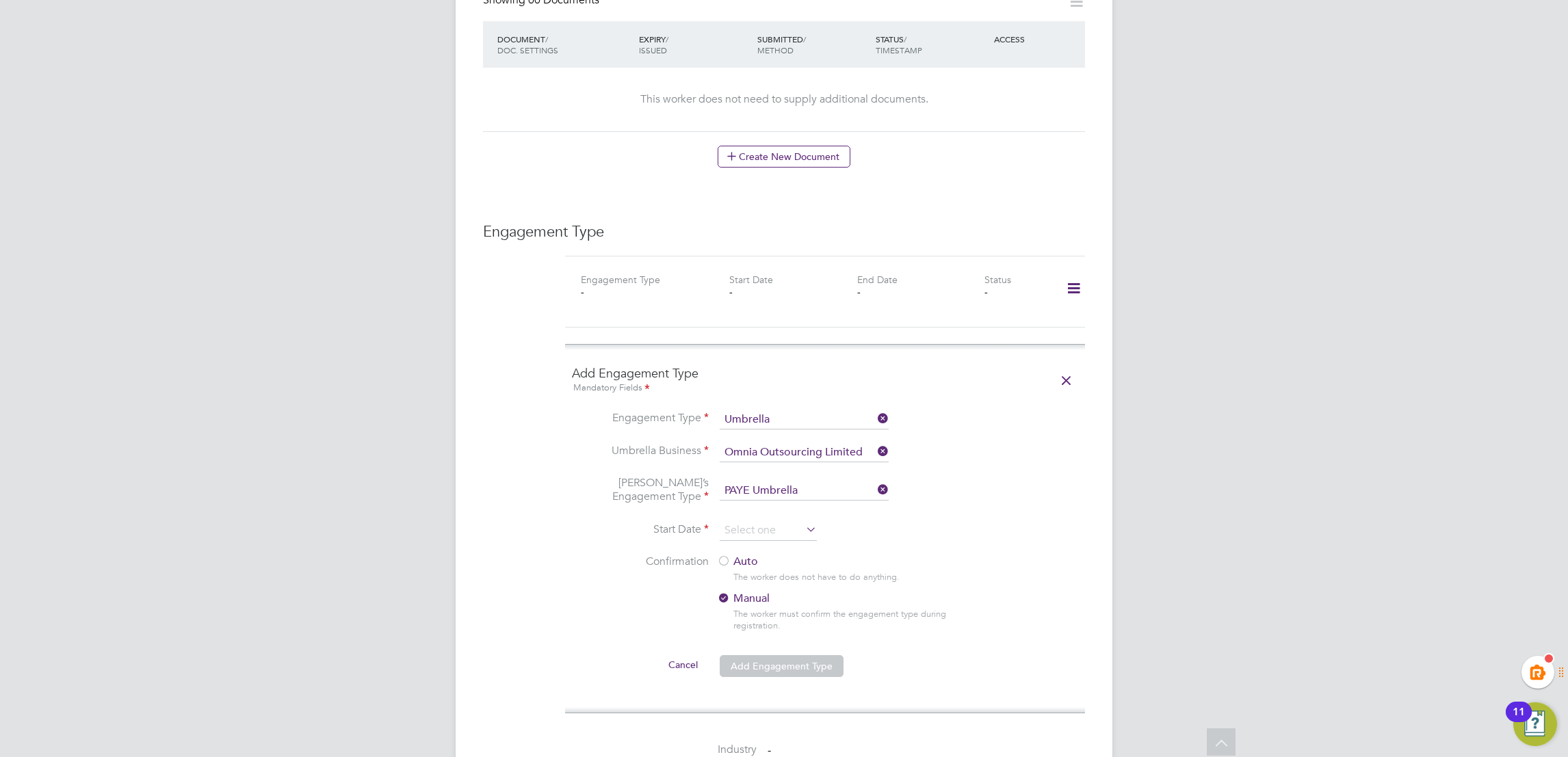
click at [988, 521] on li "Start Date" at bounding box center [825, 537] width 506 height 34
click at [770, 521] on input at bounding box center [768, 531] width 97 height 20
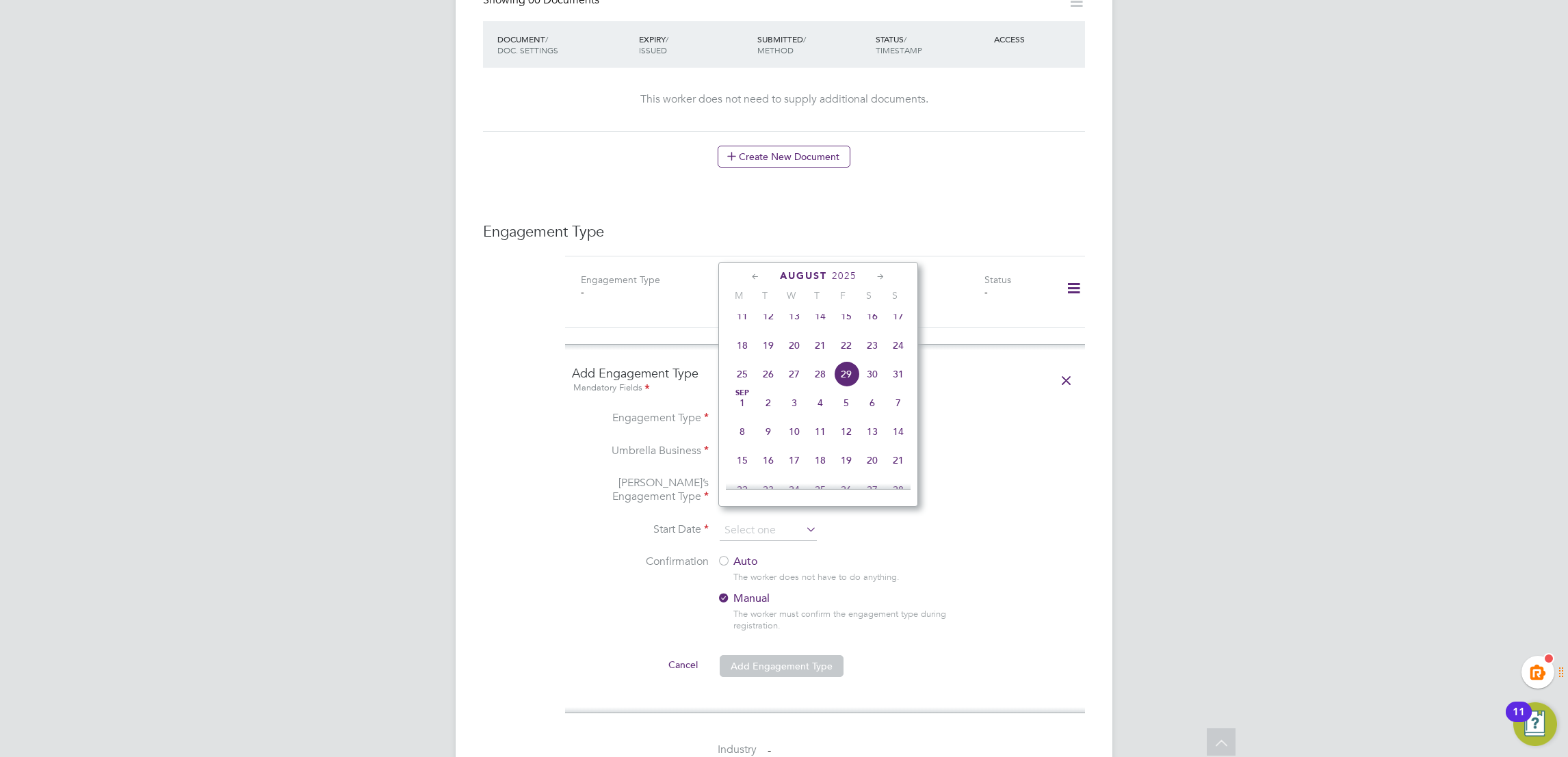
click at [741, 385] on span "25" at bounding box center [742, 374] width 26 height 26
type input "[DATE]"
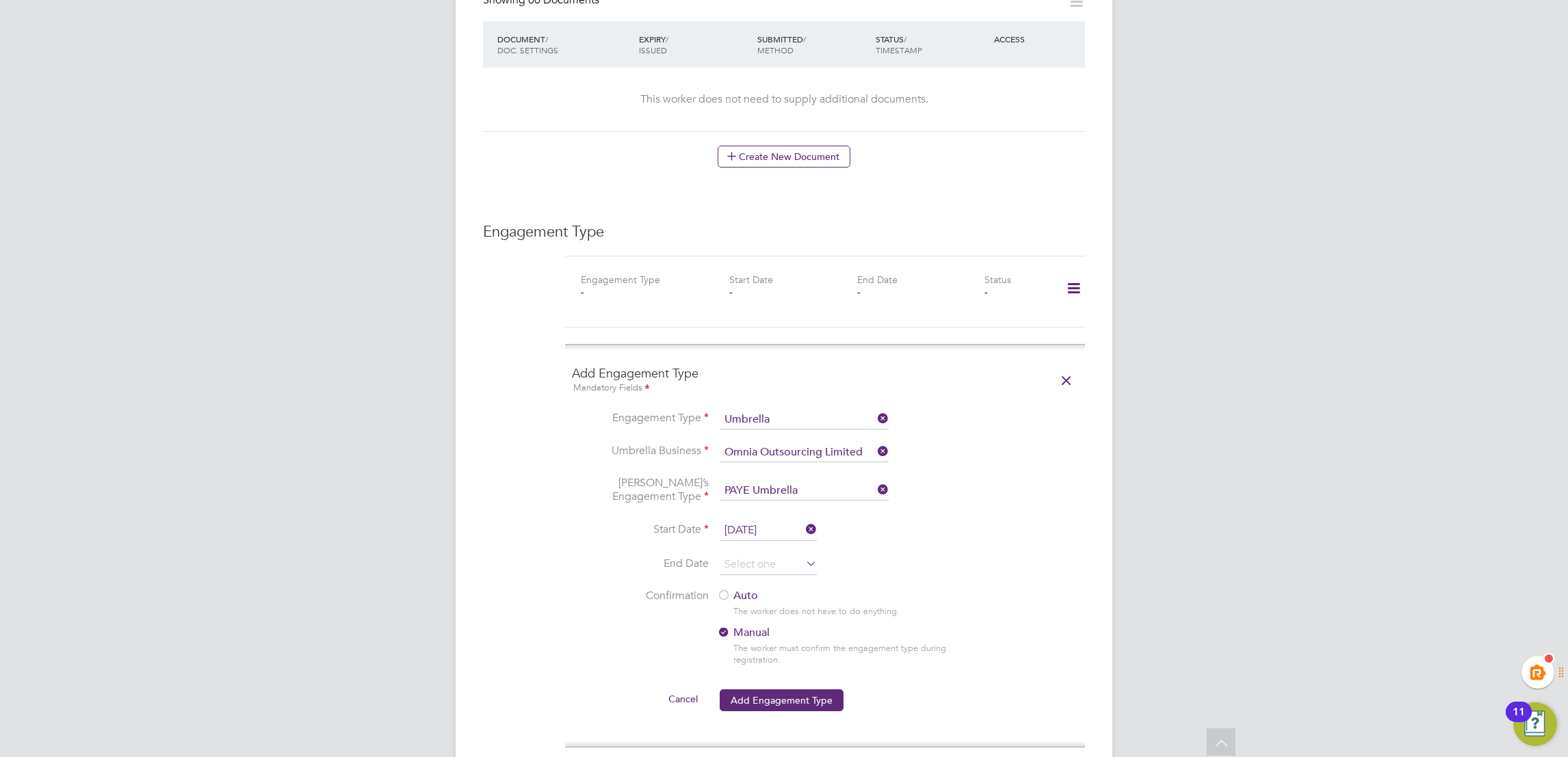
click at [1166, 493] on div "KT [PERSON_NAME] Notifications 20 Applications: Current page: Network Team Memb…" at bounding box center [784, 327] width 1568 height 2093
drag, startPoint x: 943, startPoint y: 579, endPoint x: 903, endPoint y: 569, distance: 41.2
click at [943, 589] on label "Auto" at bounding box center [839, 596] width 246 height 15
click at [775, 555] on input at bounding box center [768, 565] width 97 height 20
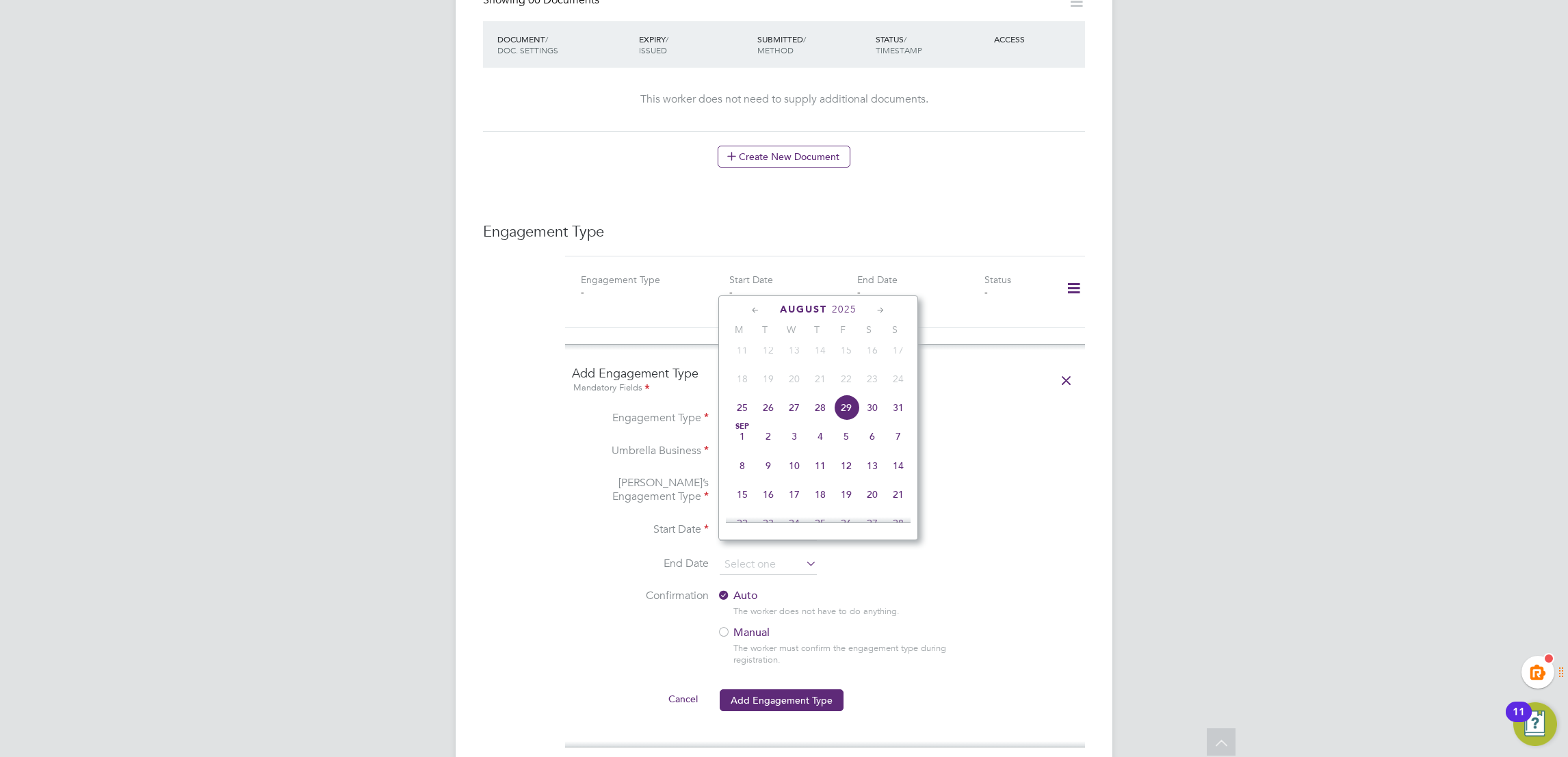
click at [878, 304] on icon at bounding box center [881, 310] width 13 height 15
click at [878, 305] on icon at bounding box center [881, 310] width 13 height 15
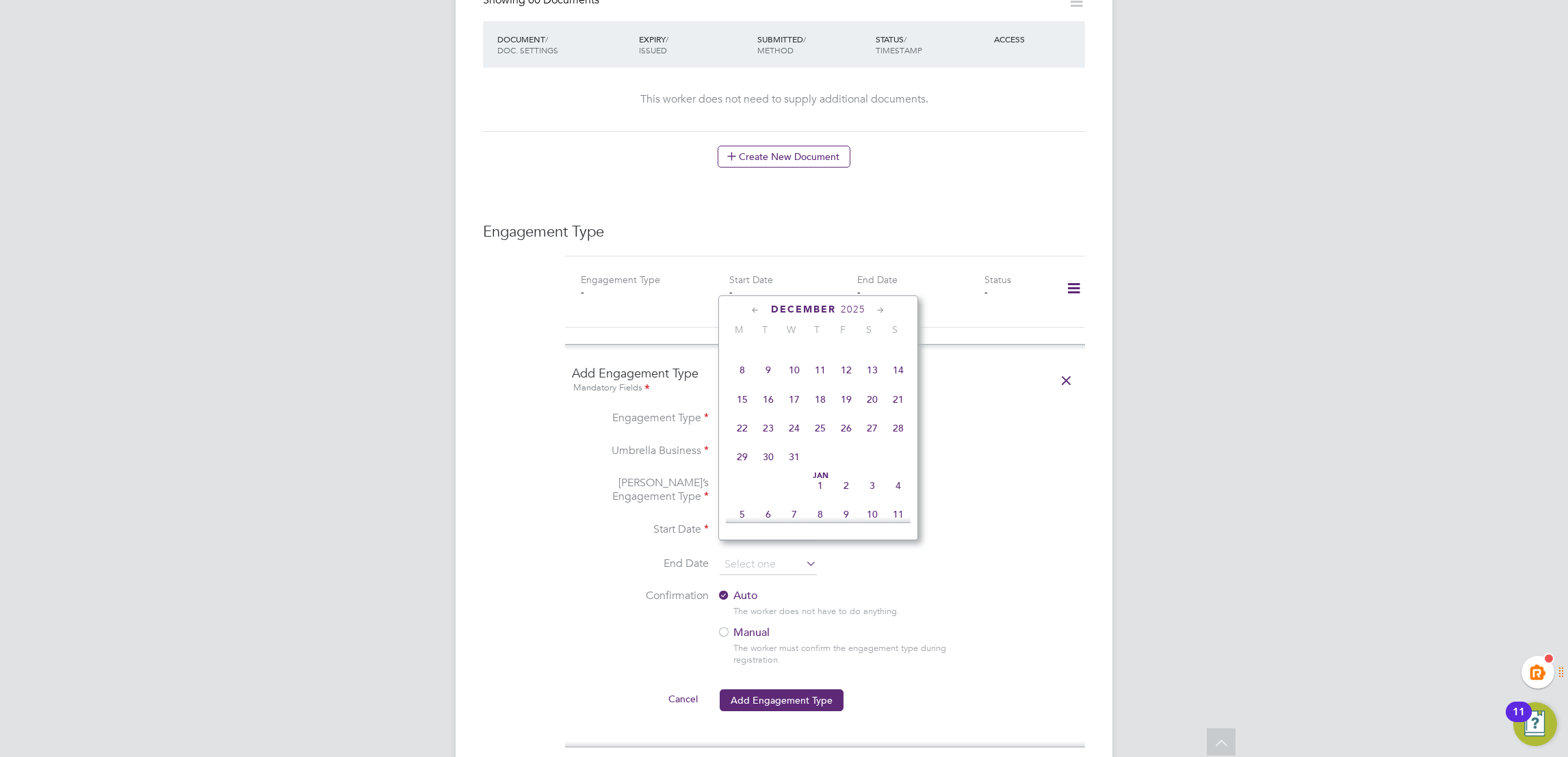
click at [883, 308] on icon at bounding box center [881, 310] width 13 height 15
click at [903, 461] on span "29" at bounding box center [898, 449] width 26 height 26
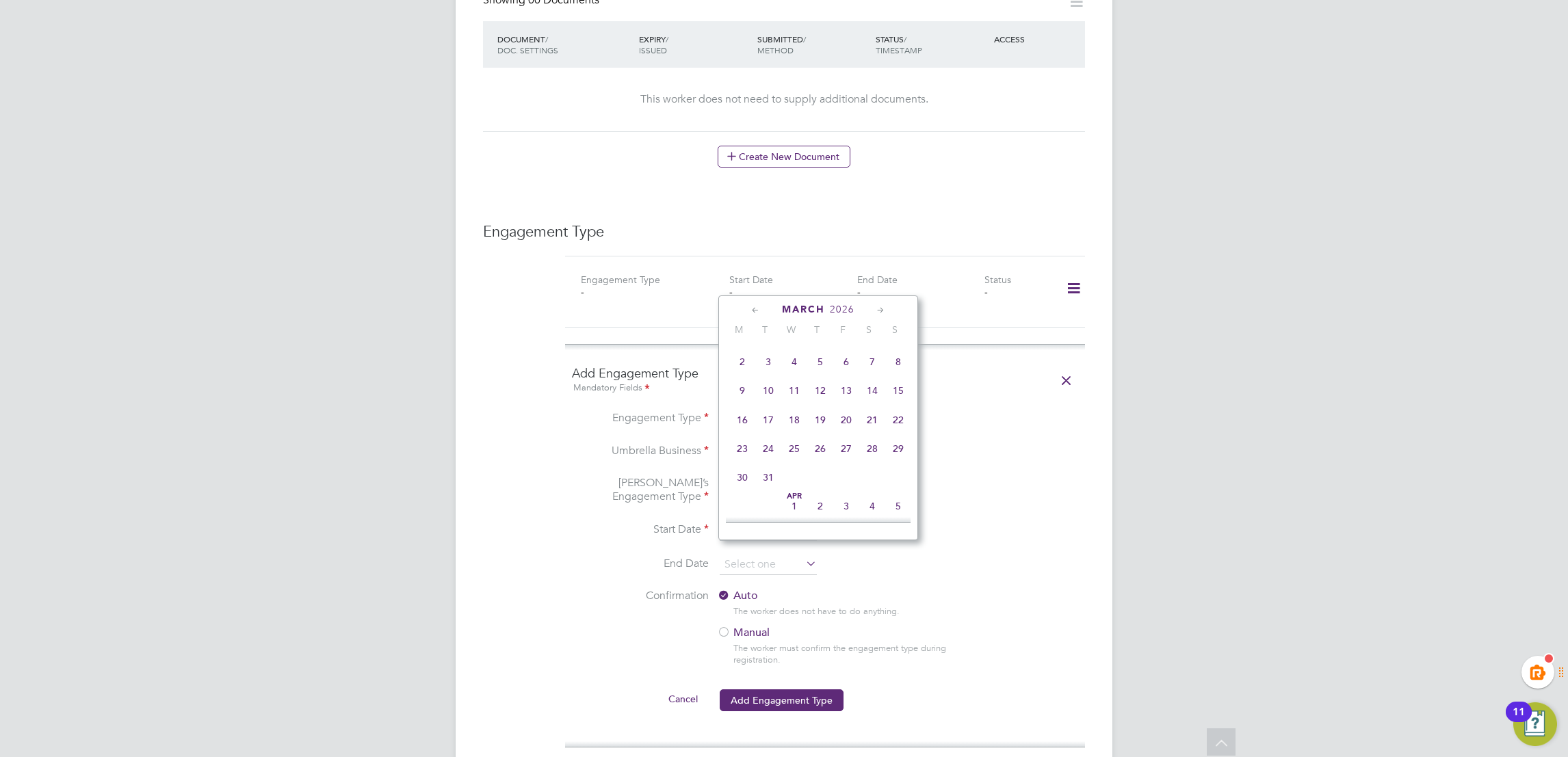
type input "29 Mar 2026"
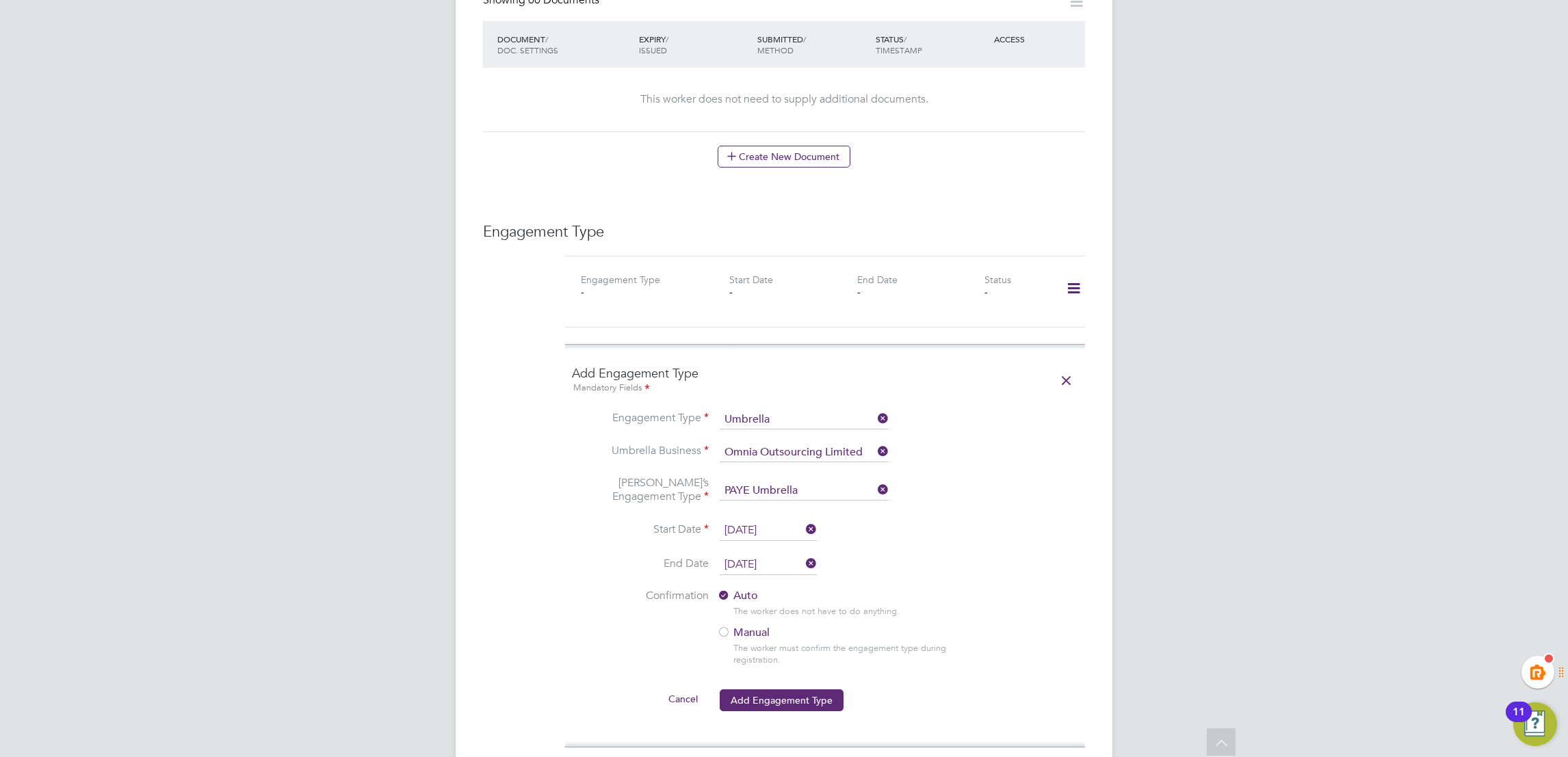
drag, startPoint x: 995, startPoint y: 553, endPoint x: 947, endPoint y: 636, distance: 95.9
click at [990, 556] on li "End Date 29 Mar 2026" at bounding box center [825, 571] width 506 height 34
click at [947, 643] on div "The worker must confirm the engagement type during registration." at bounding box center [853, 654] width 240 height 23
drag, startPoint x: 782, startPoint y: 686, endPoint x: 789, endPoint y: 683, distance: 7.6
click at [783, 689] on button "Add Engagement Type" at bounding box center [781, 700] width 124 height 22
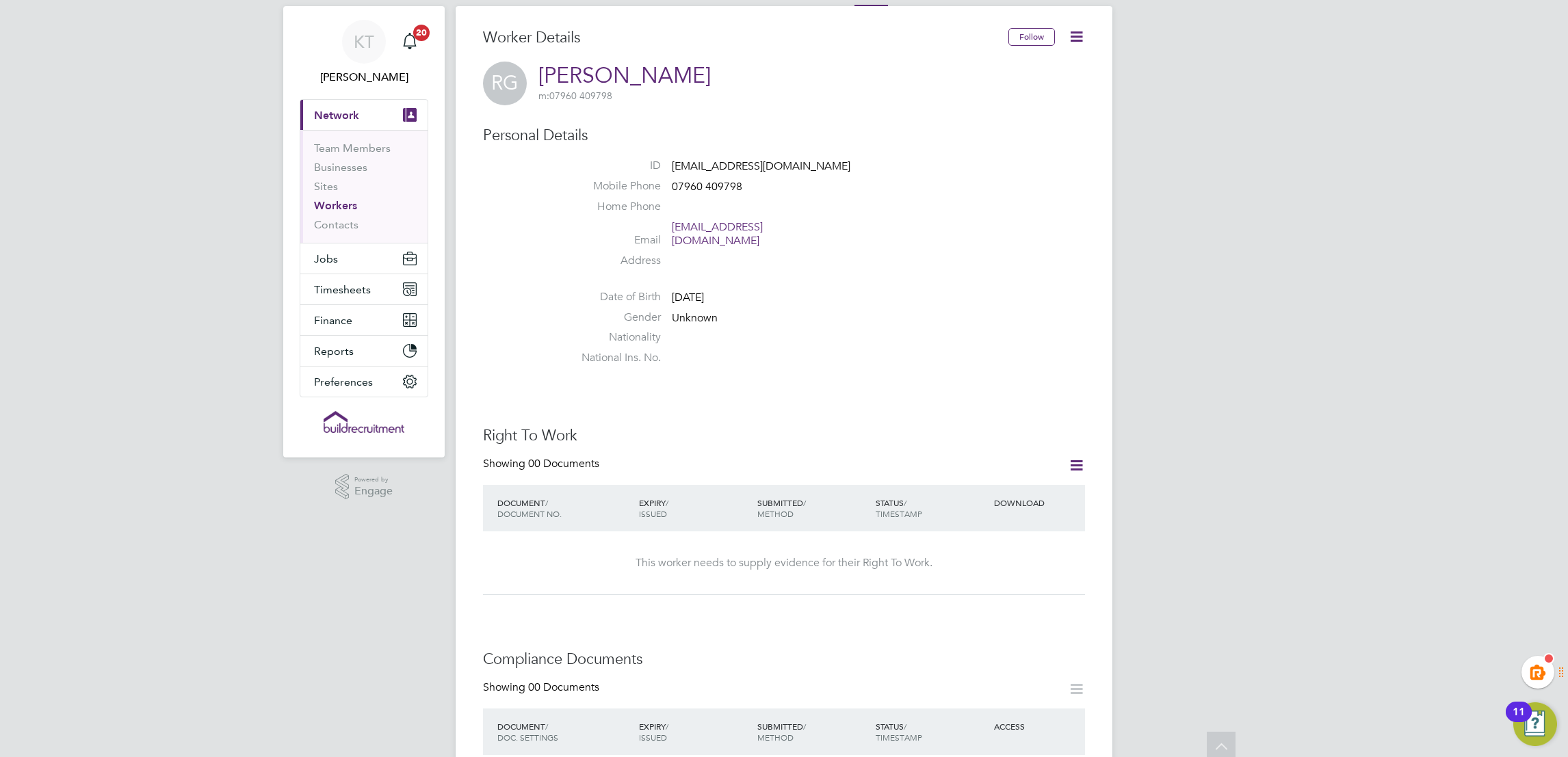
scroll to position [0, 0]
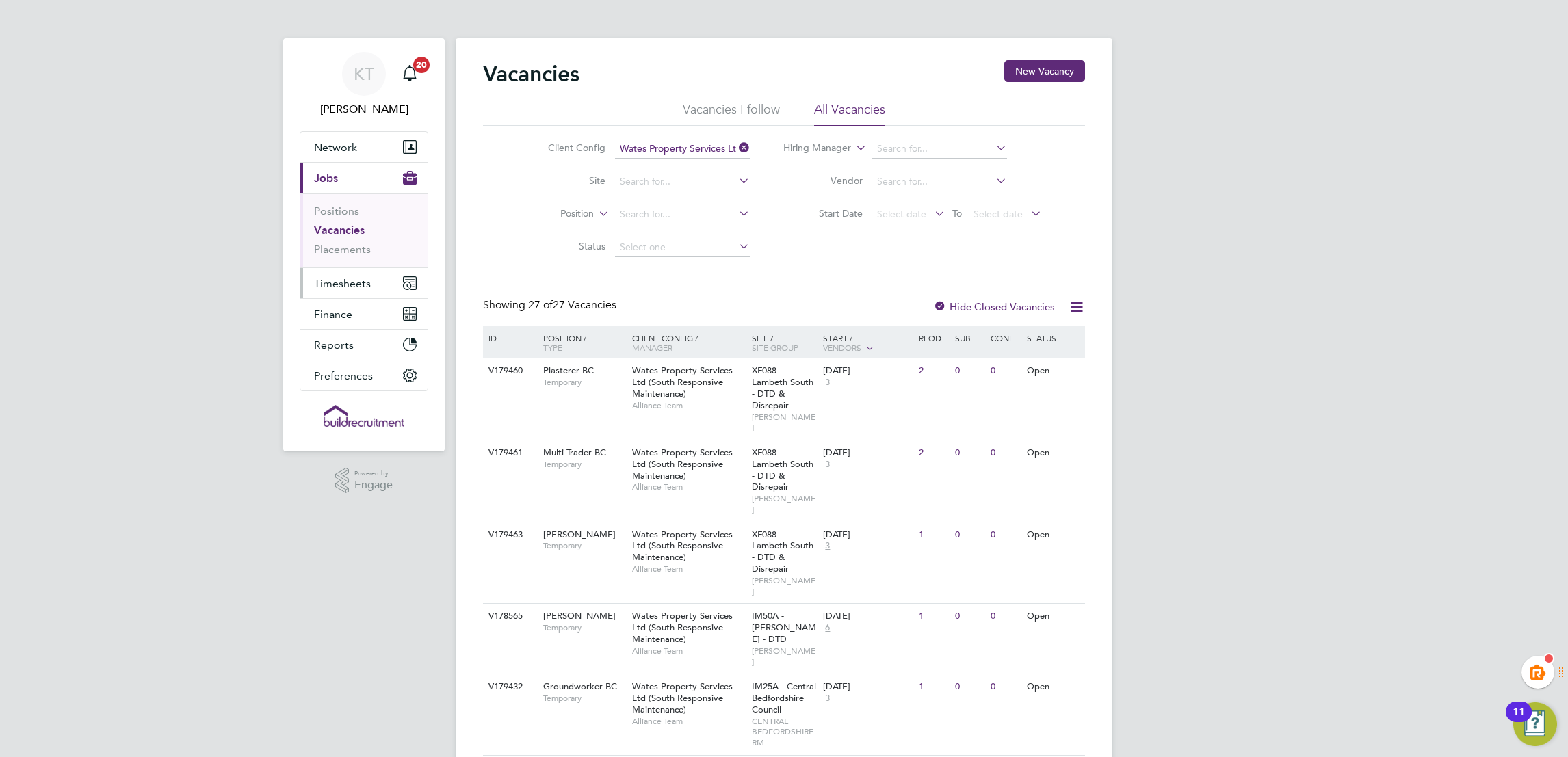
click at [355, 291] on button "Timesheets" at bounding box center [363, 283] width 127 height 30
click at [363, 250] on li "Timesheets" at bounding box center [365, 244] width 103 height 19
click at [351, 243] on link "Timesheets" at bounding box center [342, 242] width 57 height 13
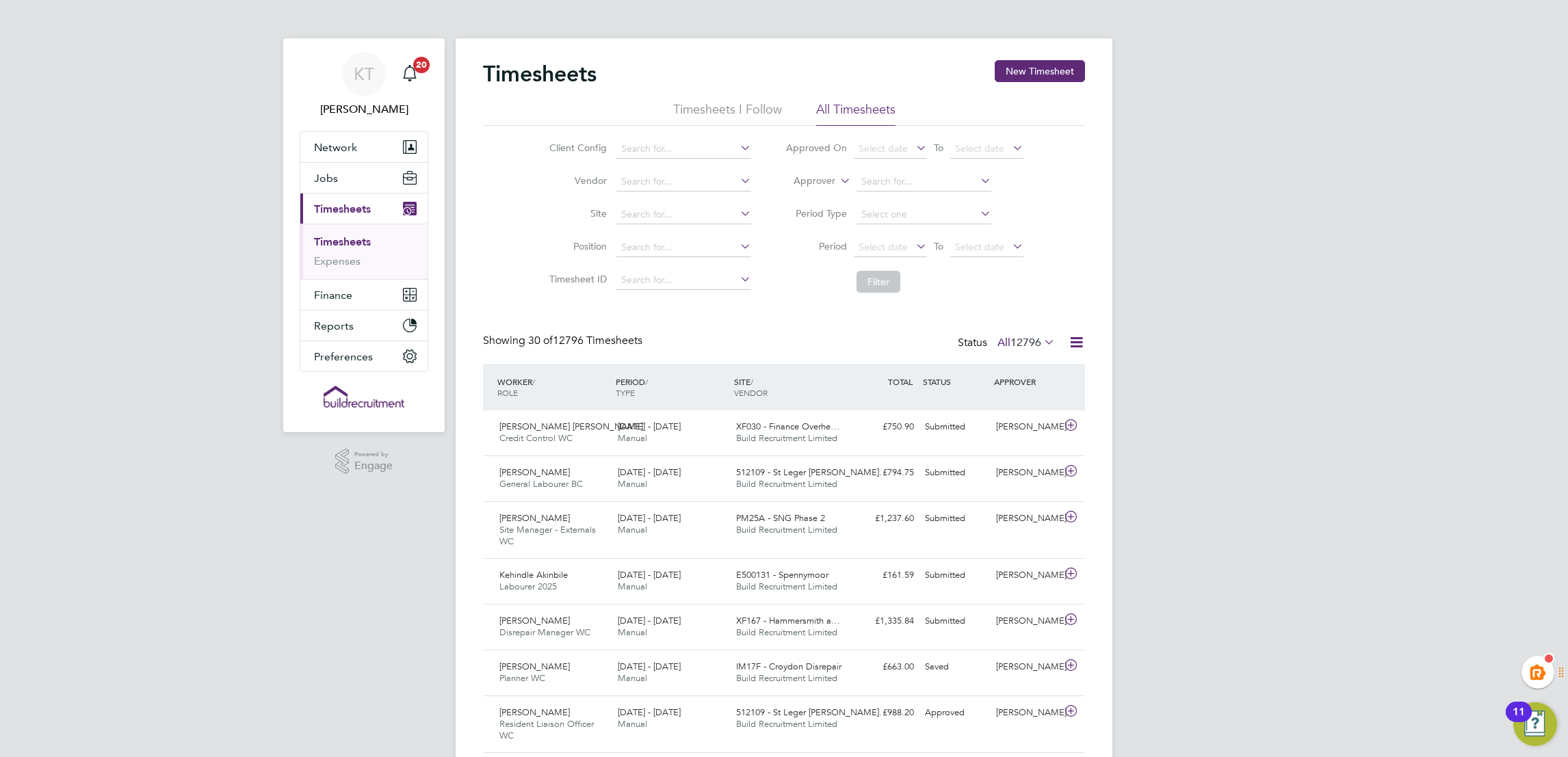
click at [1033, 69] on button "New Timesheet" at bounding box center [1040, 71] width 91 height 22
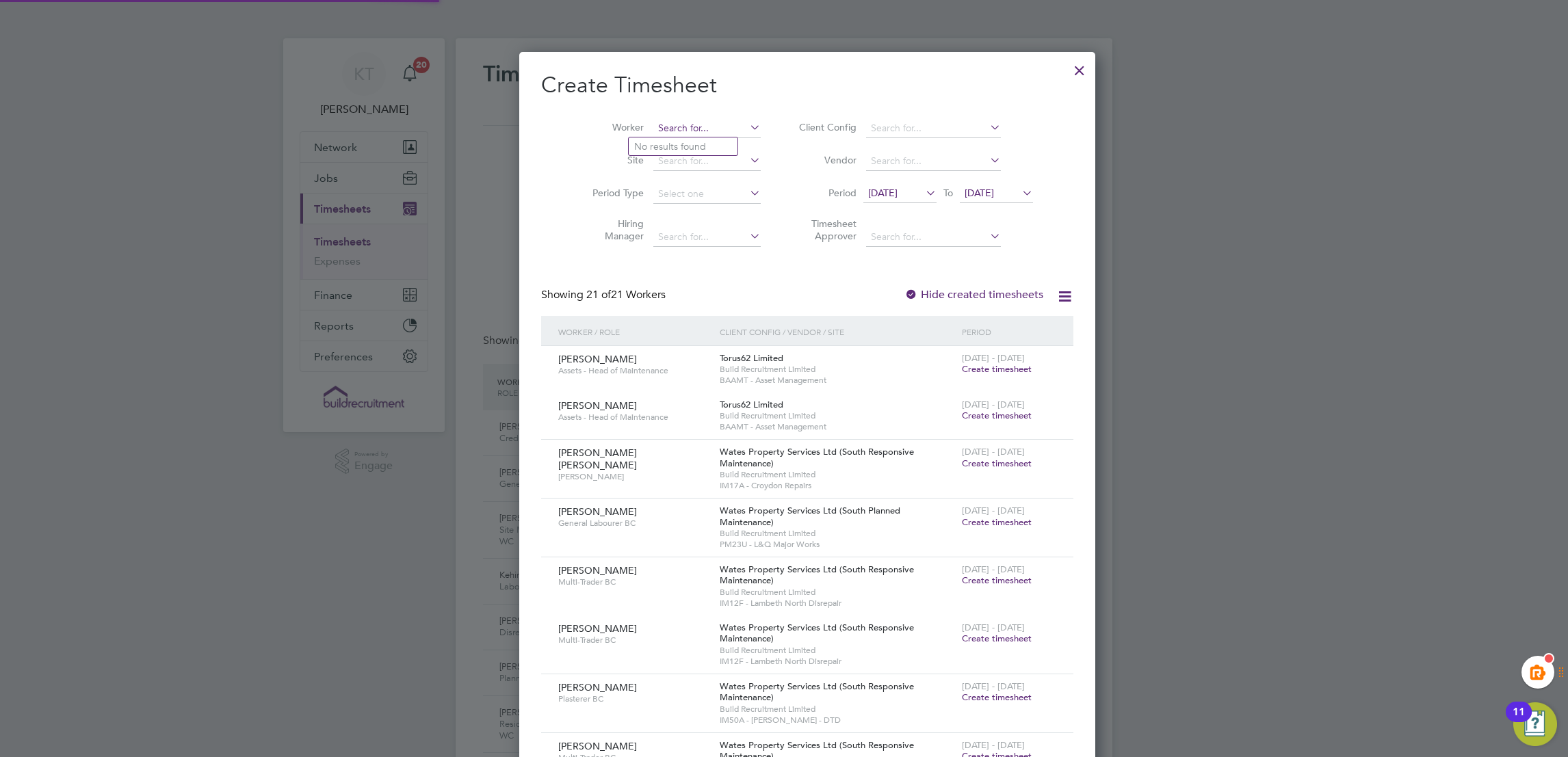
click at [670, 122] on input at bounding box center [707, 128] width 107 height 19
click at [655, 128] on input "[PERSON_NAME]" at bounding box center [707, 128] width 107 height 19
click at [684, 119] on input "[PERSON_NAME]" at bounding box center [707, 128] width 107 height 19
click at [688, 144] on li "[PERSON_NAME] on" at bounding box center [690, 146] width 124 height 18
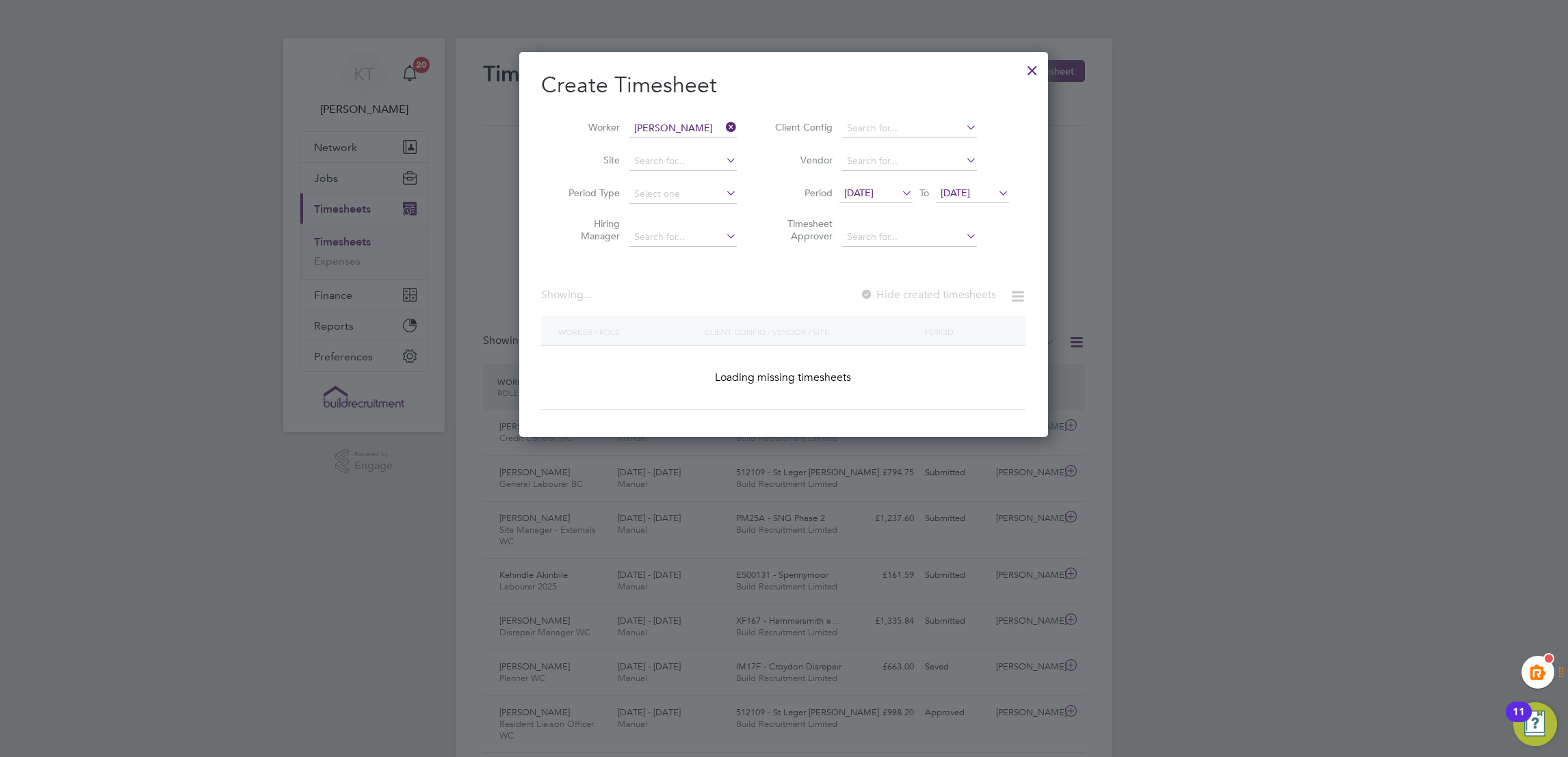
type input "[PERSON_NAME]"
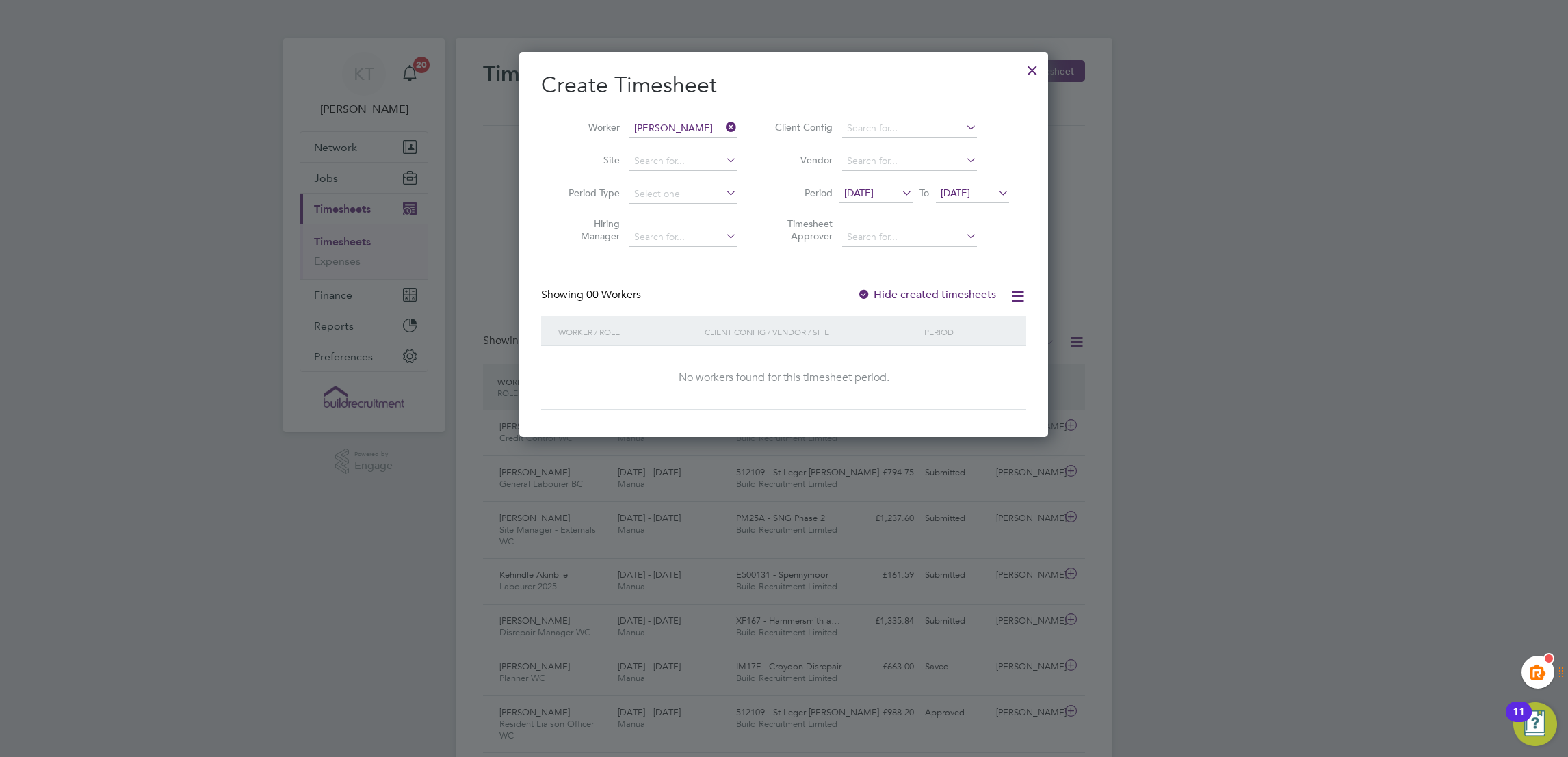
click at [872, 300] on div "Showing 00 Workers Hide created timesheets" at bounding box center [784, 302] width 485 height 28
click at [881, 293] on label "Hide created timesheets" at bounding box center [926, 295] width 139 height 14
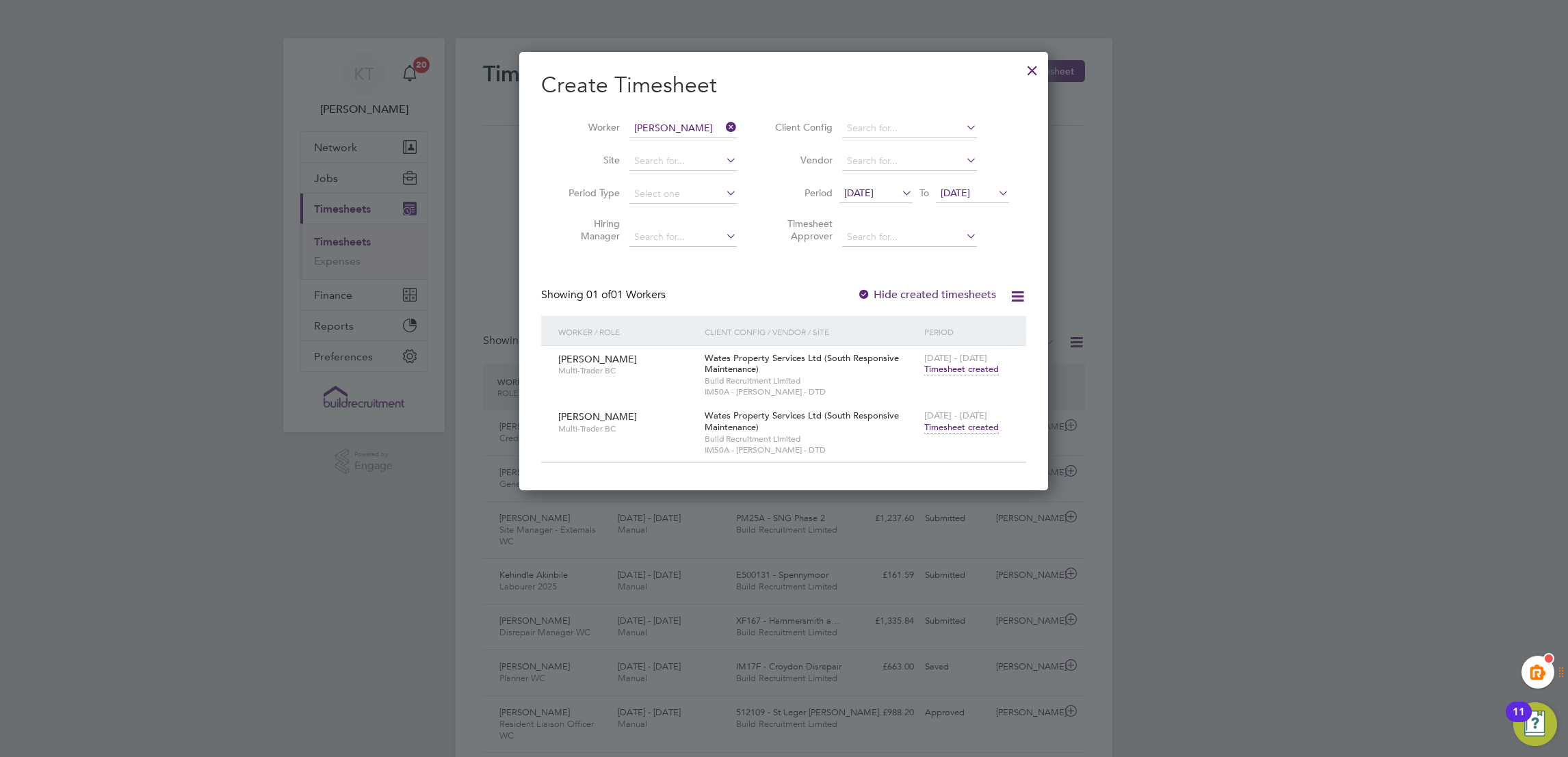
click at [957, 431] on span "Timesheet created" at bounding box center [961, 427] width 74 height 12
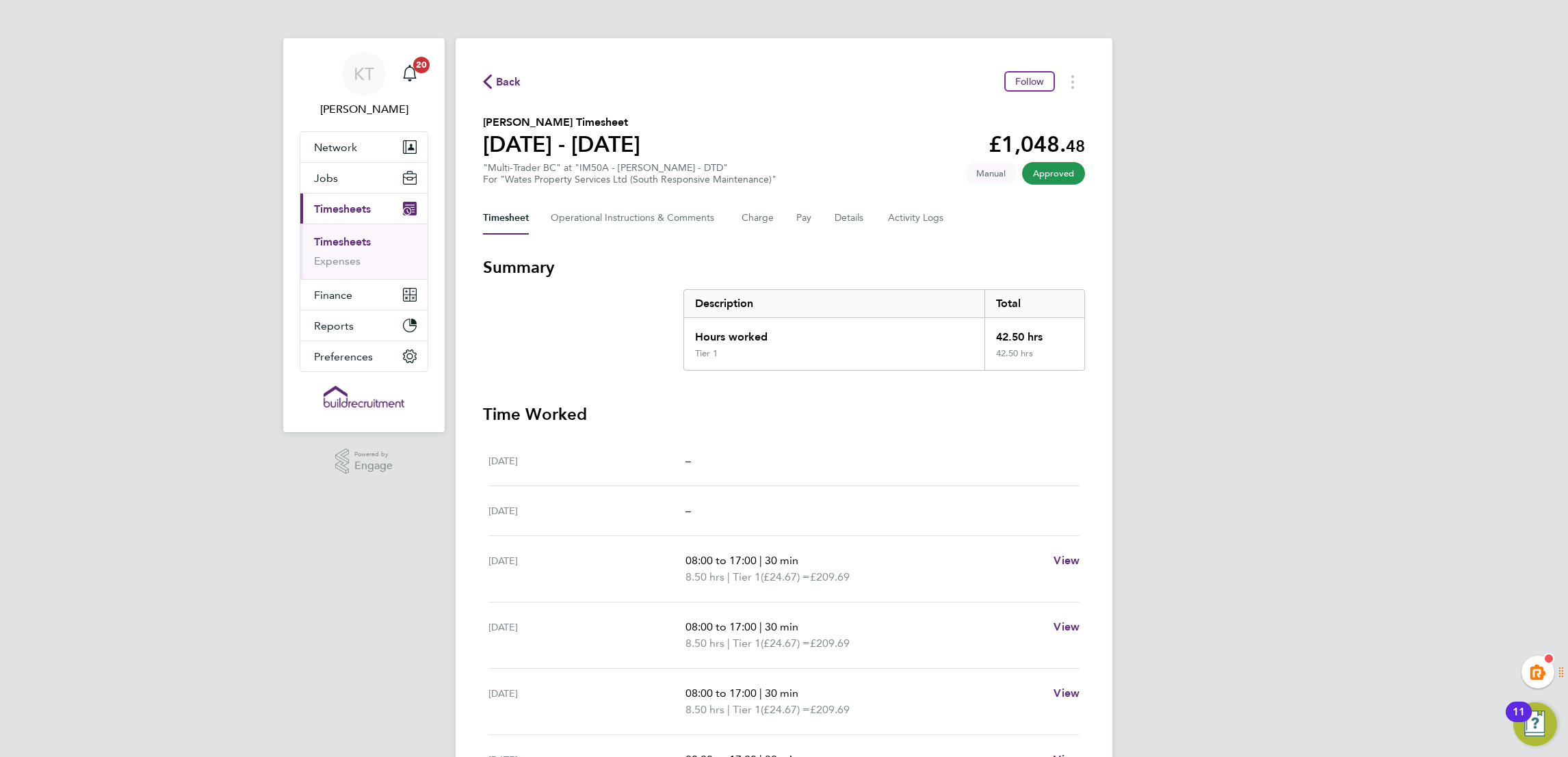
click at [818, 229] on div "Timesheet Operational Instructions & Comments Charge Pay Details Activity Logs" at bounding box center [784, 218] width 602 height 33
click at [799, 222] on button "Pay" at bounding box center [805, 218] width 16 height 33
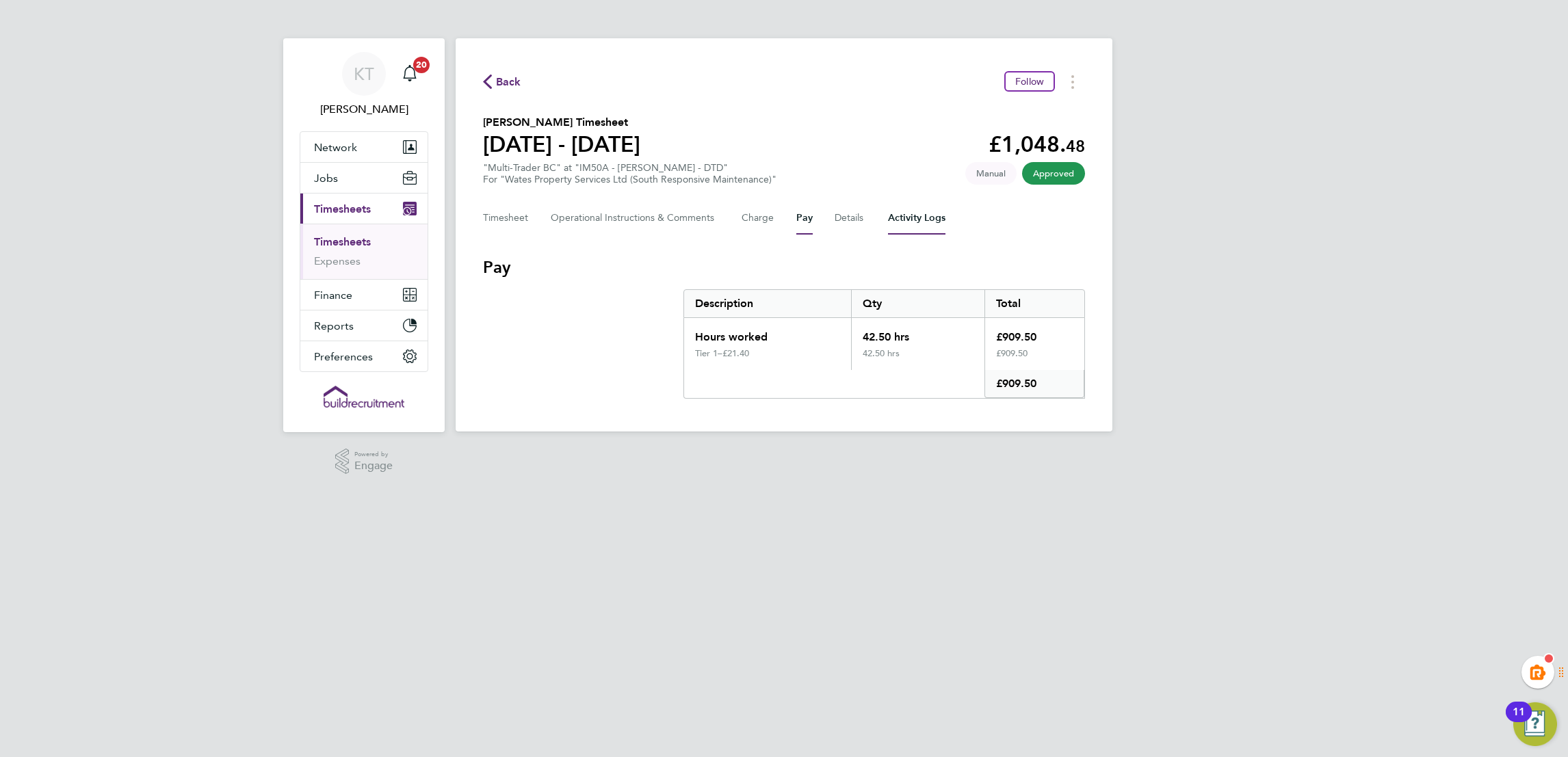
click at [906, 226] on Logs-tab "Activity Logs" at bounding box center [916, 218] width 58 height 33
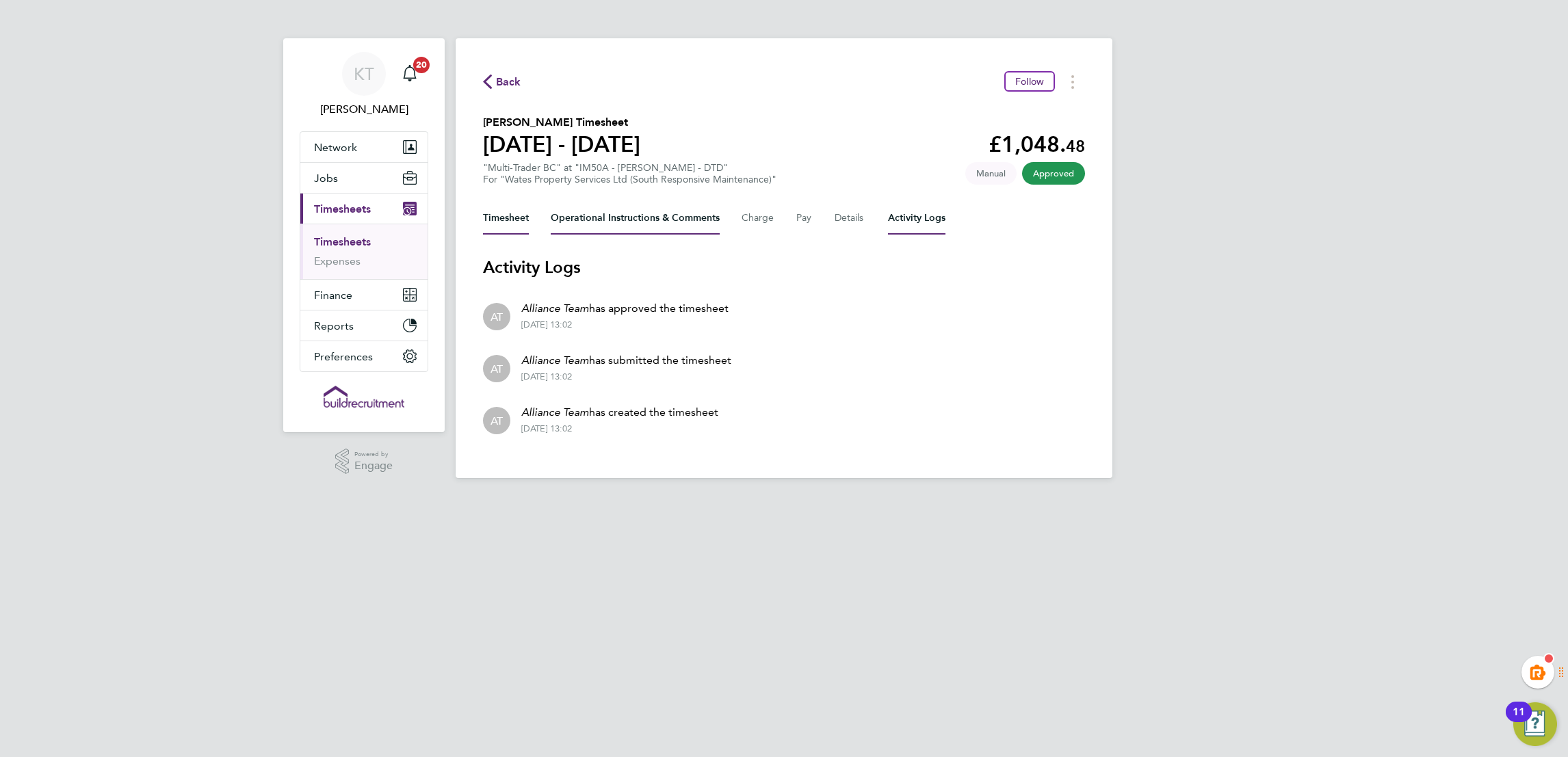
drag, startPoint x: 512, startPoint y: 213, endPoint x: 555, endPoint y: 206, distance: 43.6
click at [511, 214] on button "Timesheet" at bounding box center [506, 218] width 46 height 33
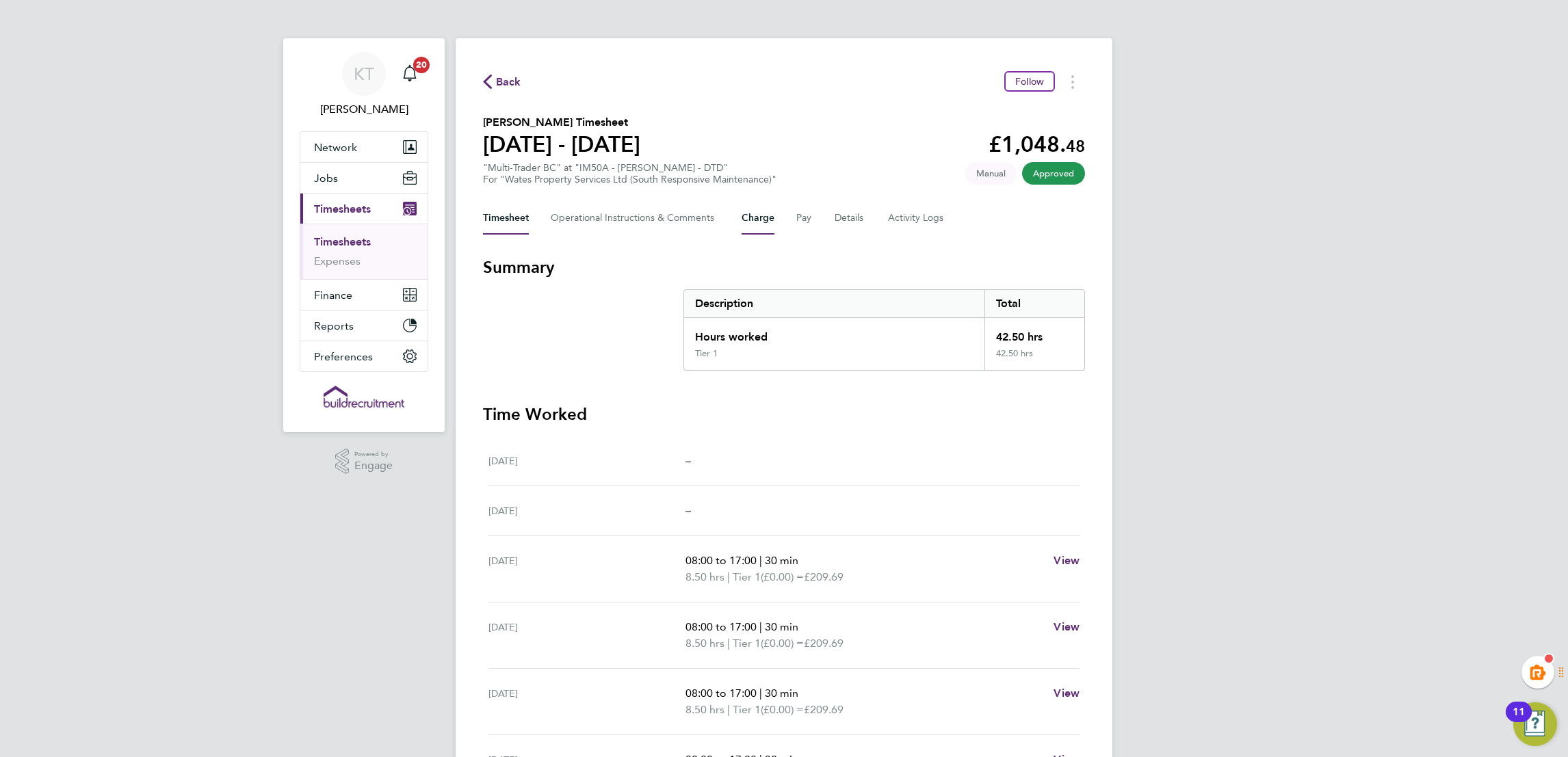
click at [753, 222] on button "Charge" at bounding box center [758, 218] width 33 height 33
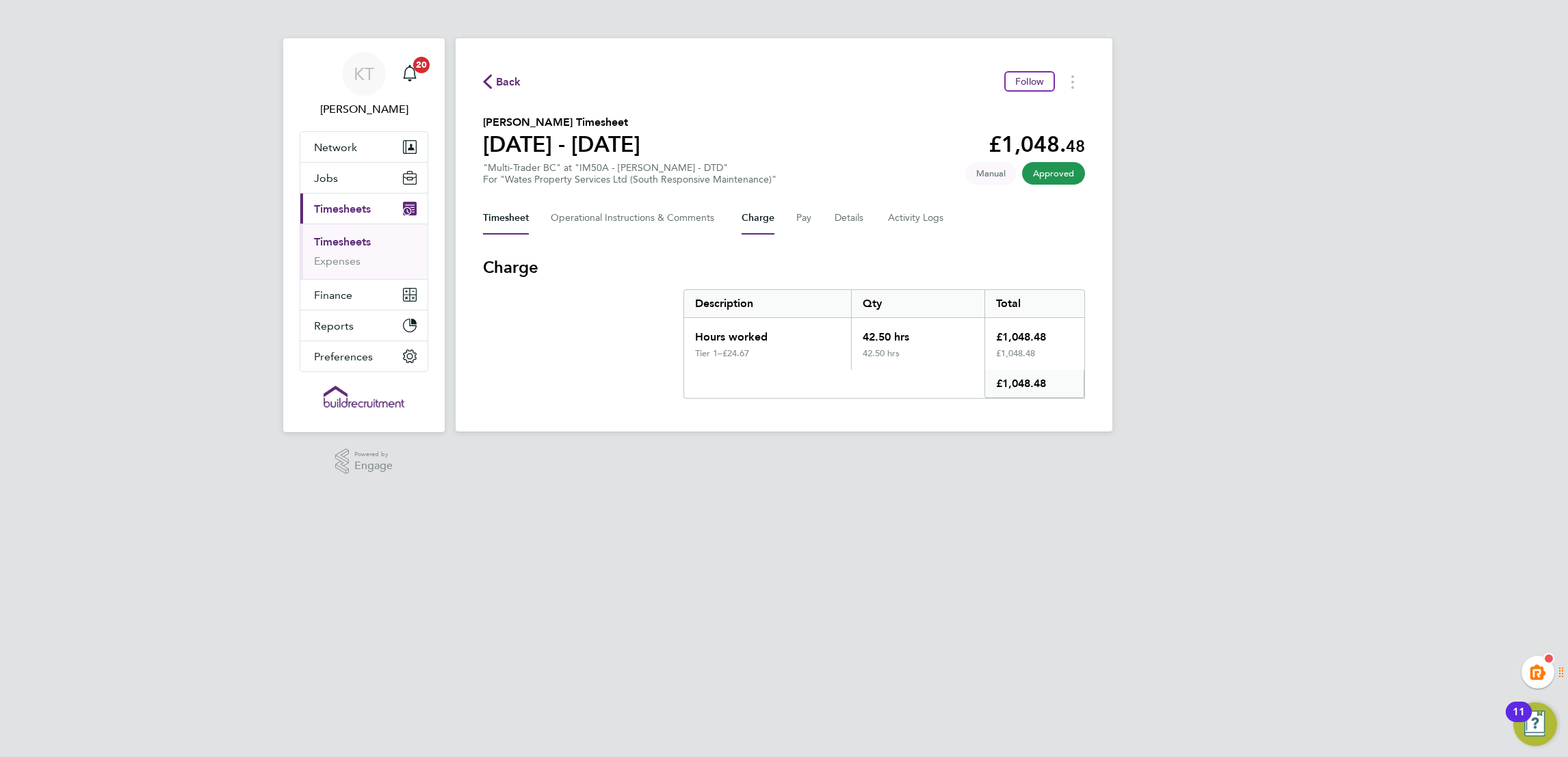
click at [485, 212] on button "Timesheet" at bounding box center [506, 218] width 46 height 33
